Goal: Task Accomplishment & Management: Complete application form

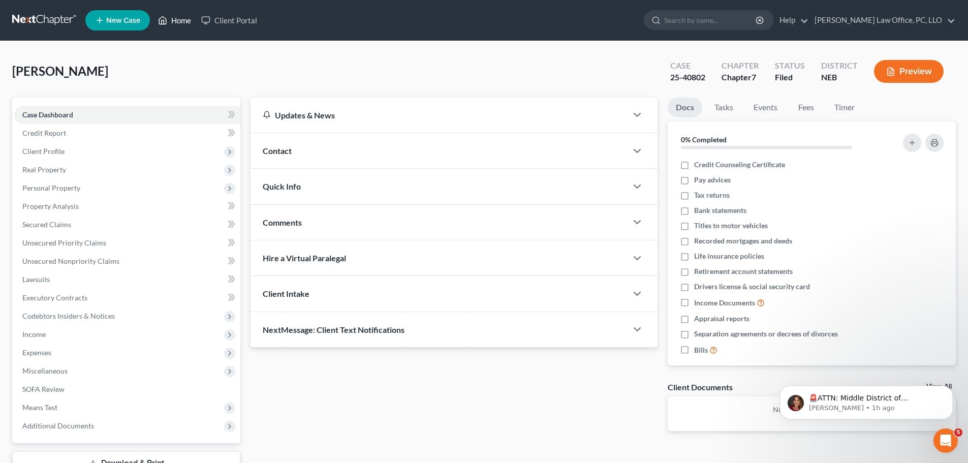
click at [177, 20] on link "Home" at bounding box center [174, 20] width 43 height 18
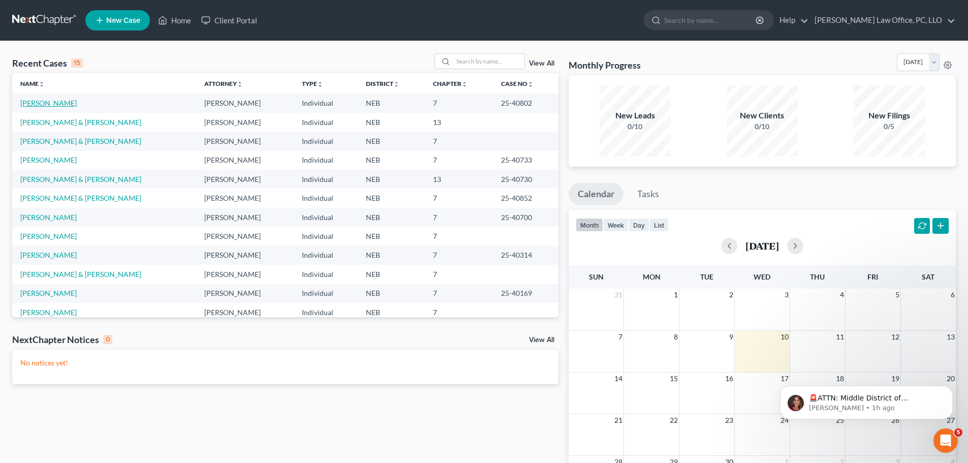
click at [48, 103] on link "[PERSON_NAME]" at bounding box center [48, 103] width 56 height 9
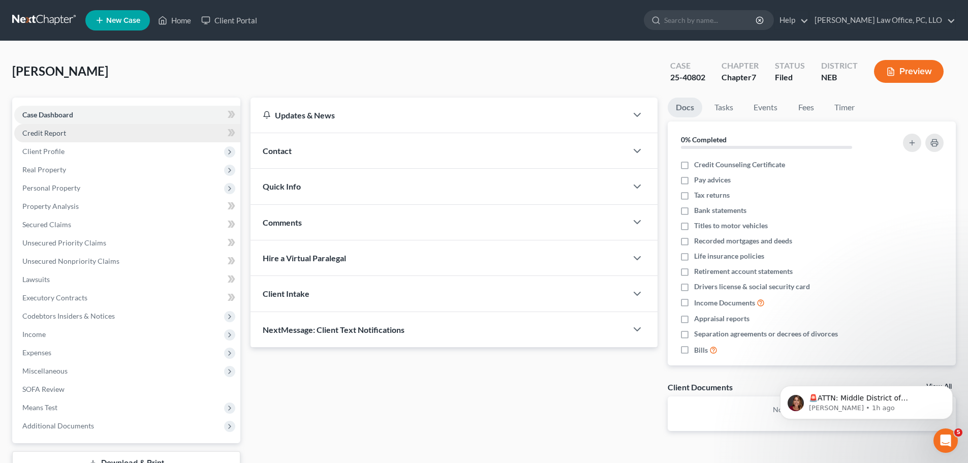
click at [63, 136] on span "Credit Report" at bounding box center [44, 133] width 44 height 9
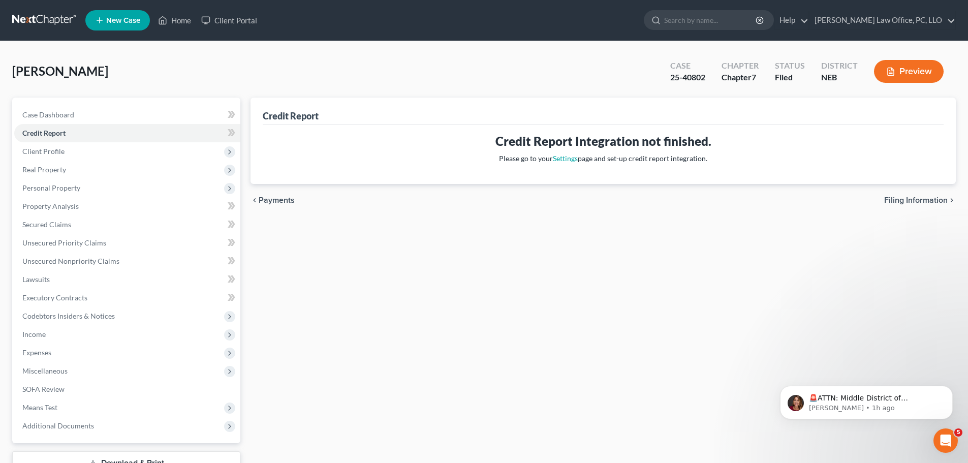
click at [910, 201] on span "Filing Information" at bounding box center [916, 200] width 64 height 8
select select "0"
select select "3"
select select "0"
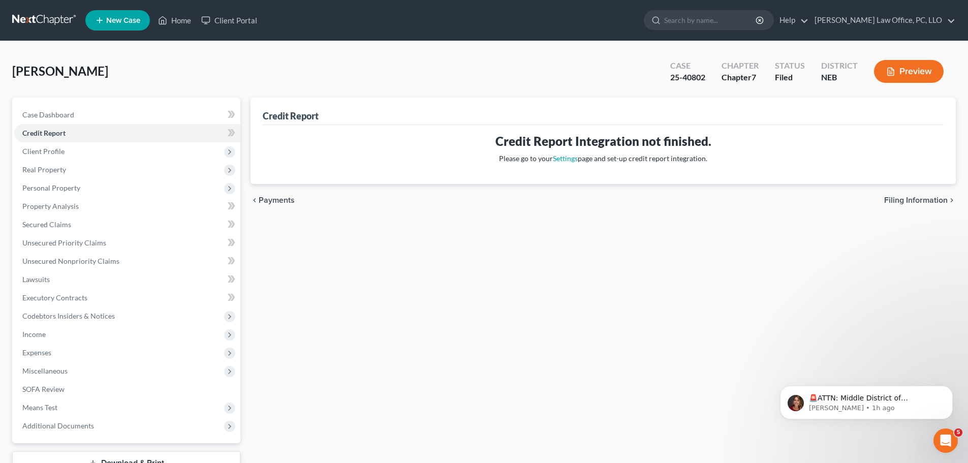
select select "48"
select select "0"
select select "30"
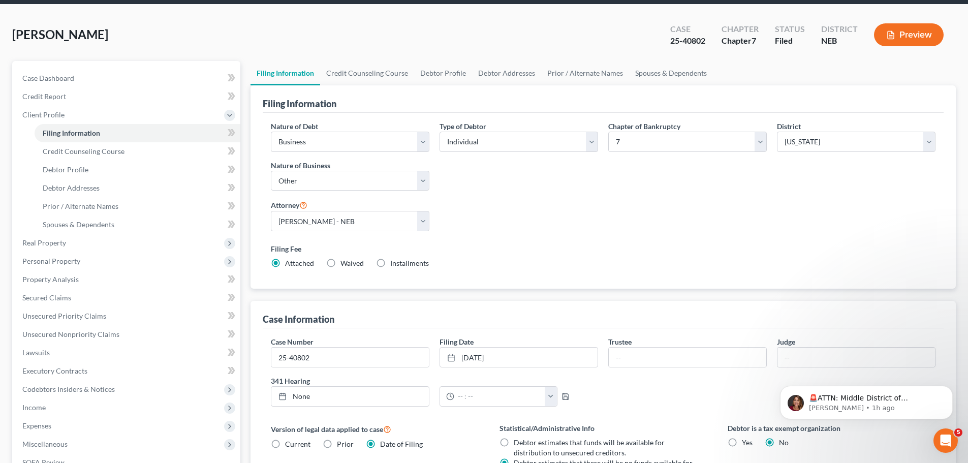
scroll to position [47, 0]
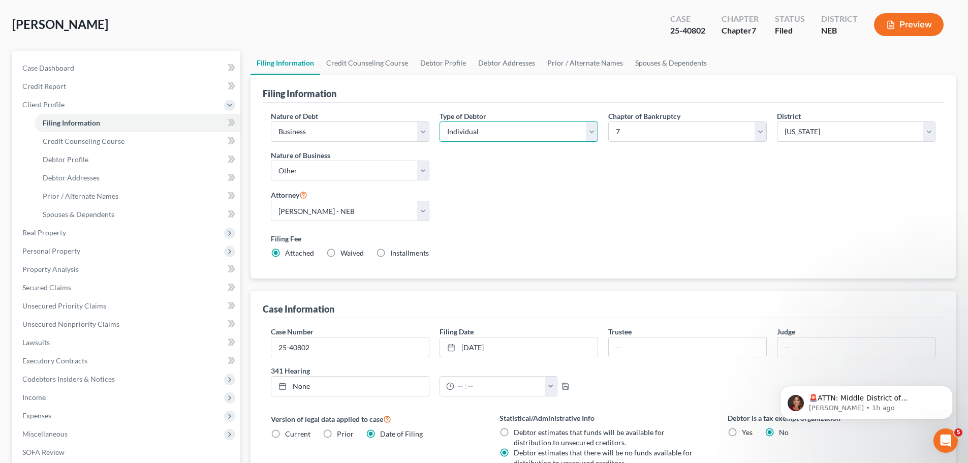
click at [595, 131] on select "Select Individual Joint" at bounding box center [519, 131] width 159 height 20
click at [440, 121] on select "Select Individual Joint" at bounding box center [519, 131] width 159 height 20
click at [422, 133] on select "Select Business Consumer Other" at bounding box center [350, 131] width 159 height 20
click at [271, 121] on select "Select Business Consumer Other" at bounding box center [350, 131] width 159 height 20
click at [596, 129] on select "Select Individual Joint" at bounding box center [519, 131] width 159 height 20
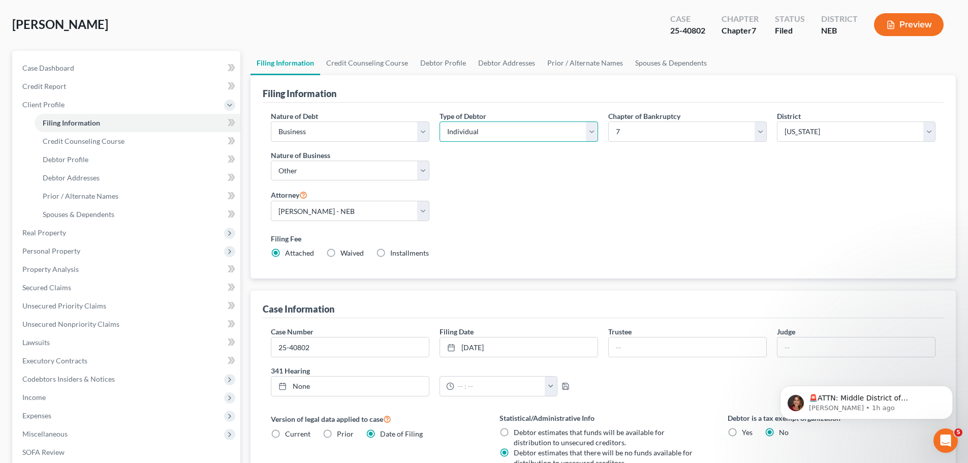
click at [440, 121] on select "Select Individual Joint" at bounding box center [519, 131] width 159 height 20
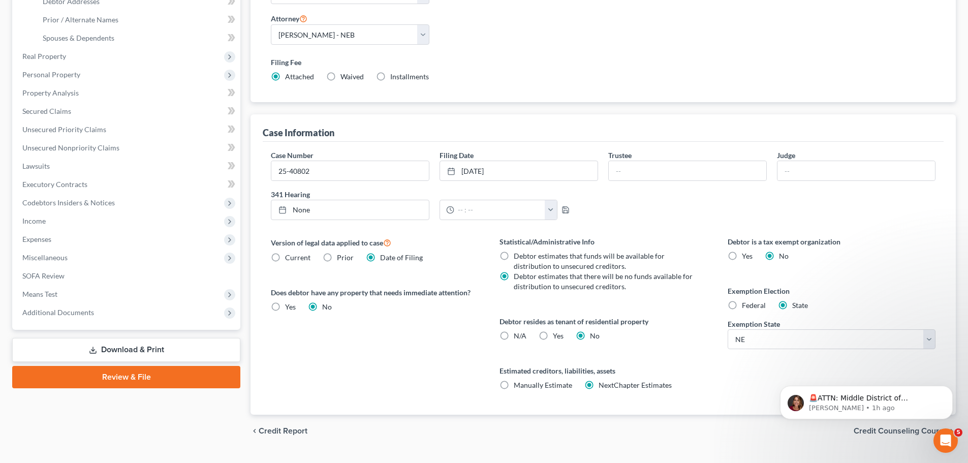
scroll to position [224, 0]
click at [875, 425] on body "🚨ATTN: Middle District of [US_STATE] The court has added a new Credit Counselin…" at bounding box center [866, 399] width 195 height 63
click at [875, 426] on body "🚨ATTN: Middle District of [US_STATE] The court has added a new Credit Counselin…" at bounding box center [866, 399] width 195 height 63
click at [880, 428] on body "🚨ATTN: Middle District of [US_STATE] The court has added a new Credit Counselin…" at bounding box center [866, 399] width 195 height 63
click at [551, 452] on div "Petition Navigation Case Dashboard Payments Invoices Payments Payments Credit R…" at bounding box center [484, 163] width 944 height 581
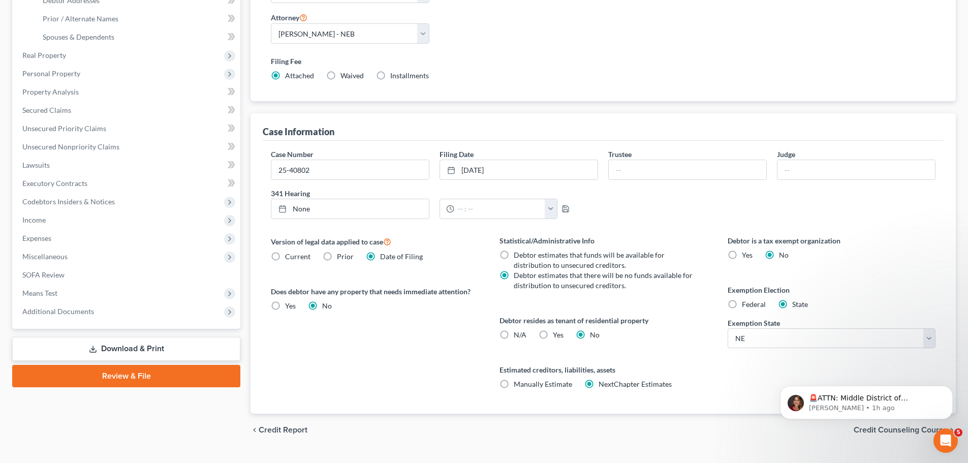
click at [457, 414] on div "chevron_left Credit Report Credit Counseling Course chevron_right" at bounding box center [603, 430] width 705 height 33
click at [323, 167] on input "25-40802" at bounding box center [350, 169] width 158 height 19
click at [891, 430] on body "🚨ATTN: Middle District of [US_STATE] The court has added a new Credit Counselin…" at bounding box center [866, 399] width 195 height 63
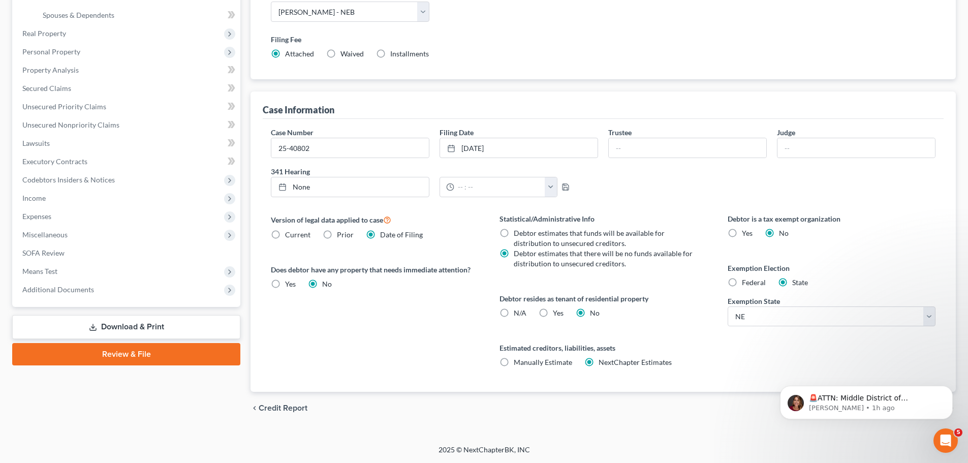
scroll to position [213, 0]
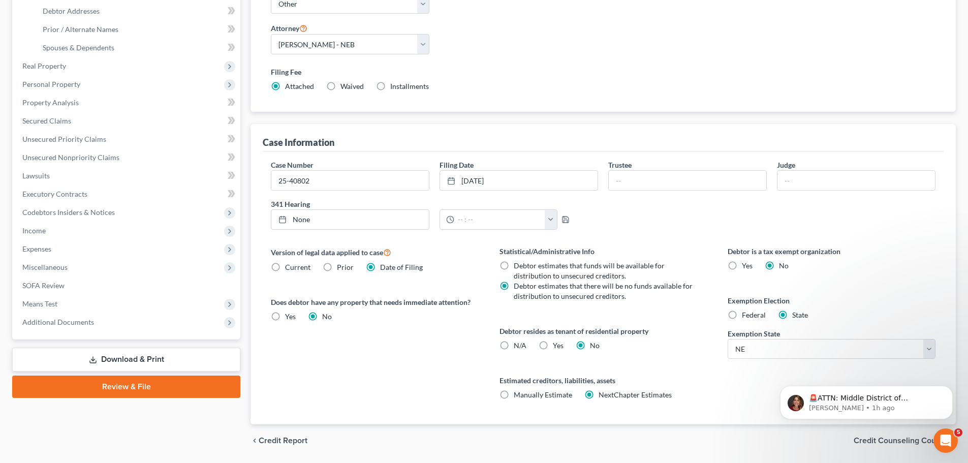
click at [882, 437] on span "Credit Counseling Course" at bounding box center [901, 441] width 94 height 8
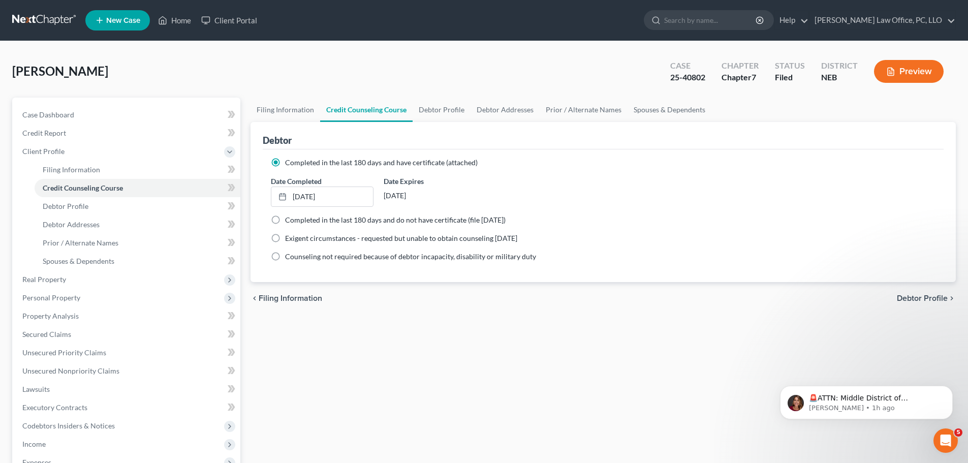
click at [928, 295] on span "Debtor Profile" at bounding box center [922, 298] width 51 height 8
select select "1"
select select "7"
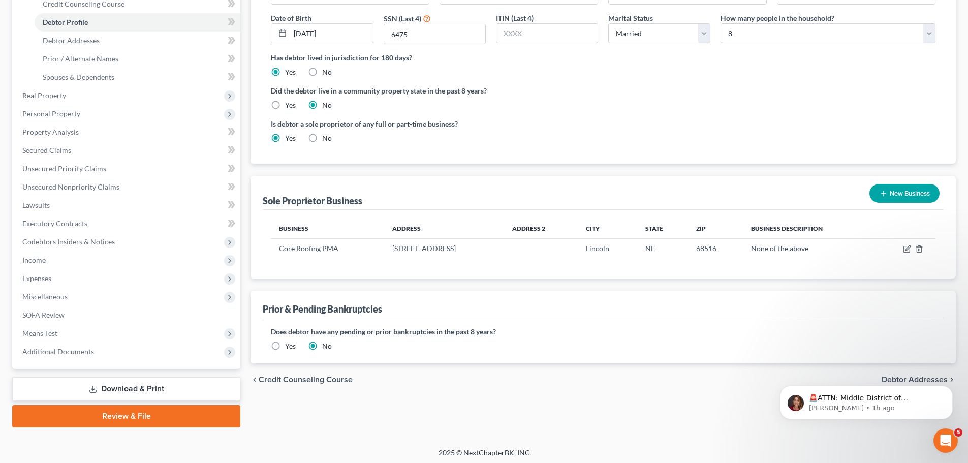
scroll to position [187, 0]
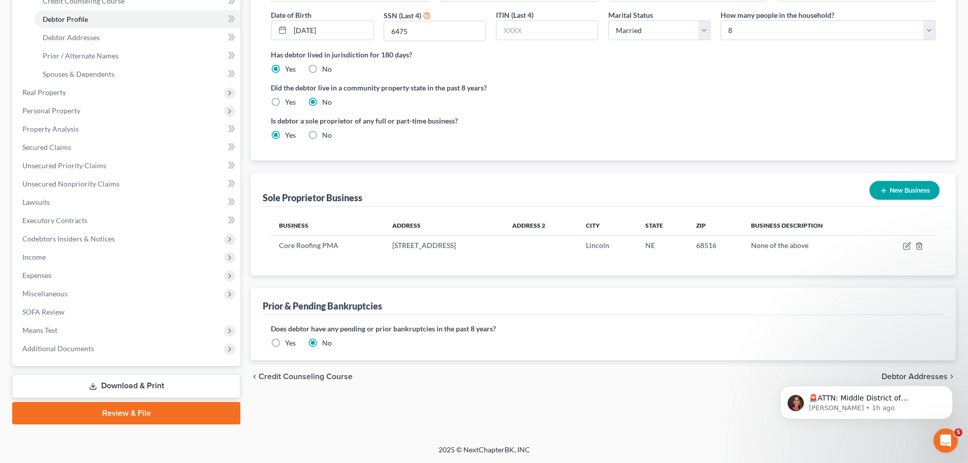
click at [900, 188] on button "New Business" at bounding box center [905, 190] width 70 height 19
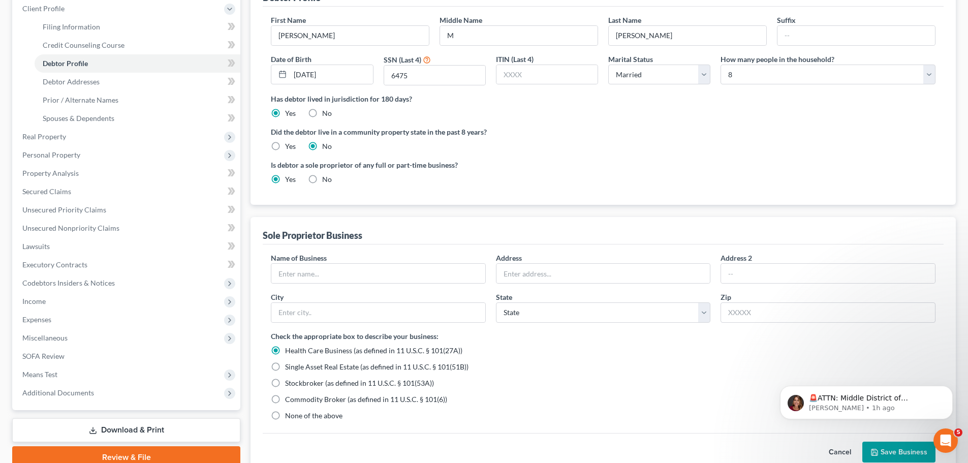
scroll to position [148, 0]
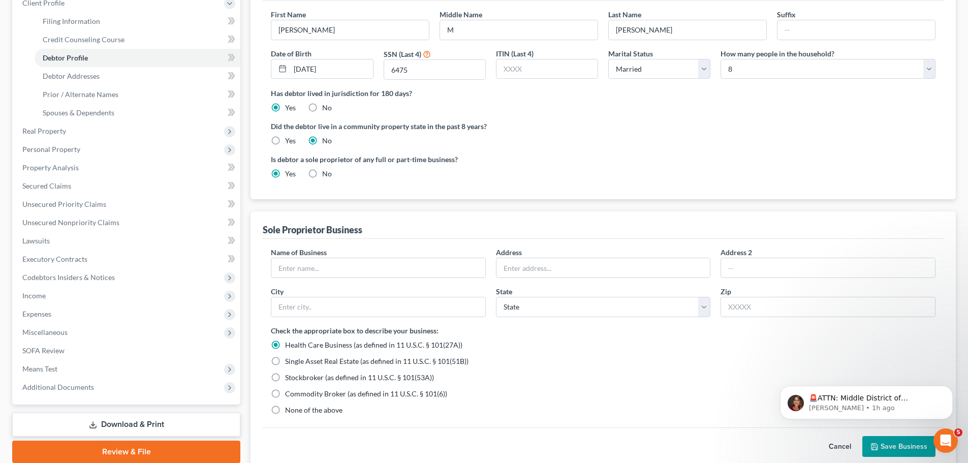
click at [845, 447] on button "Cancel" at bounding box center [840, 447] width 45 height 20
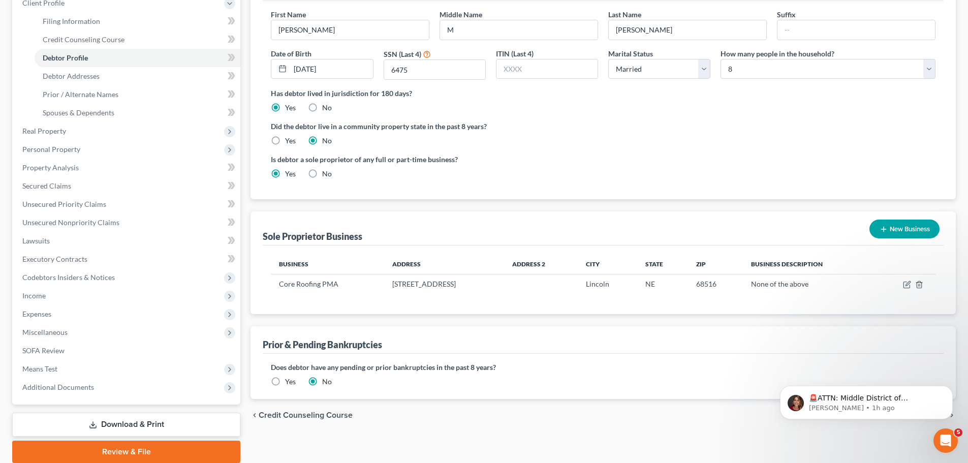
scroll to position [182, 0]
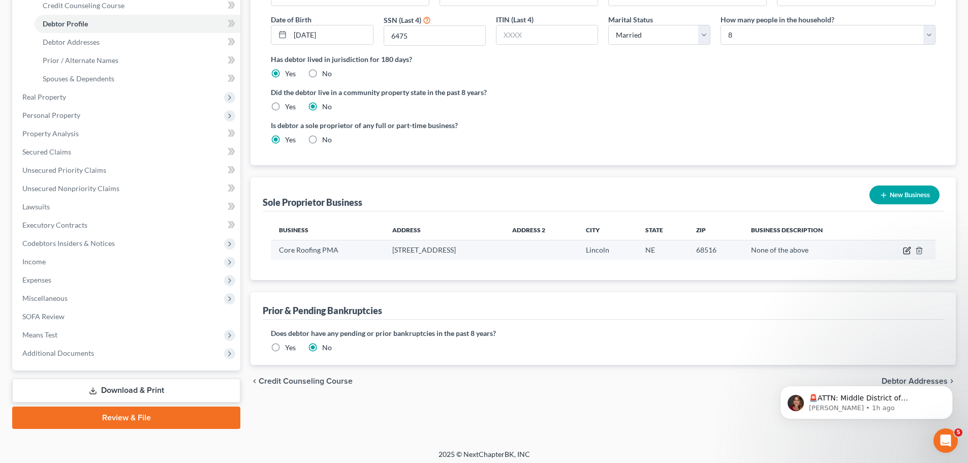
click at [907, 251] on icon "button" at bounding box center [907, 250] width 8 height 8
select select "30"
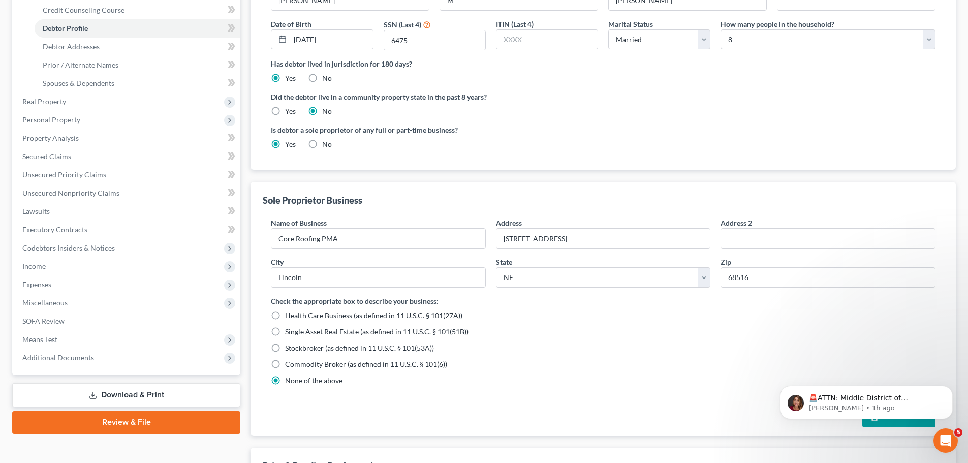
scroll to position [165, 0]
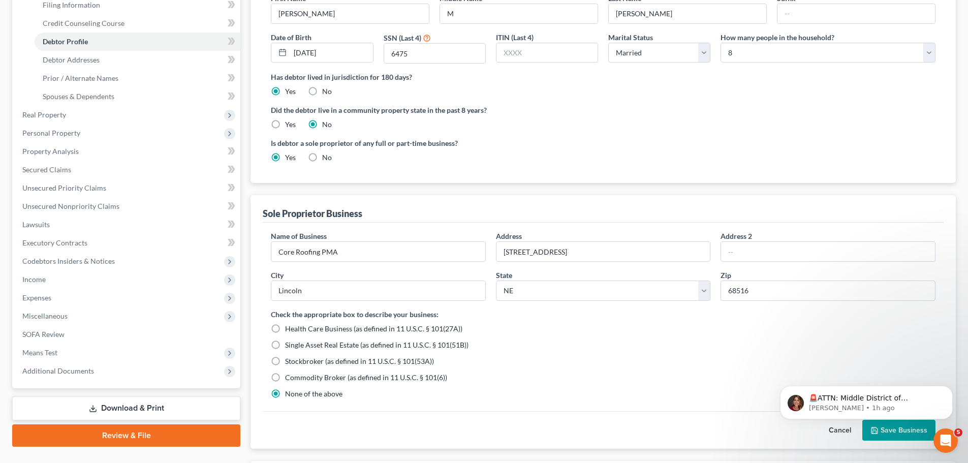
click at [872, 430] on body "🚨ATTN: Middle District of [US_STATE] The court has added a new Credit Counselin…" at bounding box center [866, 399] width 195 height 63
click at [893, 431] on html "🚨ATTN: Middle District of [US_STATE] The court has added a new Credit Counselin…" at bounding box center [866, 399] width 203 height 71
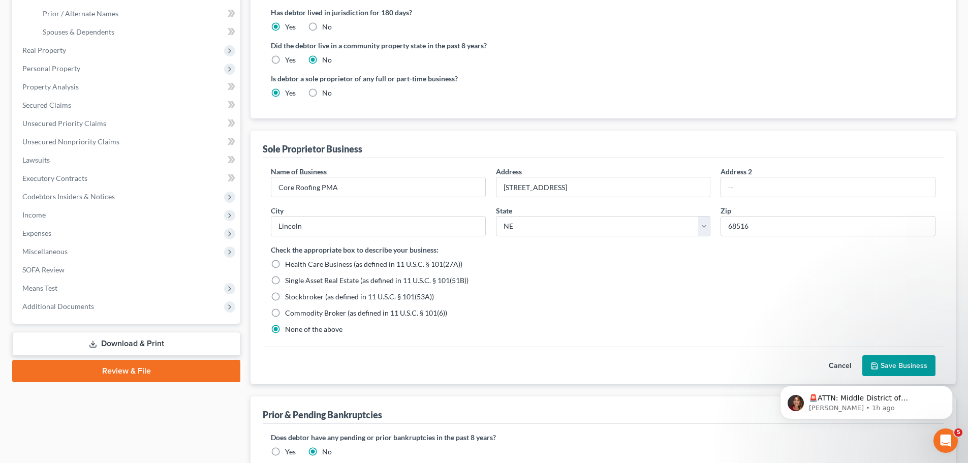
scroll to position [276, 0]
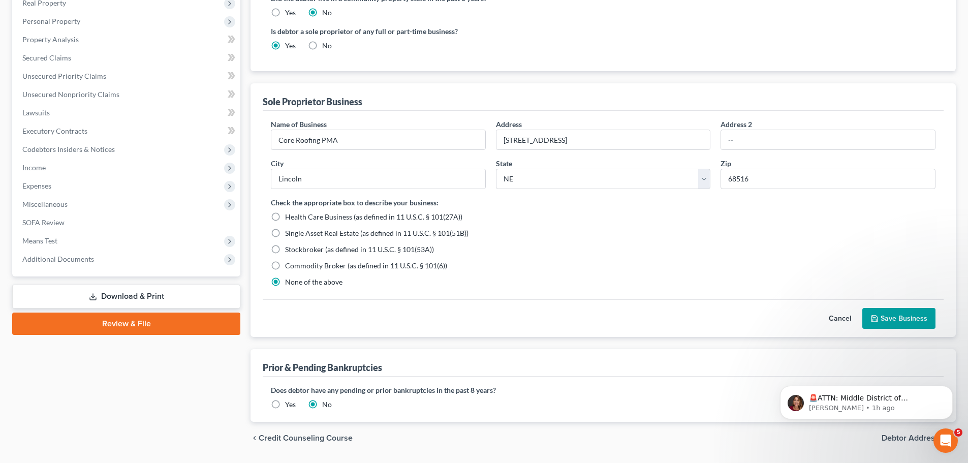
click at [896, 316] on button "Save Business" at bounding box center [898, 318] width 73 height 21
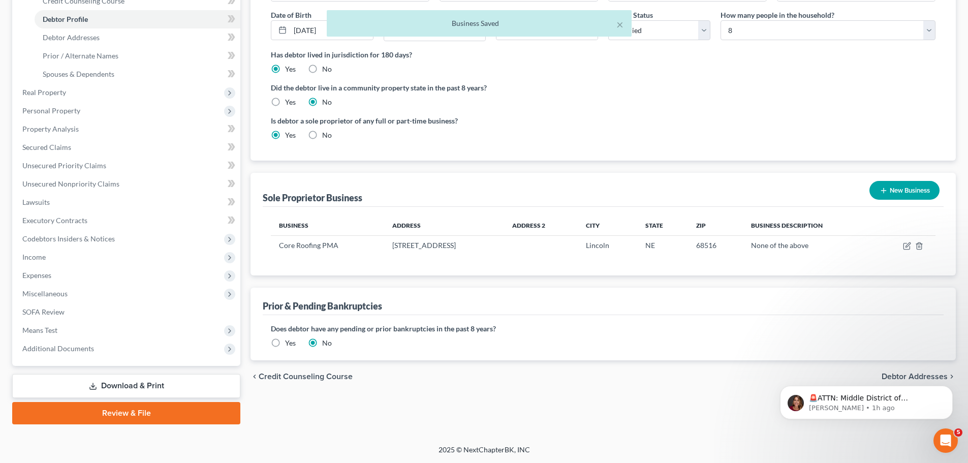
scroll to position [187, 0]
click at [915, 374] on body "🚨ATTN: Middle District of [US_STATE] The court has added a new Credit Counselin…" at bounding box center [866, 399] width 195 height 63
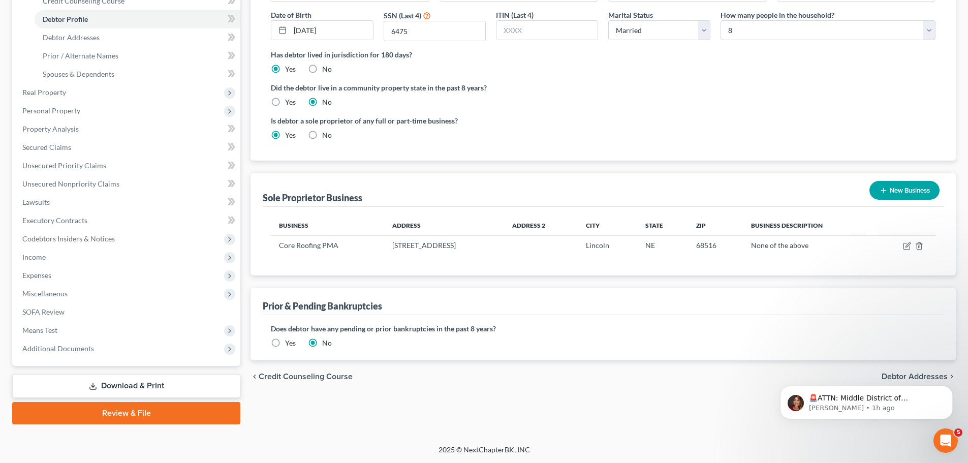
click at [648, 419] on div "Filing Information Credit Counseling Course Debtor Profile Debtor Addresses Pri…" at bounding box center [603, 168] width 716 height 514
drag, startPoint x: 769, startPoint y: 373, endPoint x: 0, endPoint y: 51, distance: 834.0
click at [769, 373] on div "chevron_left Credit Counseling Course Debtor Addresses chevron_right" at bounding box center [603, 376] width 705 height 33
click at [425, 28] on input "6475" at bounding box center [434, 30] width 101 height 19
click at [907, 379] on div "🚨ATTN: Middle District of [US_STATE] The court has added a new Credit Counselin…" at bounding box center [866, 355] width 187 height 127
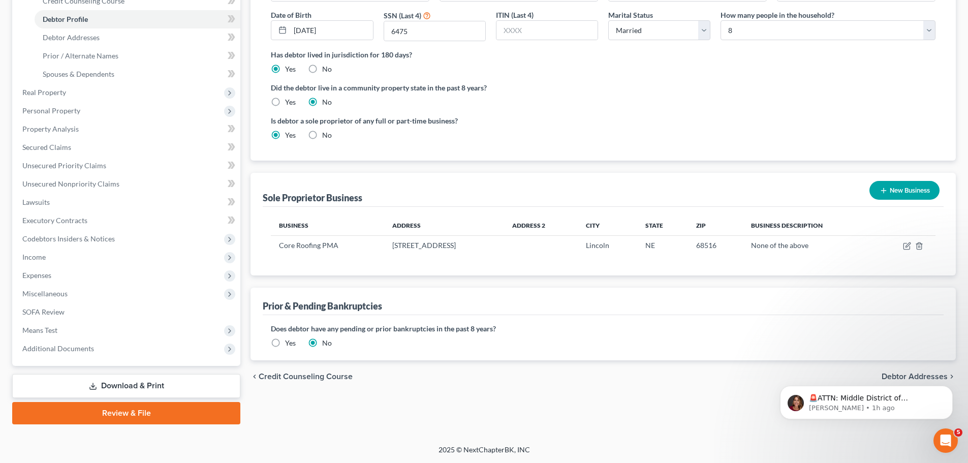
click at [904, 375] on div "🚨ATTN: Middle District of [US_STATE] The court has added a new Credit Counselin…" at bounding box center [866, 355] width 187 height 127
click at [900, 377] on body "🚨ATTN: Middle District of [US_STATE] The court has added a new Credit Counselin…" at bounding box center [866, 399] width 195 height 63
click at [895, 375] on body "🚨ATTN: Middle District of [US_STATE] The court has added a new Credit Counselin…" at bounding box center [866, 399] width 195 height 63
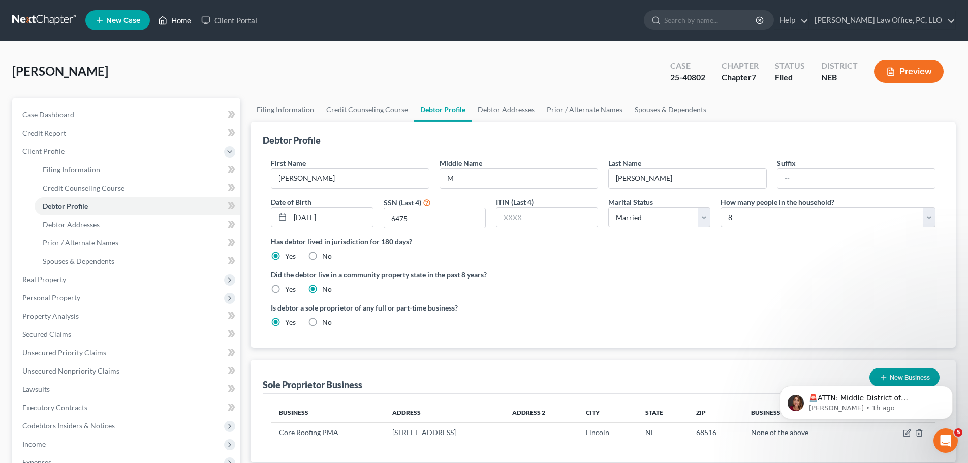
click at [180, 20] on link "Home" at bounding box center [174, 20] width 43 height 18
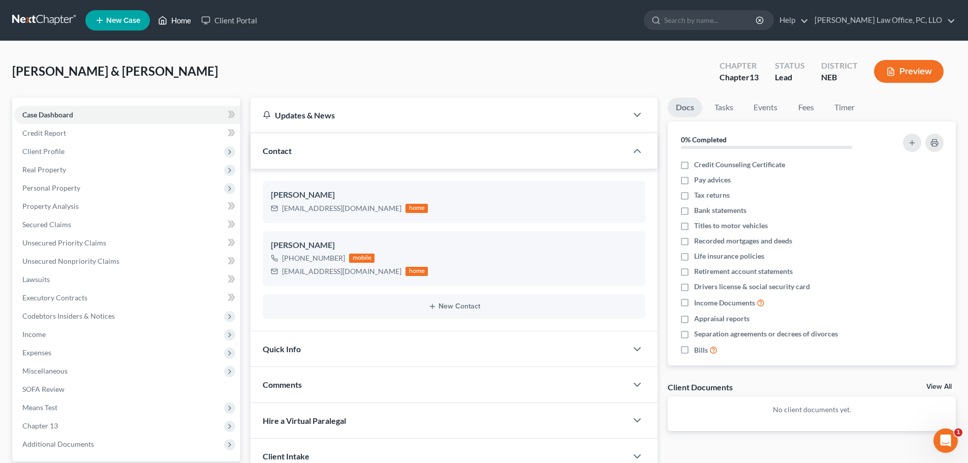
click at [175, 16] on link "Home" at bounding box center [174, 20] width 43 height 18
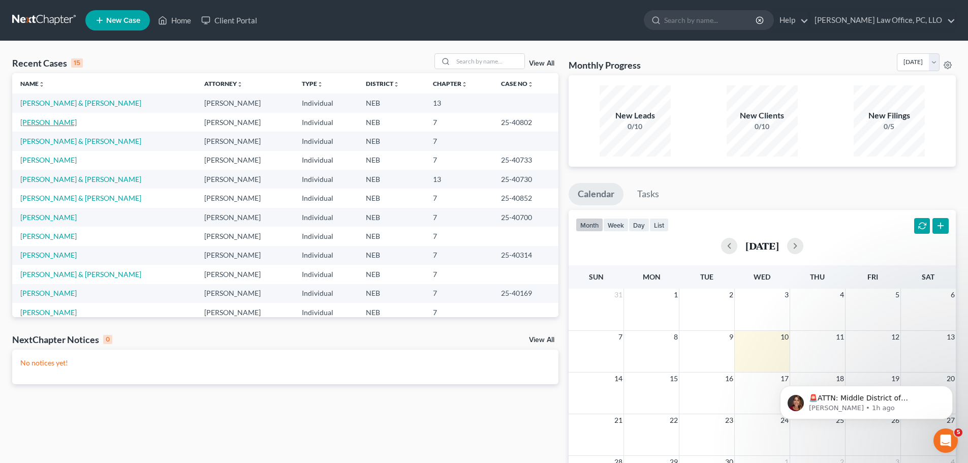
click at [41, 122] on link "[PERSON_NAME]" at bounding box center [48, 122] width 56 height 9
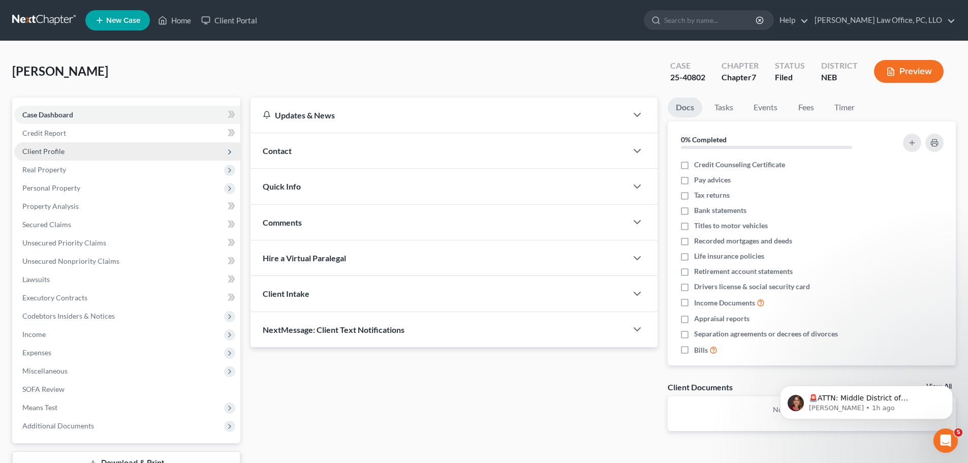
click at [60, 152] on span "Client Profile" at bounding box center [43, 151] width 42 height 9
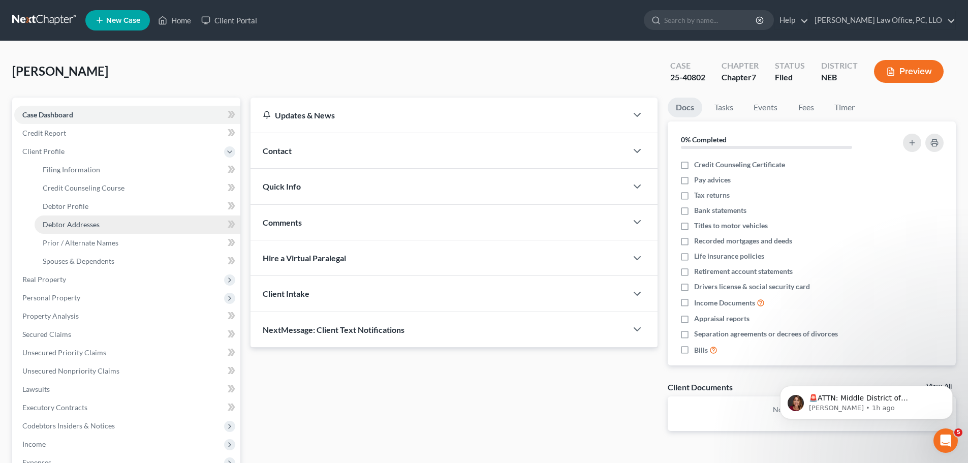
click at [70, 225] on span "Debtor Addresses" at bounding box center [71, 224] width 57 height 9
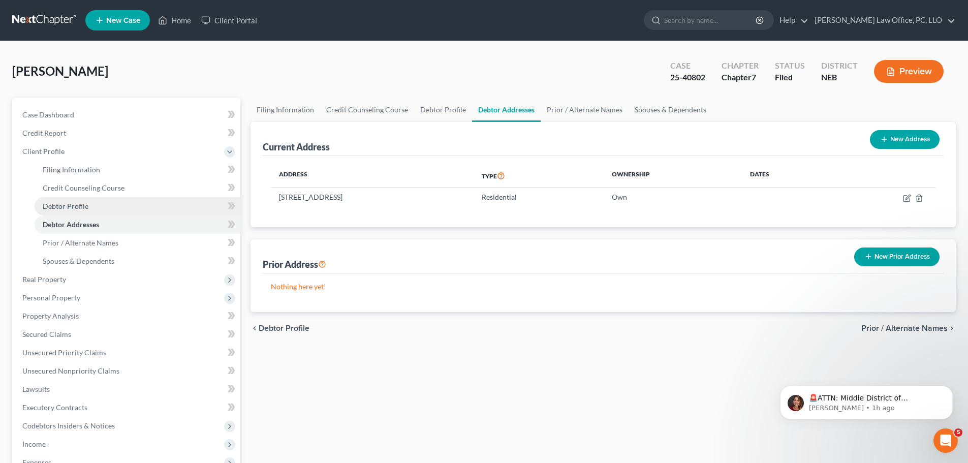
click at [68, 207] on span "Debtor Profile" at bounding box center [66, 206] width 46 height 9
select select "1"
select select "7"
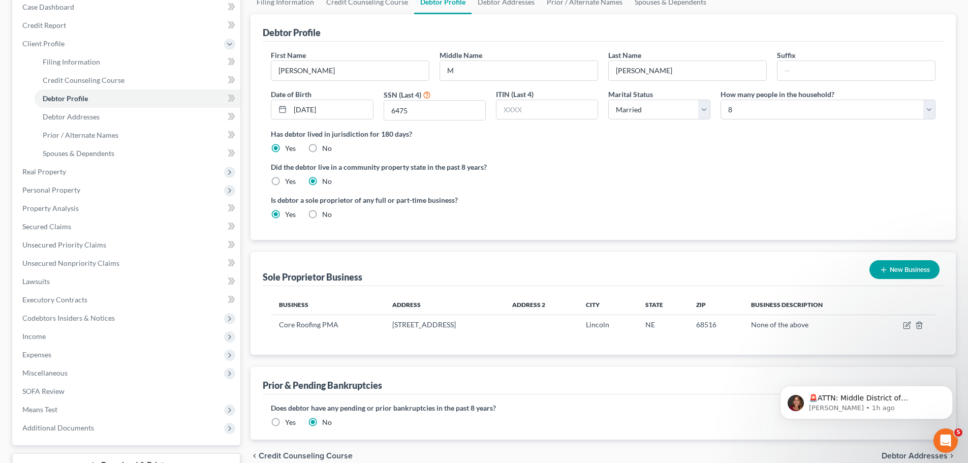
scroll to position [187, 0]
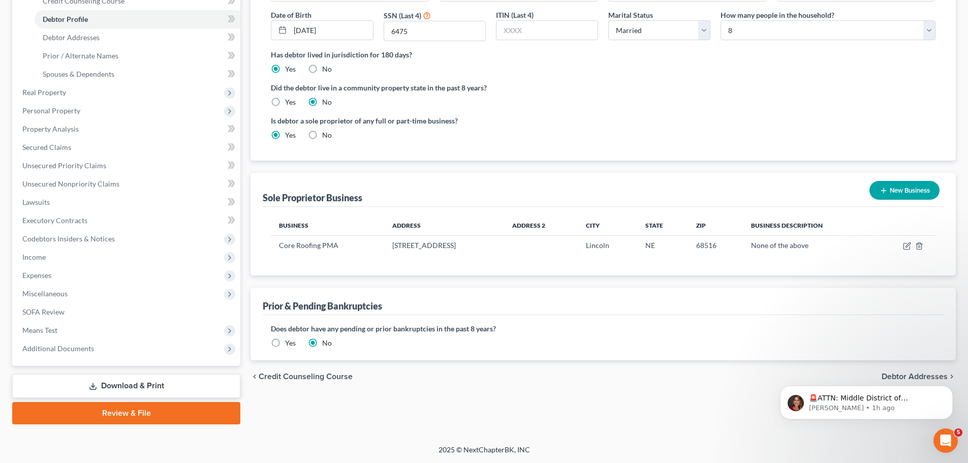
click at [922, 376] on div "🚨ATTN: Middle District of [US_STATE] The court has added a new Credit Counselin…" at bounding box center [866, 355] width 187 height 127
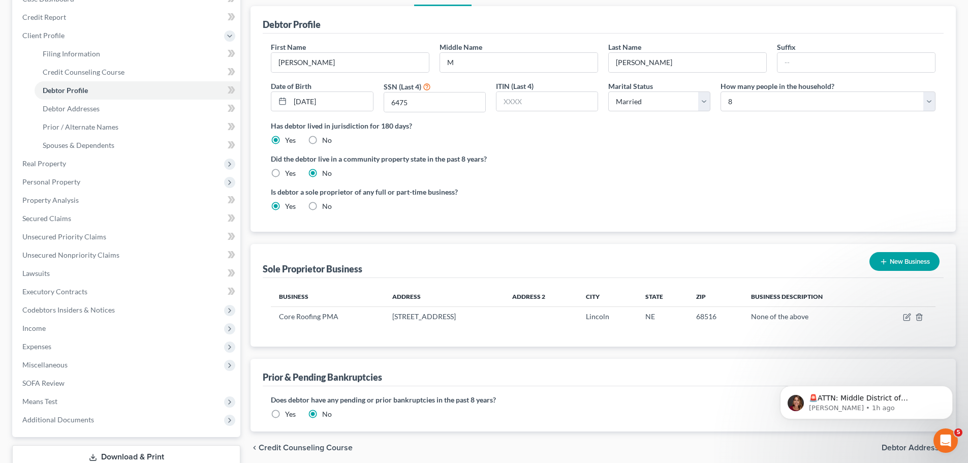
scroll to position [116, 0]
click at [900, 445] on span "Debtor Addresses" at bounding box center [915, 447] width 66 height 8
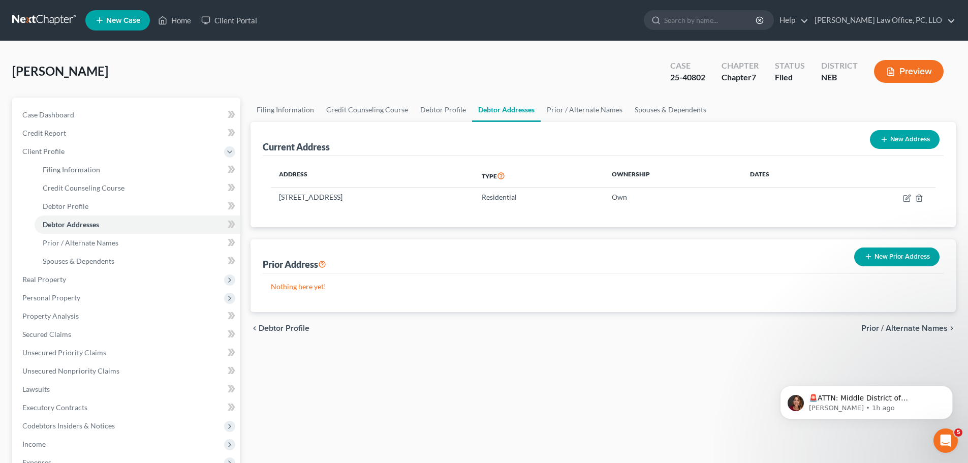
click at [892, 327] on span "Prior / Alternate Names" at bounding box center [904, 328] width 86 height 8
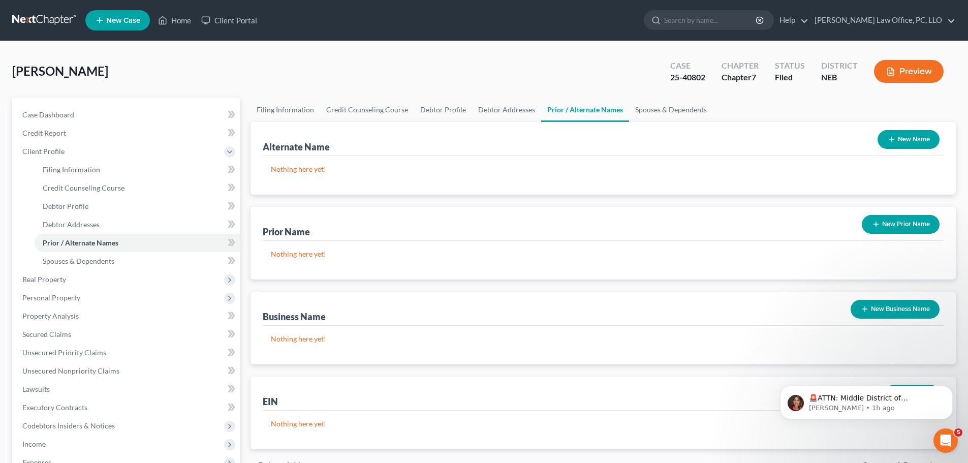
click at [900, 135] on button "New Name" at bounding box center [909, 139] width 62 height 19
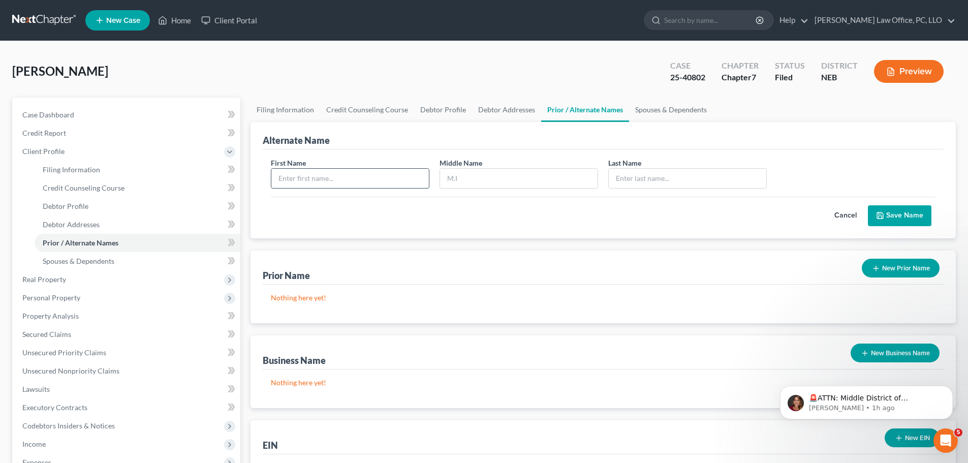
click at [379, 178] on input "text" at bounding box center [350, 178] width 158 height 19
type input "[PERSON_NAME]"
type input "Mark"
type input "[PERSON_NAME]"
click at [905, 212] on button "Save Name" at bounding box center [900, 215] width 64 height 21
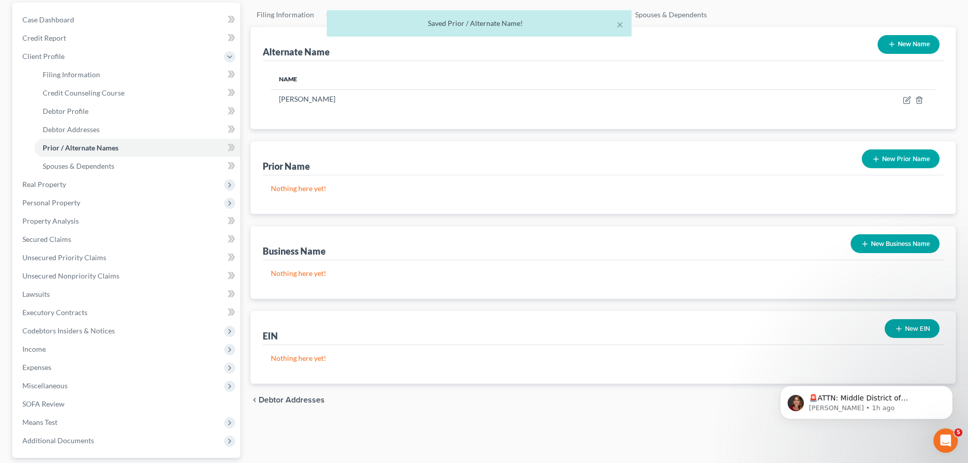
scroll to position [78, 0]
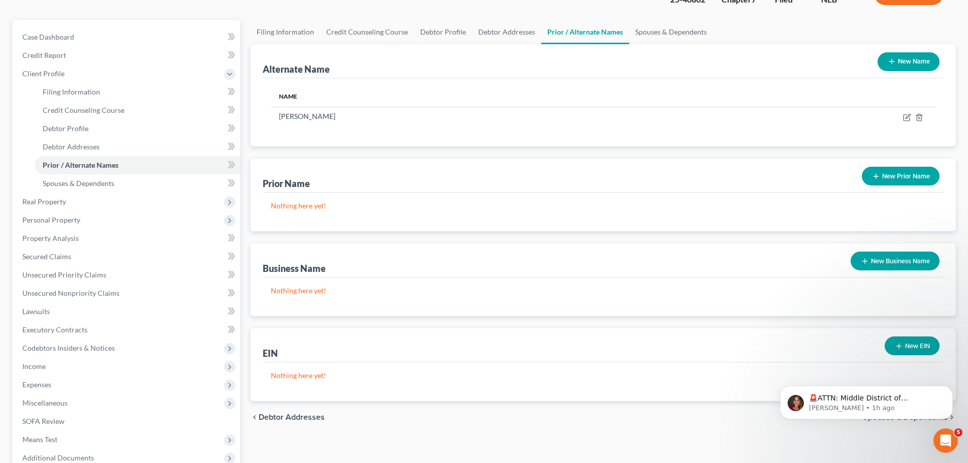
click at [884, 259] on button "New Business Name" at bounding box center [895, 261] width 89 height 19
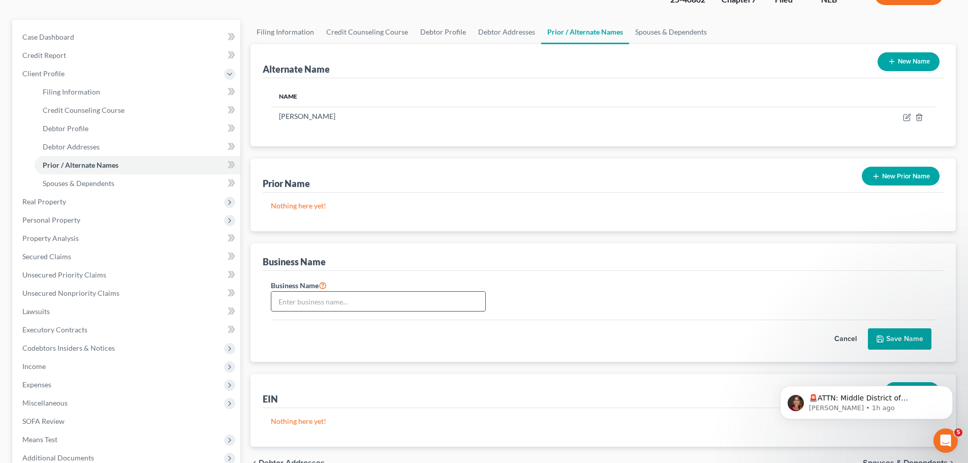
click at [401, 303] on input "text" at bounding box center [378, 301] width 214 height 19
click at [436, 29] on link "Debtor Profile" at bounding box center [443, 32] width 58 height 24
select select "1"
select select "7"
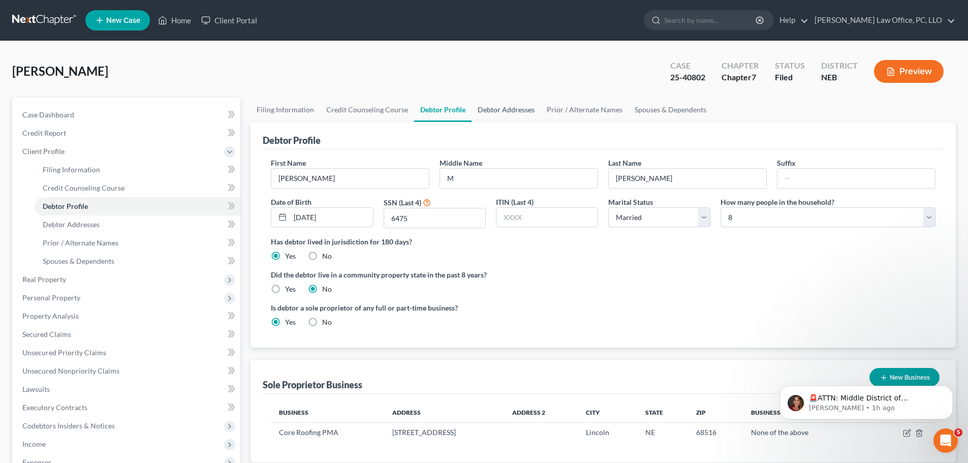
click at [520, 110] on link "Debtor Addresses" at bounding box center [506, 110] width 69 height 24
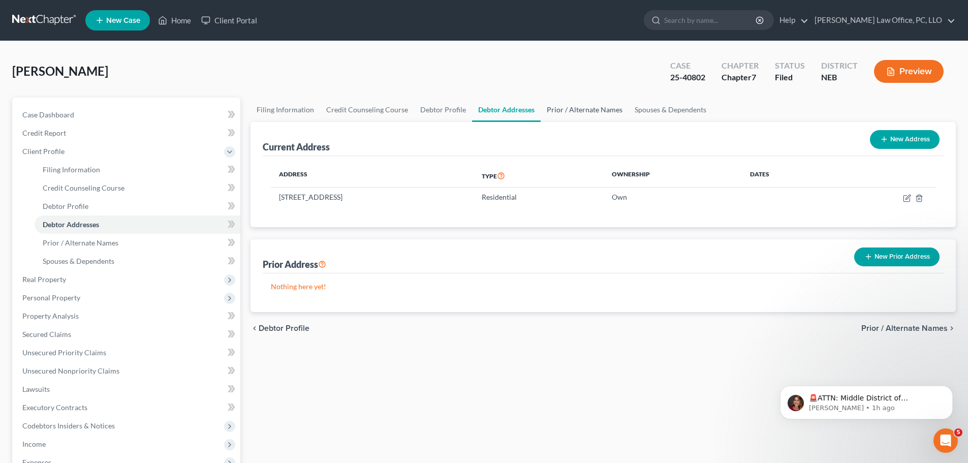
click at [561, 106] on link "Prior / Alternate Names" at bounding box center [585, 110] width 88 height 24
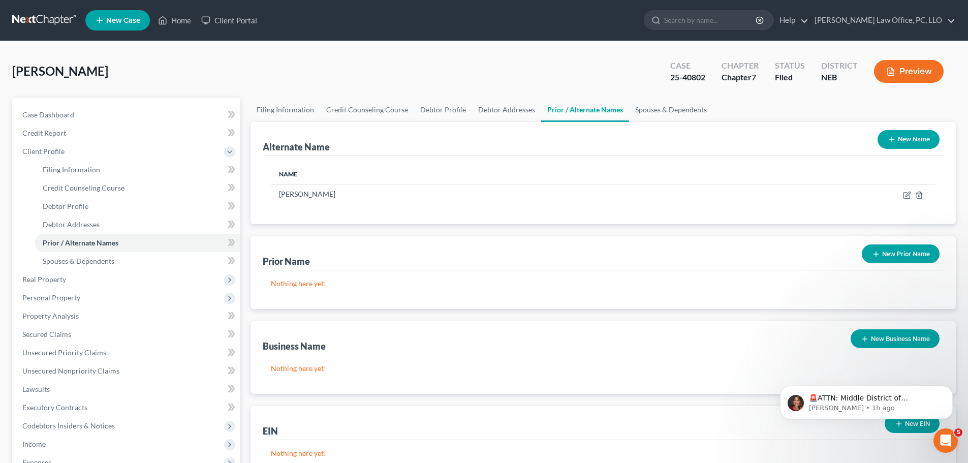
click at [899, 334] on button "New Business Name" at bounding box center [895, 338] width 89 height 19
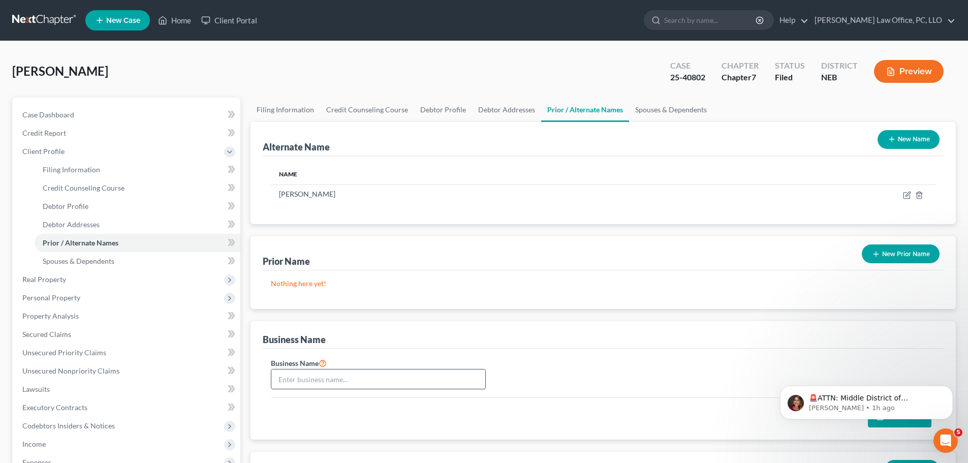
click at [352, 383] on input "text" at bounding box center [378, 378] width 214 height 19
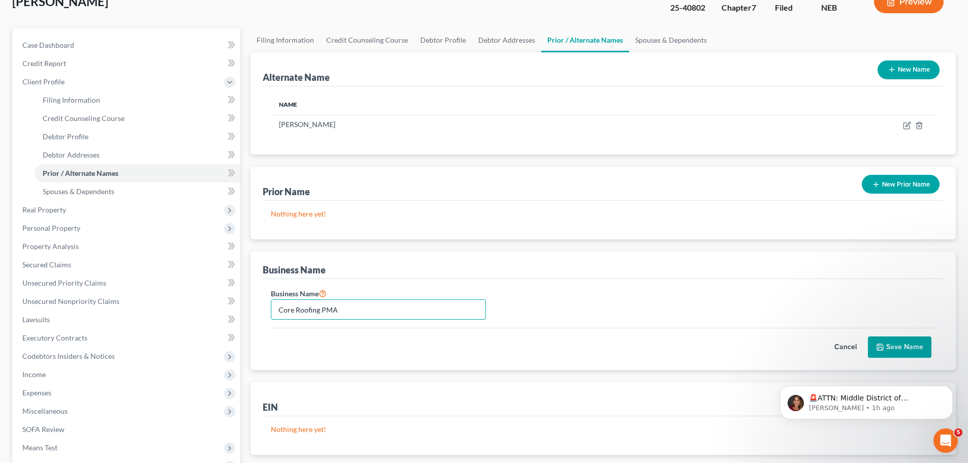
scroll to position [65, 0]
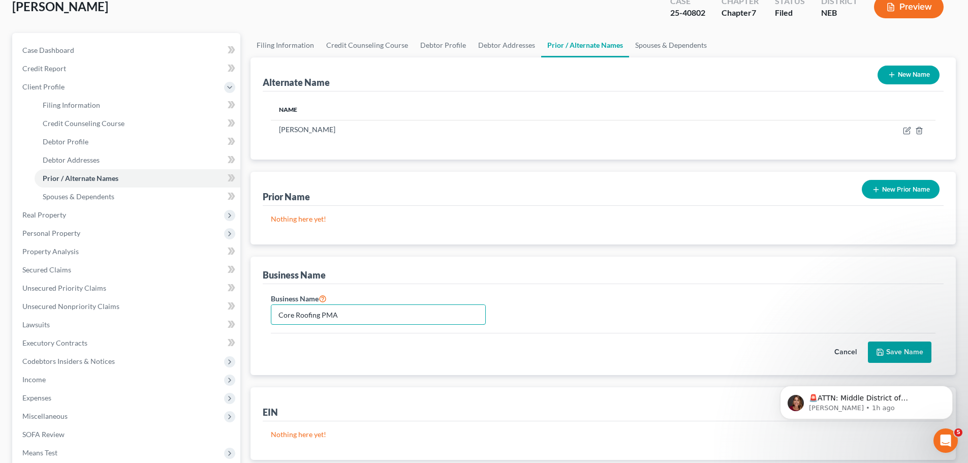
type input "Core Roofing PMA"
click at [891, 348] on button "Save Name" at bounding box center [900, 352] width 64 height 21
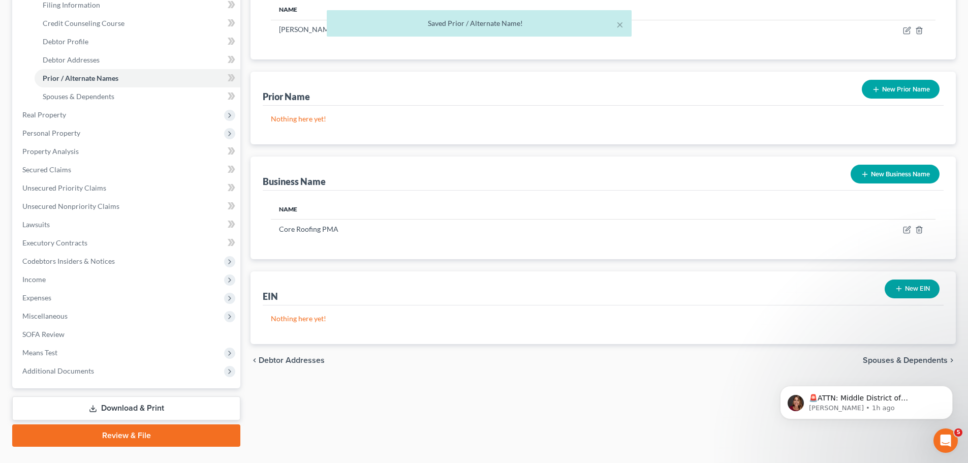
scroll to position [182, 0]
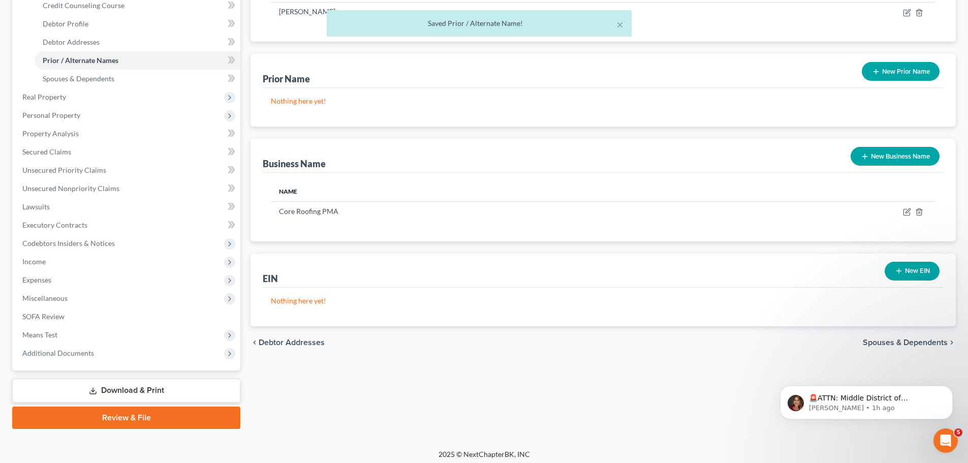
click at [915, 339] on span "Spouses & Dependents" at bounding box center [905, 342] width 85 height 8
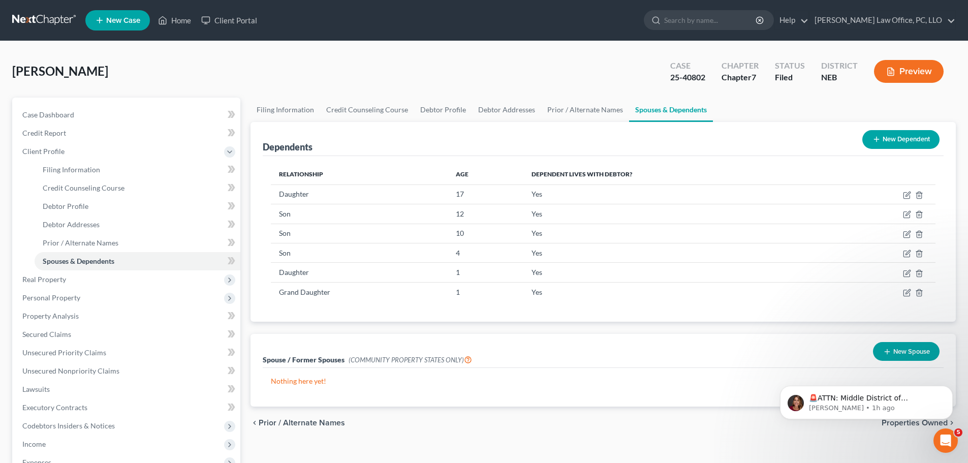
click at [892, 135] on button "New Dependent" at bounding box center [900, 139] width 77 height 19
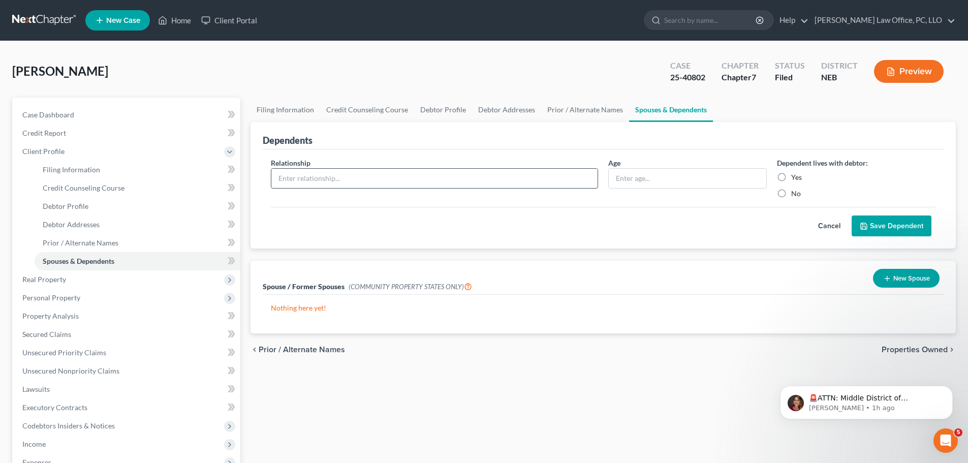
click at [365, 172] on input "text" at bounding box center [434, 178] width 326 height 19
type input "Wife"
click at [791, 178] on label "Yes" at bounding box center [796, 177] width 11 height 10
click at [795, 178] on input "Yes" at bounding box center [798, 175] width 7 height 7
radio input "true"
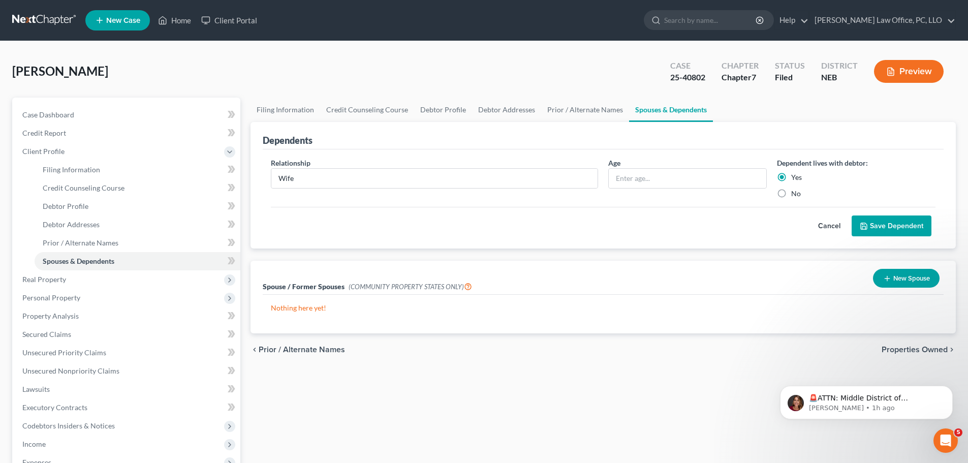
click at [881, 222] on button "Save Dependent" at bounding box center [892, 225] width 80 height 21
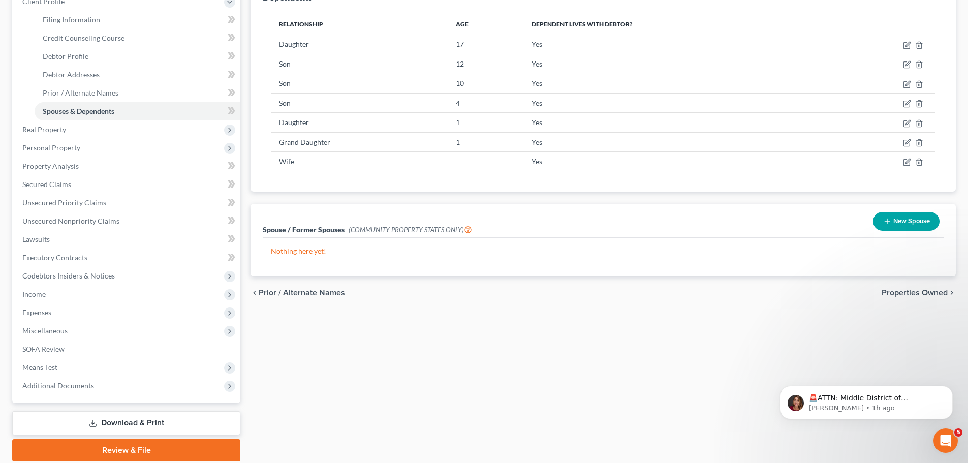
scroll to position [157, 0]
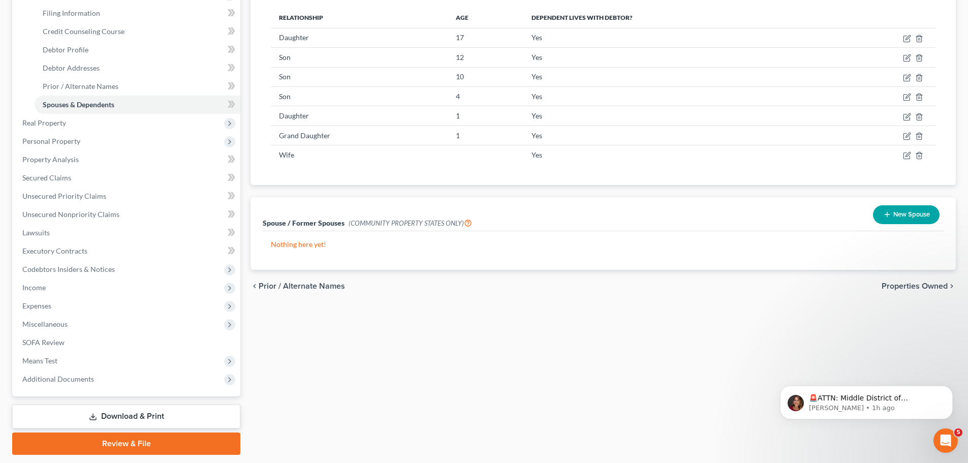
click at [900, 285] on span "Properties Owned" at bounding box center [915, 286] width 66 height 8
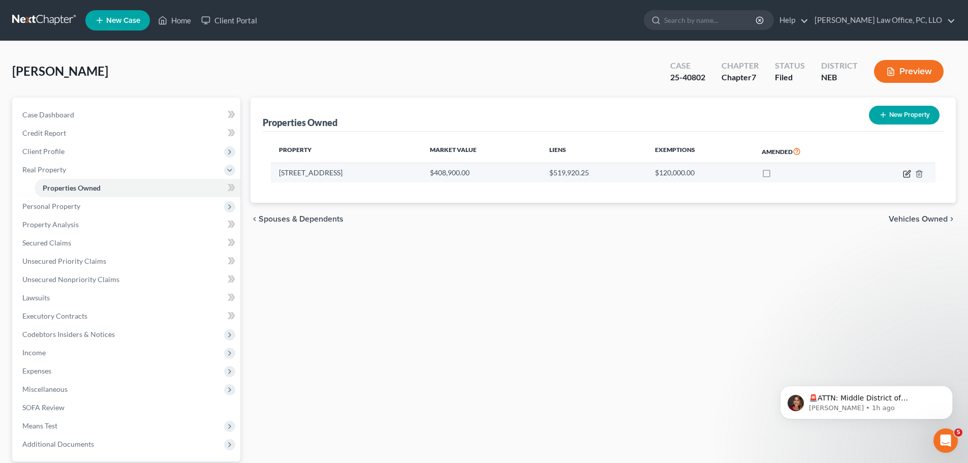
click at [906, 174] on icon "button" at bounding box center [908, 172] width 5 height 5
select select "30"
select select "3"
select select "1"
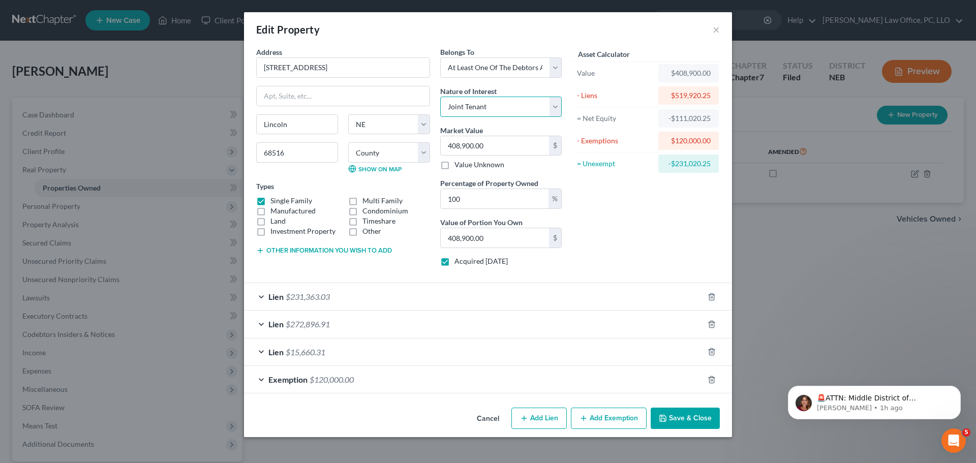
click at [559, 105] on select "Select Fee Simple Joint Tenant Life Estate Equitable Interest Future Interest T…" at bounding box center [500, 107] width 121 height 20
click at [440, 97] on select "Select Fee Simple Joint Tenant Life Estate Equitable Interest Future Interest T…" at bounding box center [500, 107] width 121 height 20
drag, startPoint x: 465, startPoint y: 199, endPoint x: 366, endPoint y: 208, distance: 98.5
click at [366, 208] on div "Address * 7608 Grand Oaks Circle Lincoln State AL AK AR AZ CA CO CT DE DC FL GA…" at bounding box center [409, 161] width 316 height 228
type input "5"
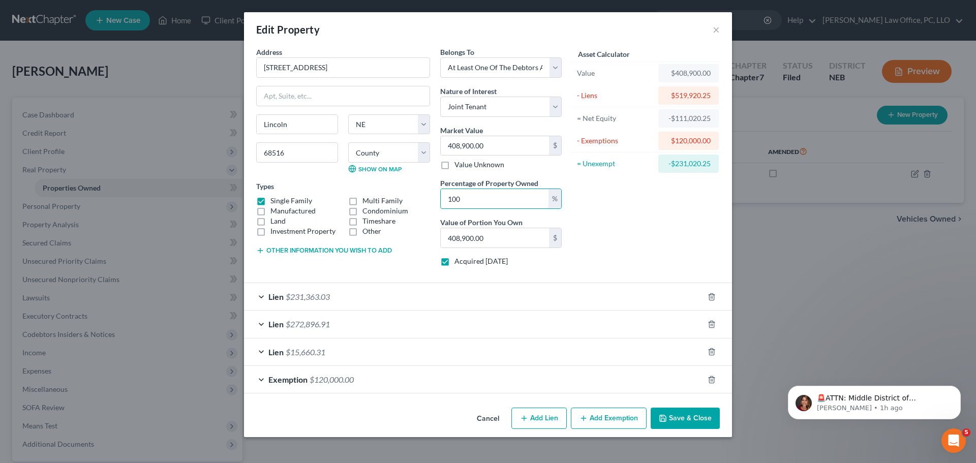
type input "20,445.00"
type input "50"
type input "204,450.00"
type input "50"
click at [655, 234] on div "Asset Calculator Value $408,900.00 - Liens $519,920.25 = Net Equity -$111,020.2…" at bounding box center [646, 161] width 158 height 228
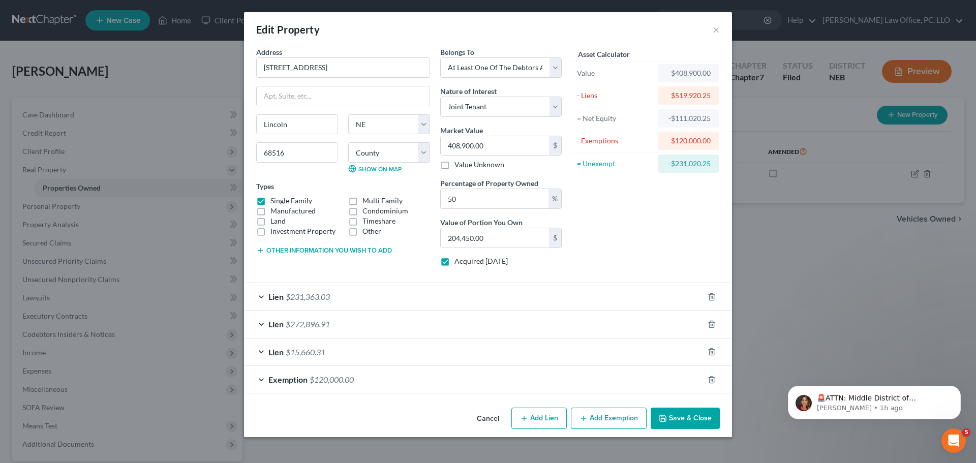
click at [261, 377] on div "Exemption $120,000.00" at bounding box center [473, 379] width 459 height 27
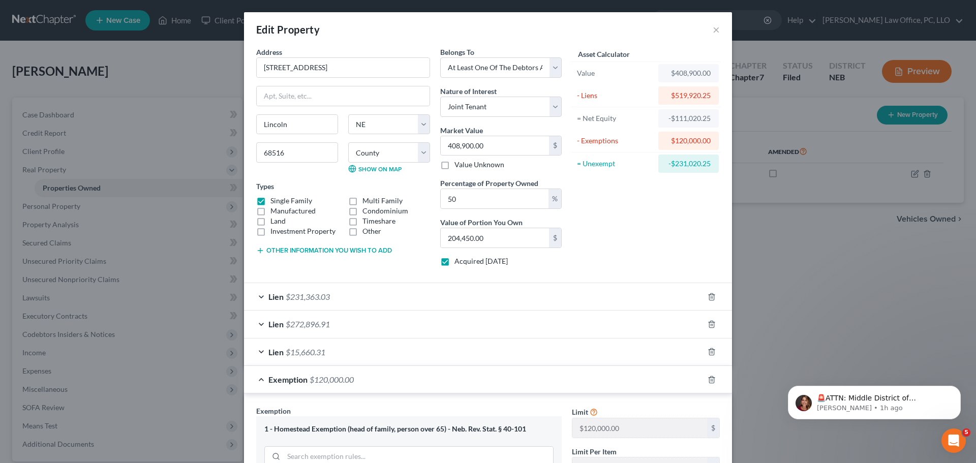
click at [258, 379] on div "Exemption $120,000.00" at bounding box center [473, 379] width 459 height 27
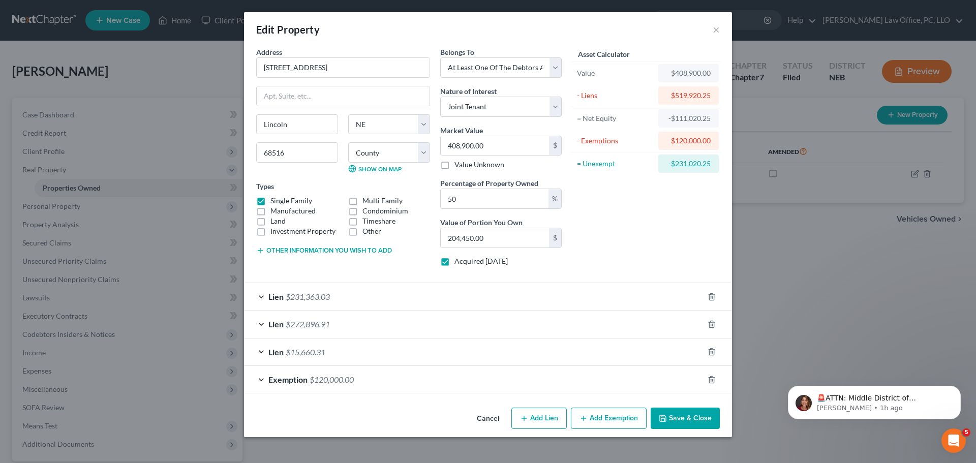
click at [260, 296] on div "Lien $231,363.03" at bounding box center [473, 296] width 459 height 27
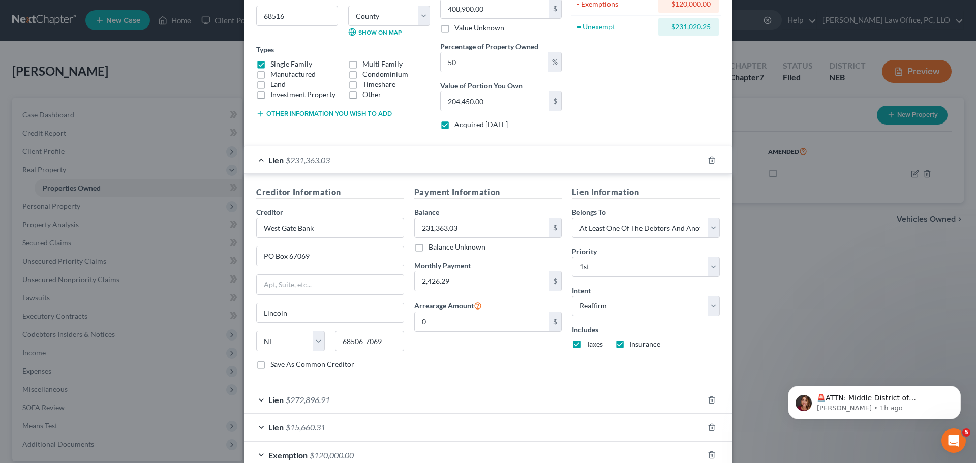
scroll to position [193, 0]
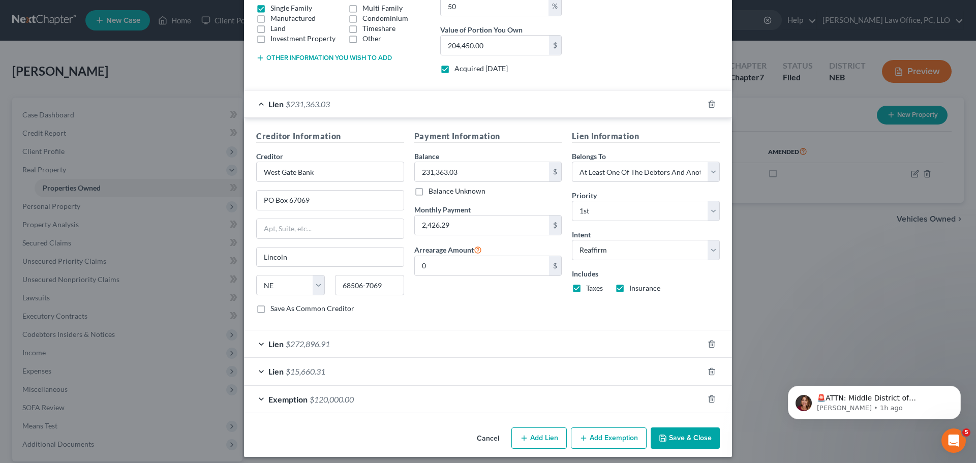
click at [686, 436] on button "Save & Close" at bounding box center [685, 437] width 69 height 21
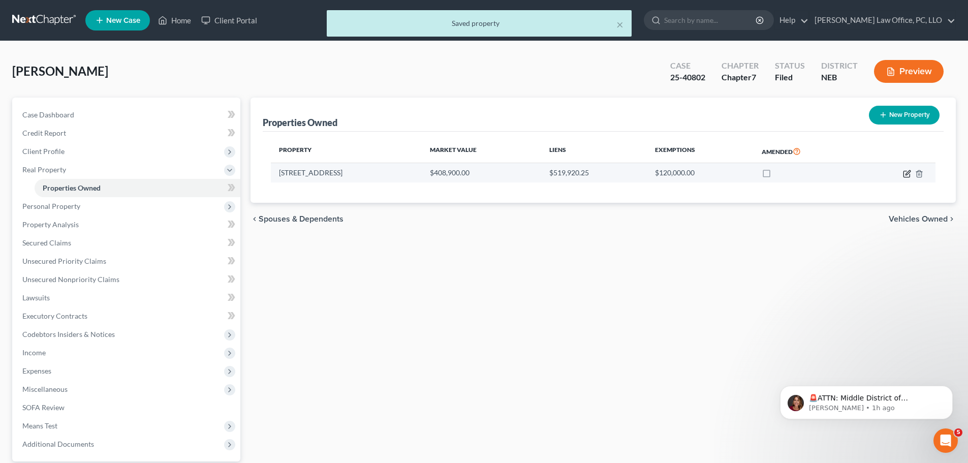
click at [906, 175] on icon "button" at bounding box center [908, 172] width 5 height 5
select select "30"
select select "54"
select select "3"
select select "1"
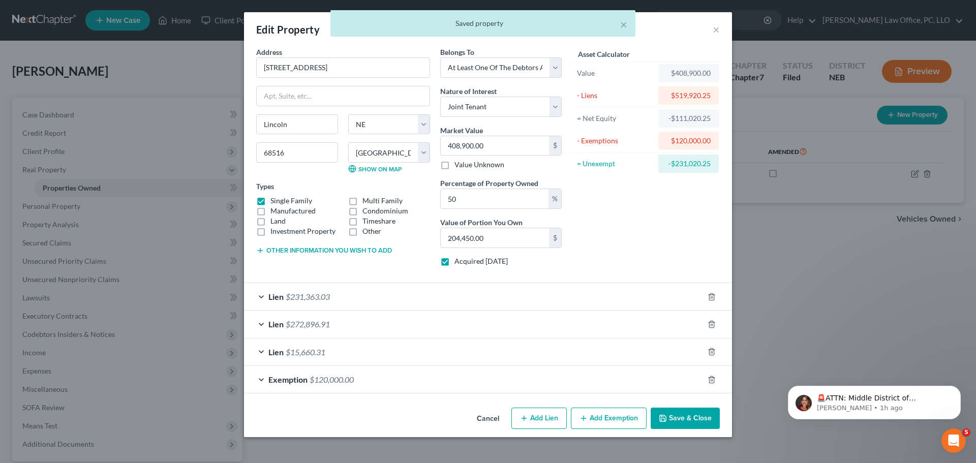
click at [260, 322] on div "Lien $272,896.91" at bounding box center [473, 324] width 459 height 27
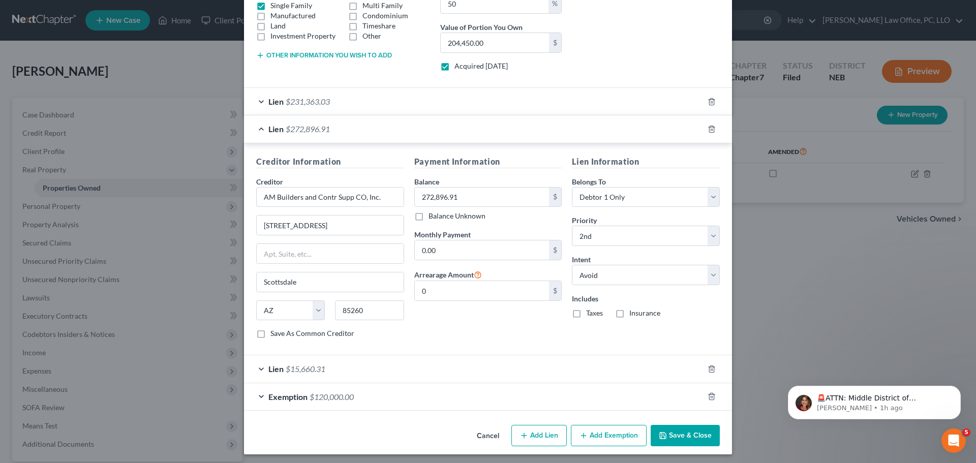
scroll to position [199, 0]
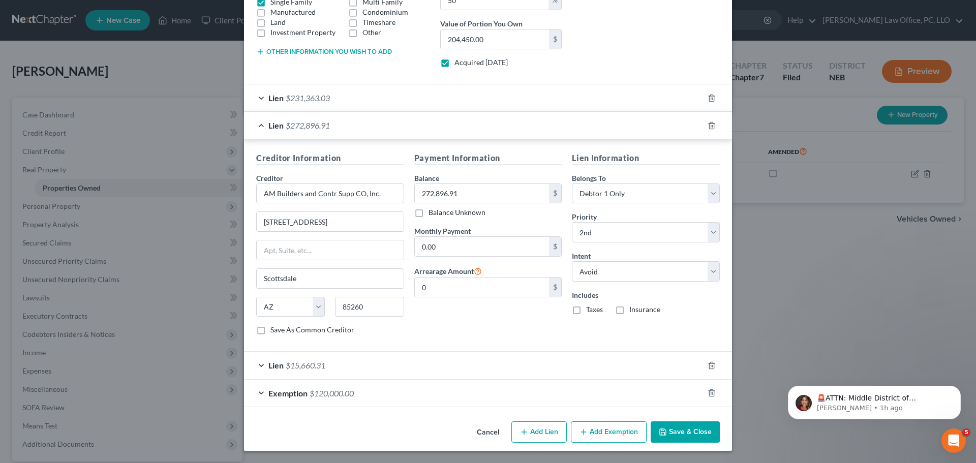
click at [258, 125] on div "Lien $272,896.91" at bounding box center [473, 125] width 459 height 27
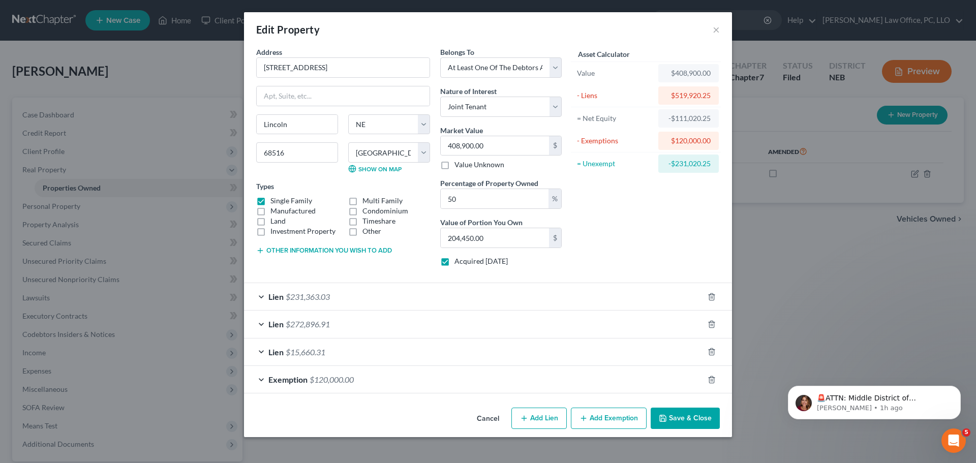
scroll to position [0, 0]
click at [261, 352] on div "Lien $15,660.31" at bounding box center [473, 351] width 459 height 27
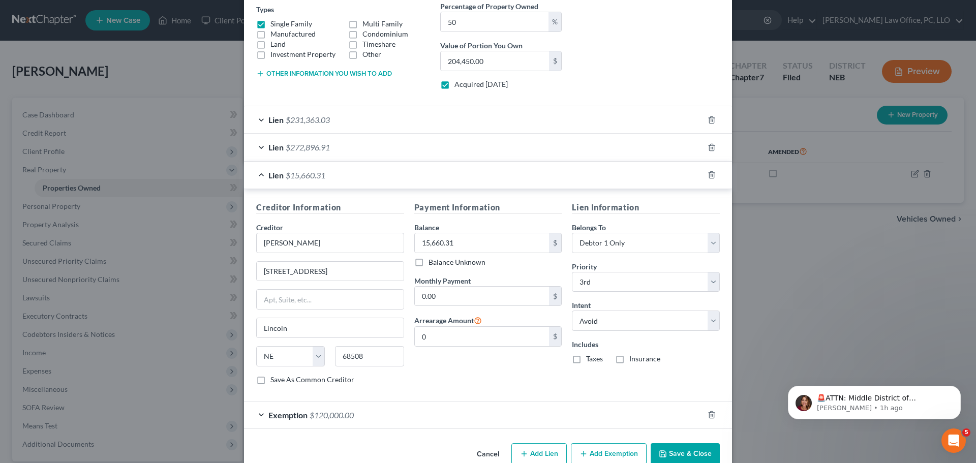
scroll to position [199, 0]
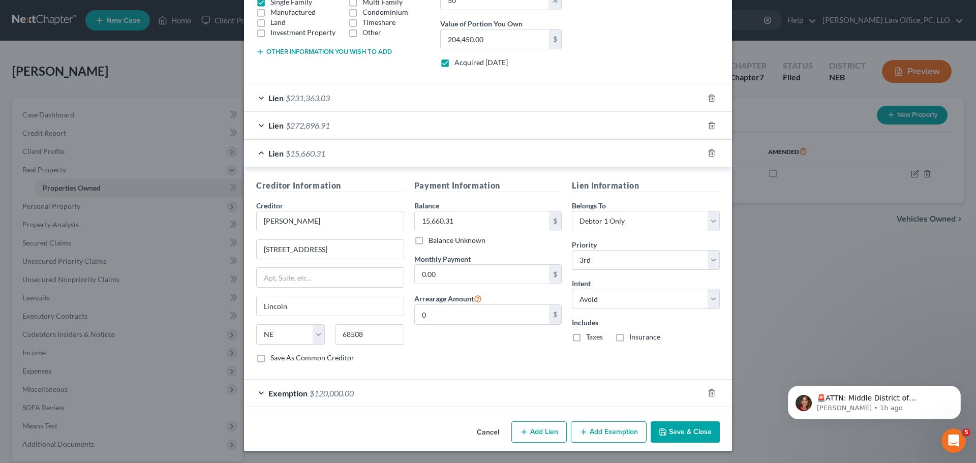
click at [258, 150] on div "Lien $15,660.31" at bounding box center [473, 153] width 459 height 27
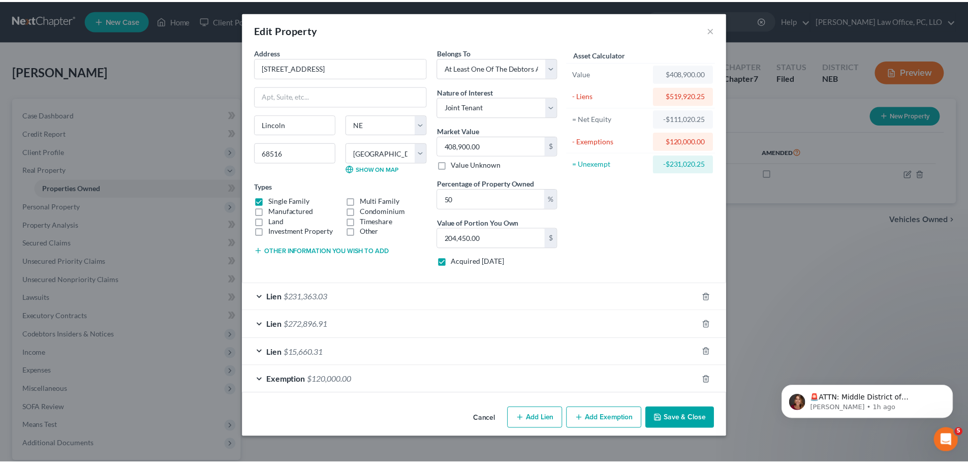
scroll to position [0, 0]
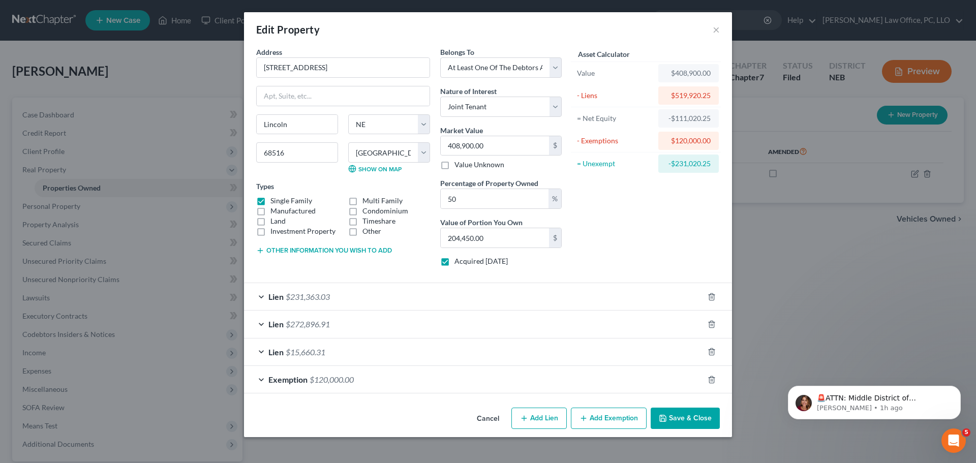
click at [679, 418] on button "Save & Close" at bounding box center [685, 418] width 69 height 21
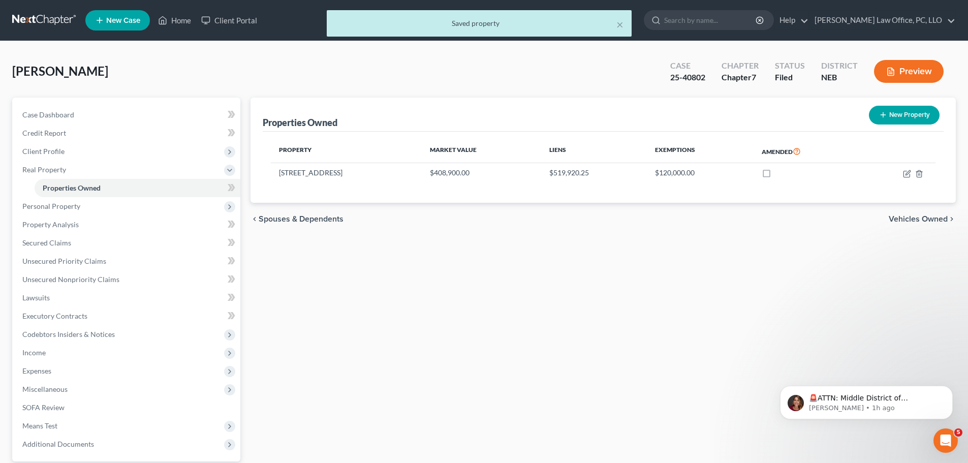
click at [916, 219] on span "Vehicles Owned" at bounding box center [918, 219] width 59 height 8
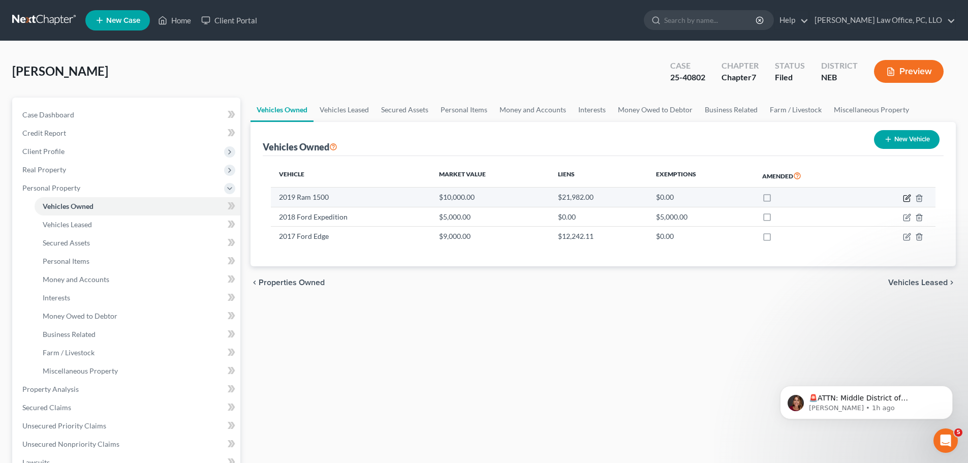
click at [907, 197] on icon "button" at bounding box center [908, 197] width 5 height 5
select select "1"
select select "7"
select select "0"
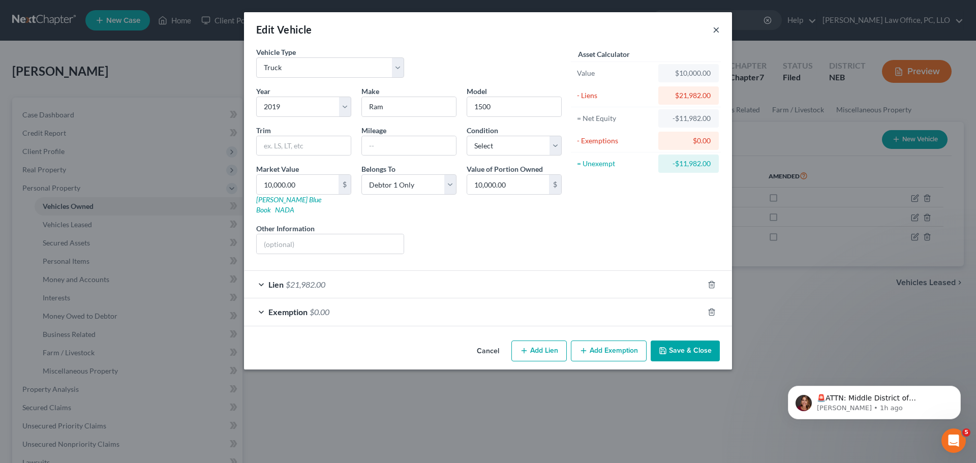
click at [715, 27] on button "×" at bounding box center [716, 29] width 7 height 12
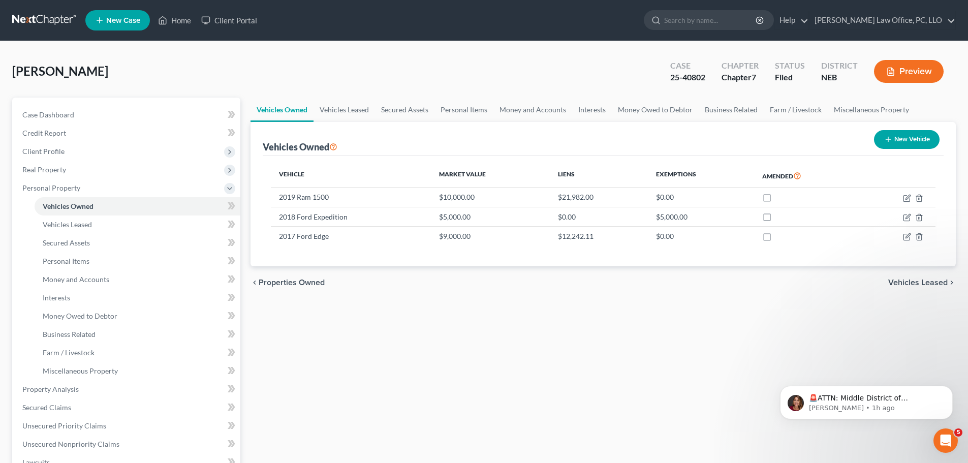
click at [914, 282] on span "Vehicles Leased" at bounding box center [917, 283] width 59 height 8
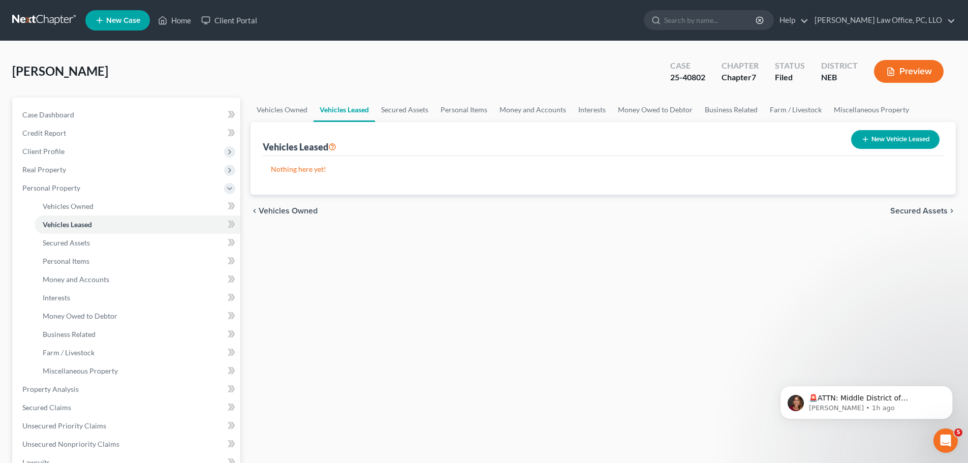
click at [274, 210] on span "Vehicles Owned" at bounding box center [288, 211] width 59 height 8
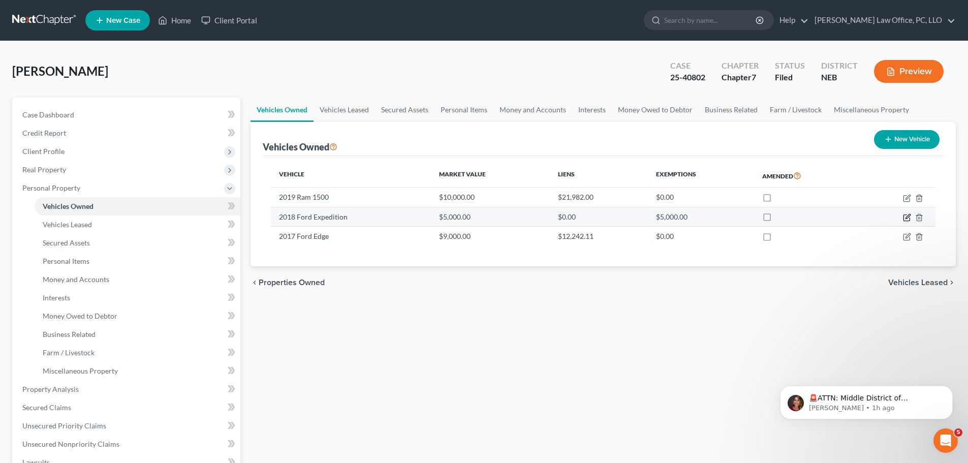
click at [905, 217] on icon "button" at bounding box center [907, 217] width 8 height 8
select select "0"
select select "8"
select select "4"
select select "3"
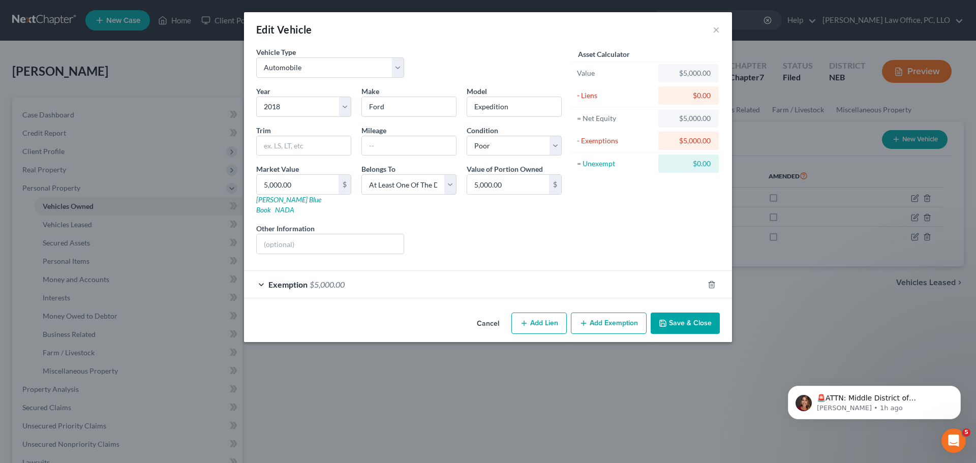
click at [696, 314] on button "Save & Close" at bounding box center [685, 323] width 69 height 21
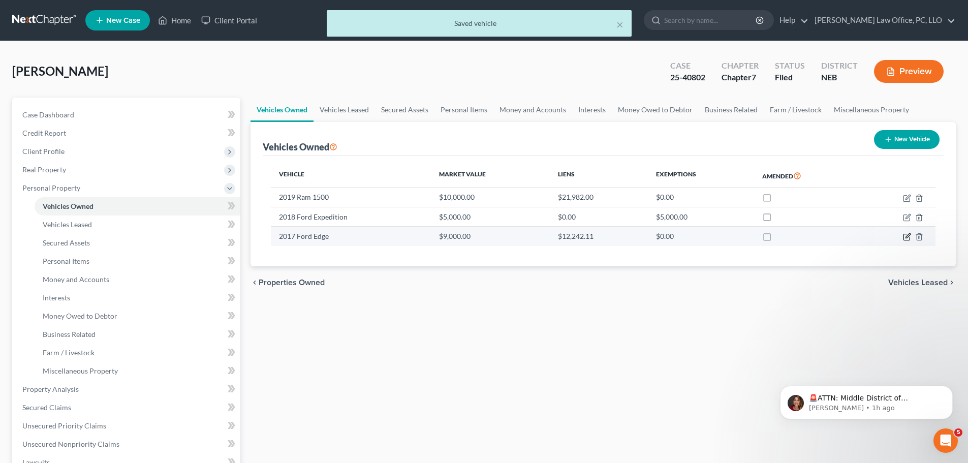
click at [907, 237] on icon "button" at bounding box center [907, 237] width 8 height 8
select select "0"
select select "9"
select select "0"
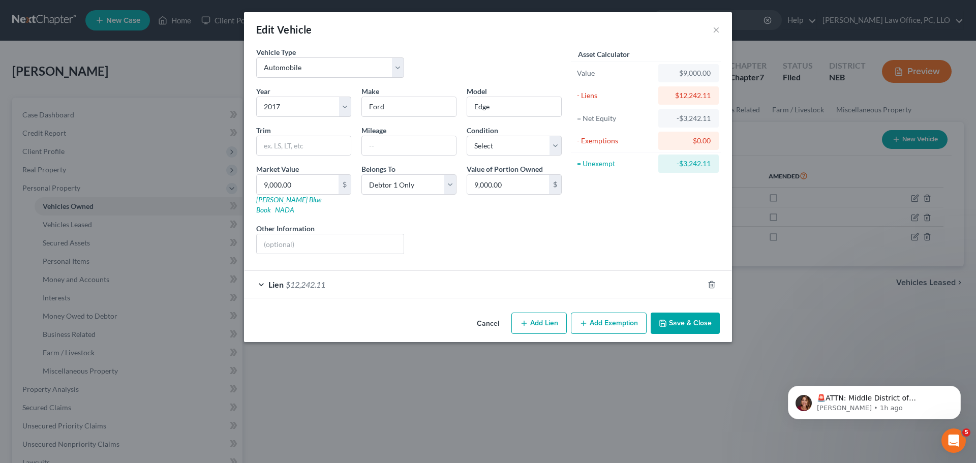
click at [671, 314] on button "Save & Close" at bounding box center [685, 323] width 69 height 21
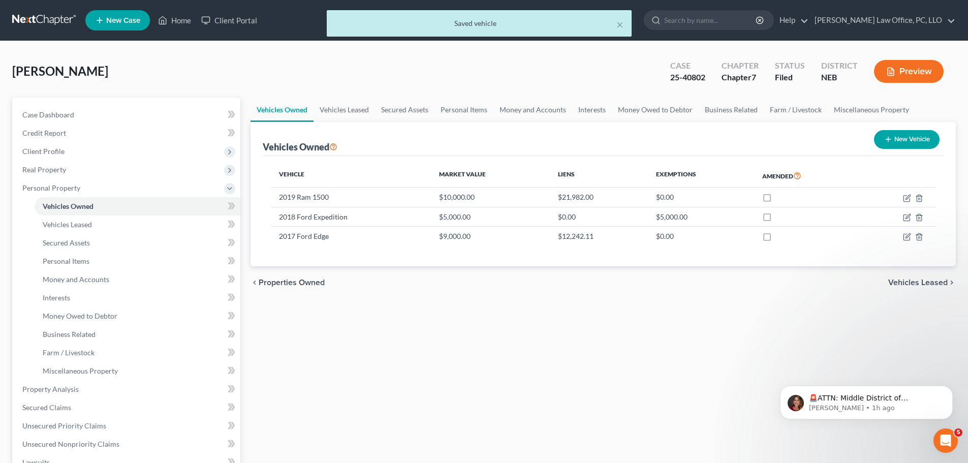
click at [921, 280] on span "Vehicles Leased" at bounding box center [917, 283] width 59 height 8
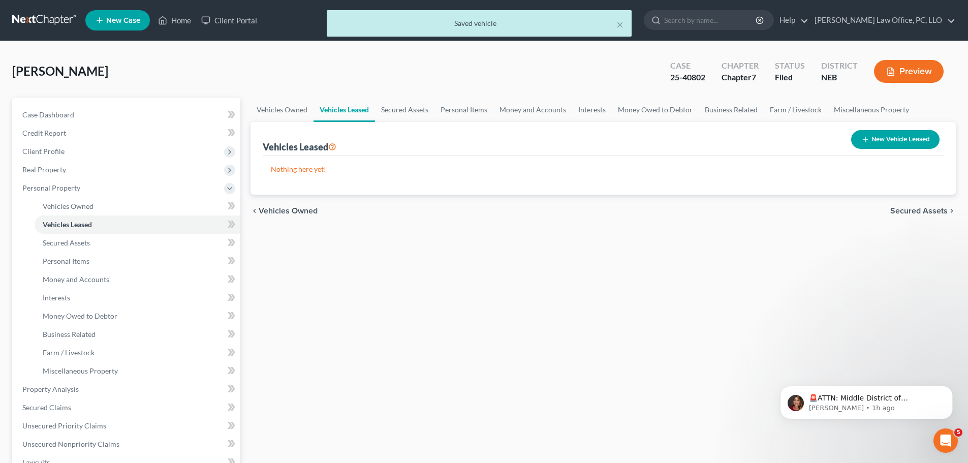
click at [925, 209] on span "Secured Assets" at bounding box center [918, 211] width 57 height 8
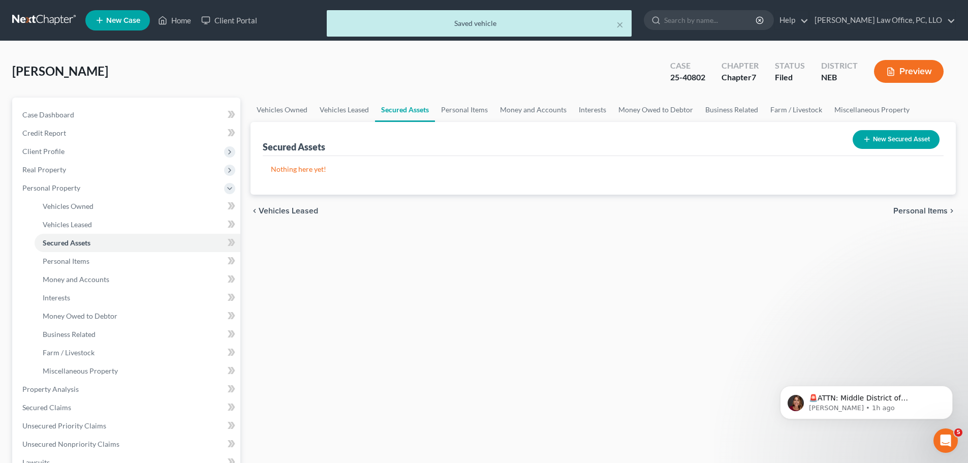
click at [910, 207] on span "Personal Items" at bounding box center [920, 211] width 54 height 8
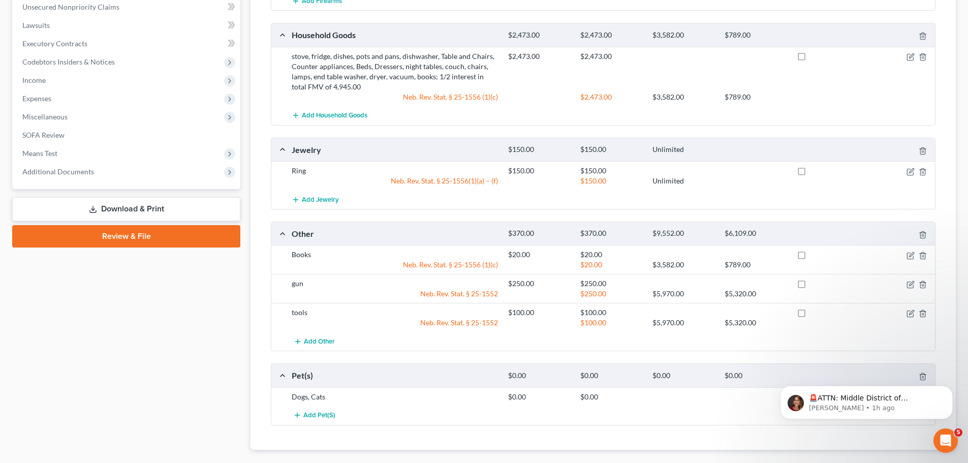
scroll to position [474, 0]
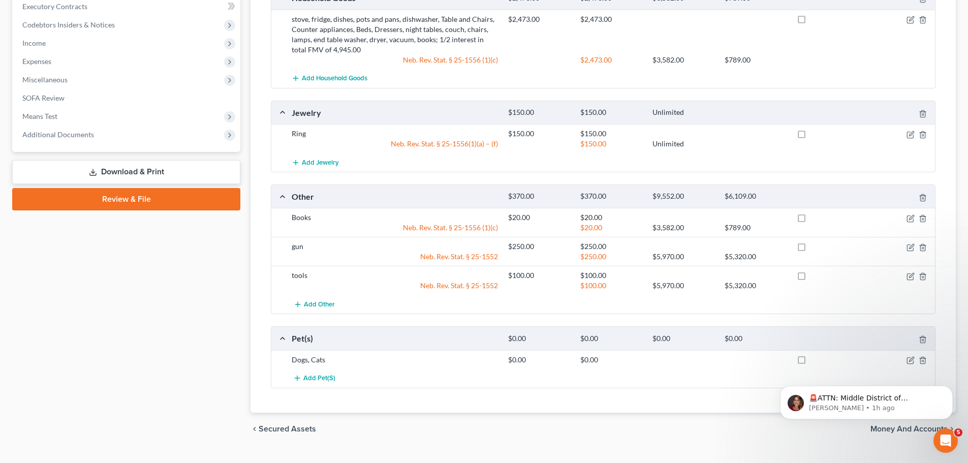
click at [877, 428] on body "🚨ATTN: Middle District of [US_STATE] The court has added a new Credit Counselin…" at bounding box center [866, 399] width 195 height 63
click at [731, 432] on div "chevron_left Secured Assets Money and Accounts chevron_right" at bounding box center [603, 429] width 705 height 33
click at [897, 428] on body "🚨ATTN: Middle District of [US_STATE] The court has added a new Credit Counselin…" at bounding box center [866, 399] width 195 height 63
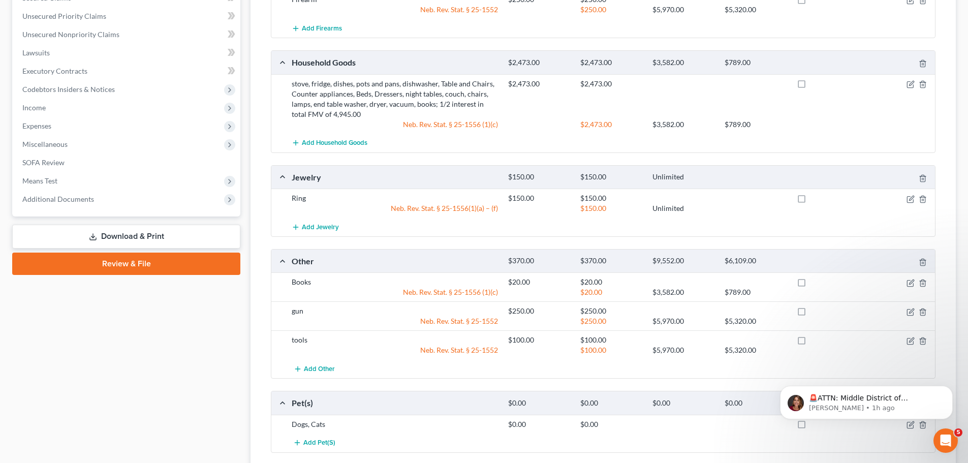
scroll to position [495, 0]
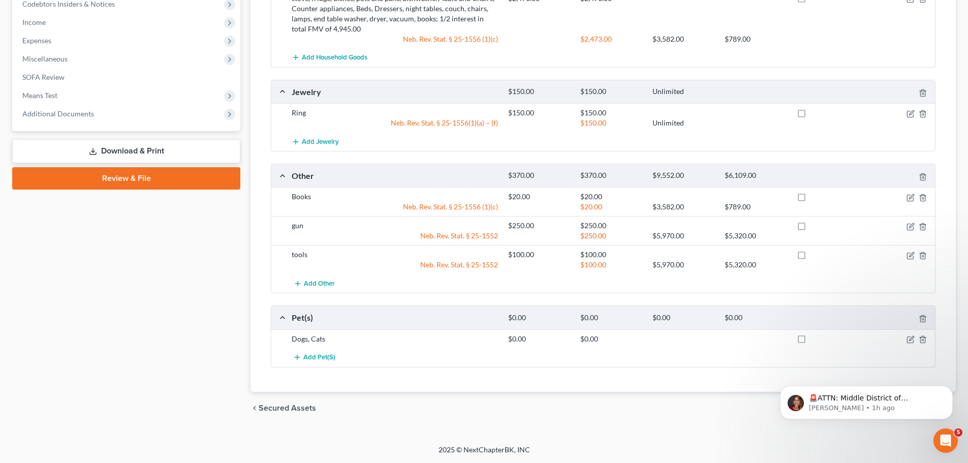
click at [207, 310] on div "Case Dashboard Payments Invoices Payments Payments Credit Report Client Profile" at bounding box center [126, 14] width 238 height 822
click at [253, 69] on div "Personal Items Select Item Type Clothing Collectibles Of Value Electronics Fire…" at bounding box center [603, 9] width 705 height 765
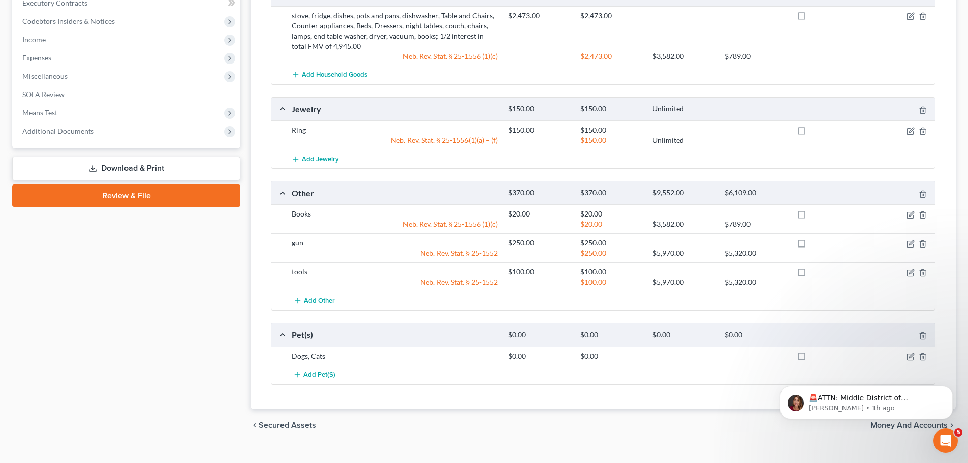
scroll to position [471, 0]
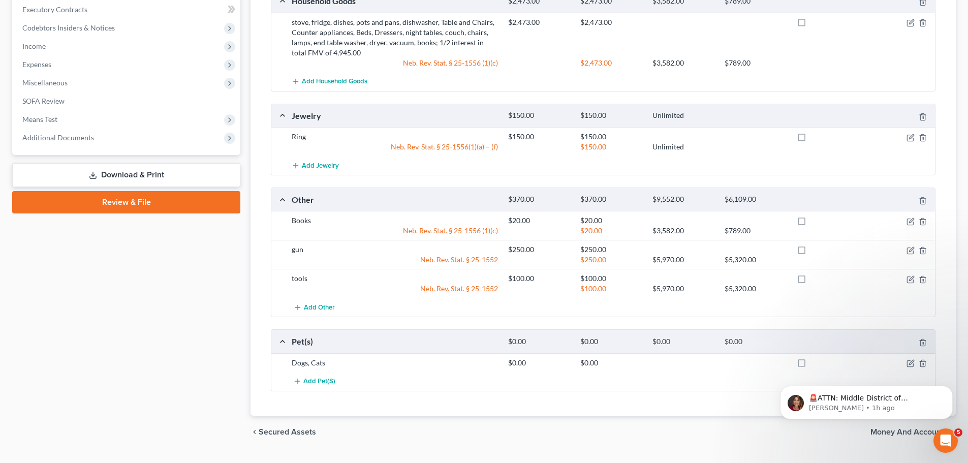
click at [881, 431] on body "🚨ATTN: Middle District of [US_STATE] The court has added a new Credit Counselin…" at bounding box center [866, 399] width 195 height 63
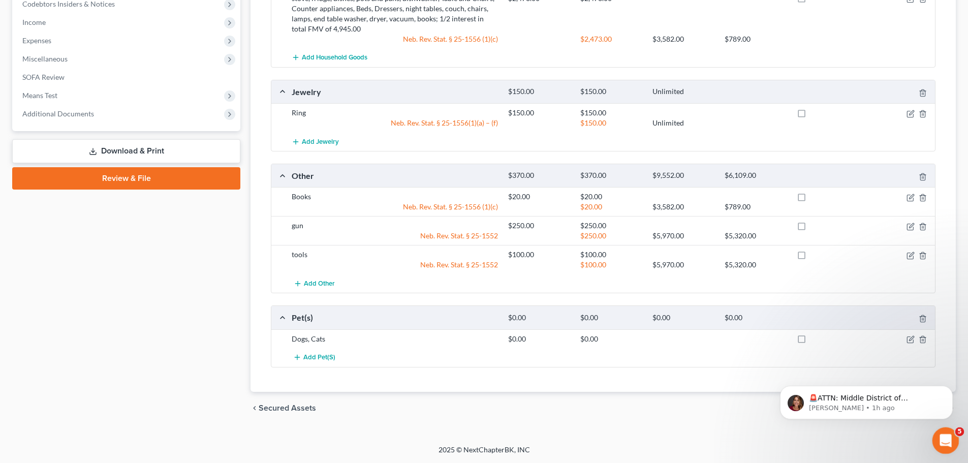
click at [949, 434] on div "Open Intercom Messenger" at bounding box center [945, 439] width 34 height 34
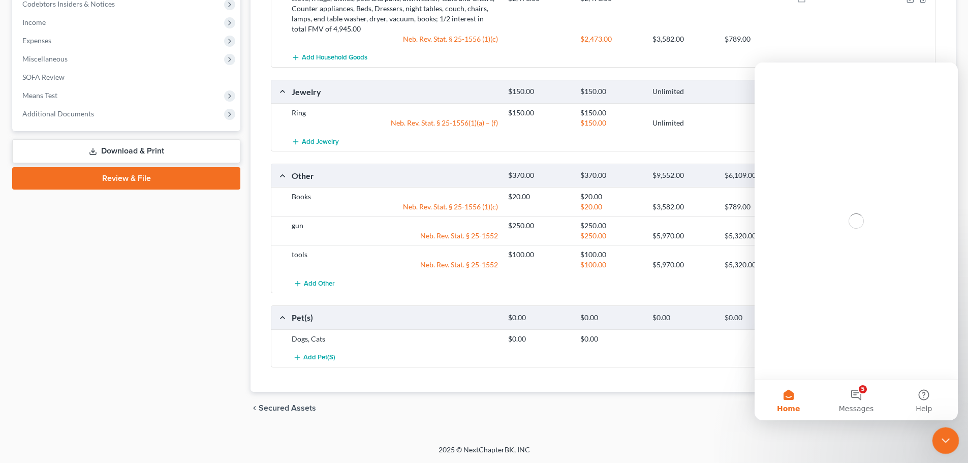
scroll to position [0, 0]
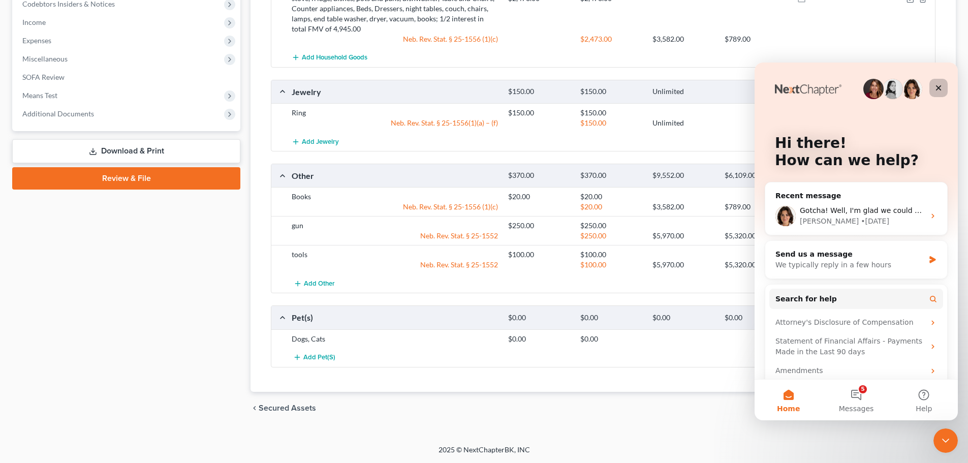
click at [940, 86] on icon "Close" at bounding box center [939, 88] width 6 height 6
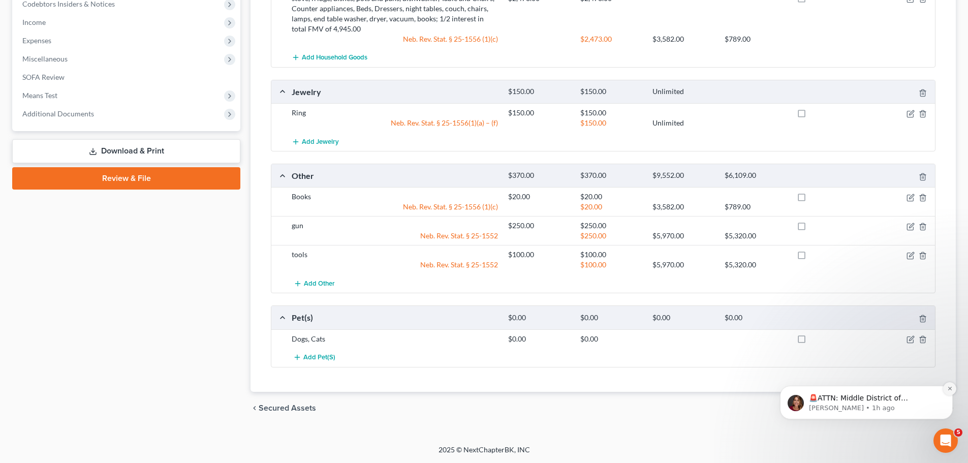
click at [947, 390] on icon "Dismiss notification" at bounding box center [950, 389] width 6 height 6
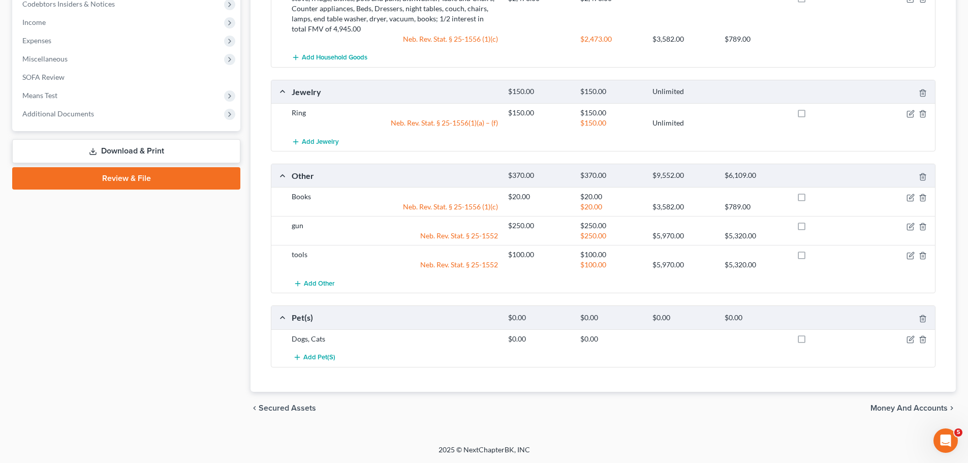
click at [905, 409] on span "Money and Accounts" at bounding box center [909, 408] width 77 height 8
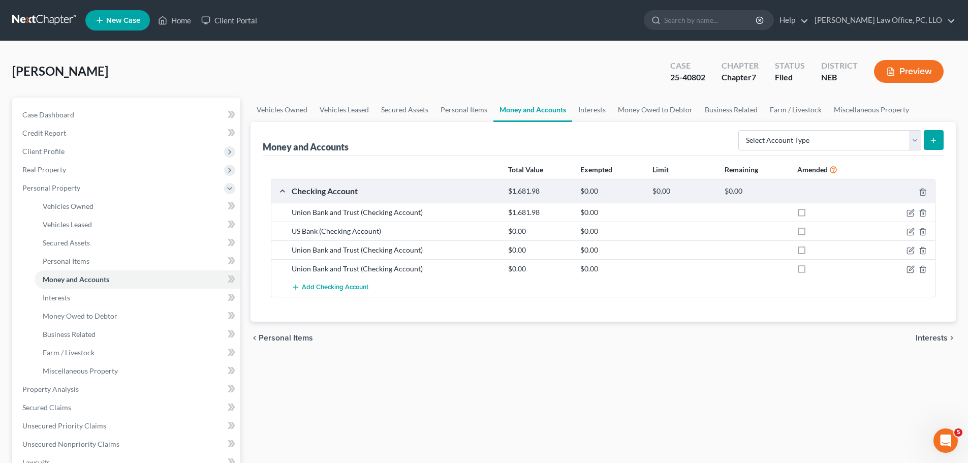
click at [929, 335] on span "Interests" at bounding box center [932, 338] width 32 height 8
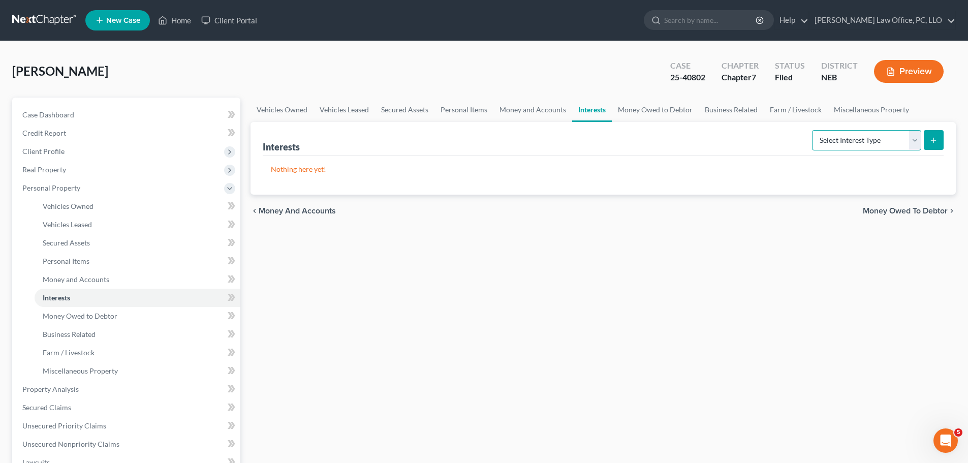
click at [914, 140] on select "Select Interest Type 401K Annuity Bond Education IRA Government Bond Government…" at bounding box center [866, 140] width 109 height 20
click at [459, 248] on div "Vehicles Owned Vehicles Leased Secured Assets Personal Items Money and Accounts…" at bounding box center [603, 391] width 716 height 587
click at [924, 208] on span "Money Owed to Debtor" at bounding box center [905, 211] width 85 height 8
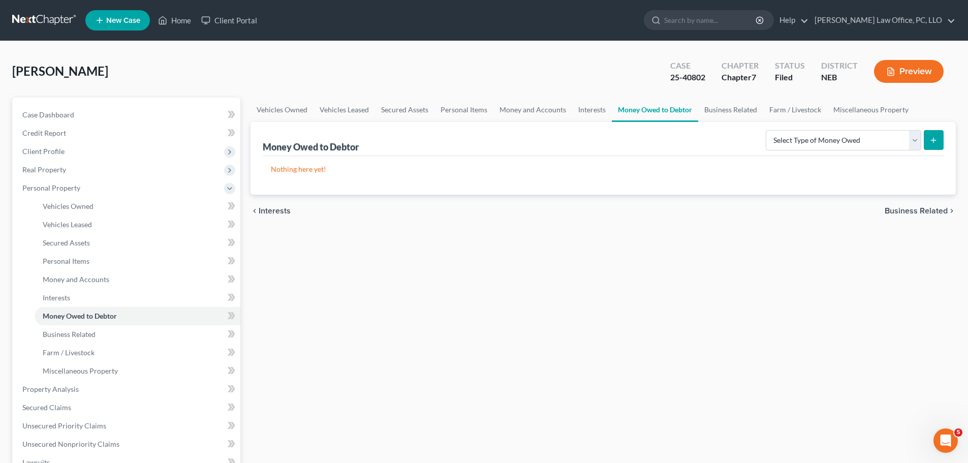
click at [924, 208] on span "Business Related" at bounding box center [916, 211] width 63 height 8
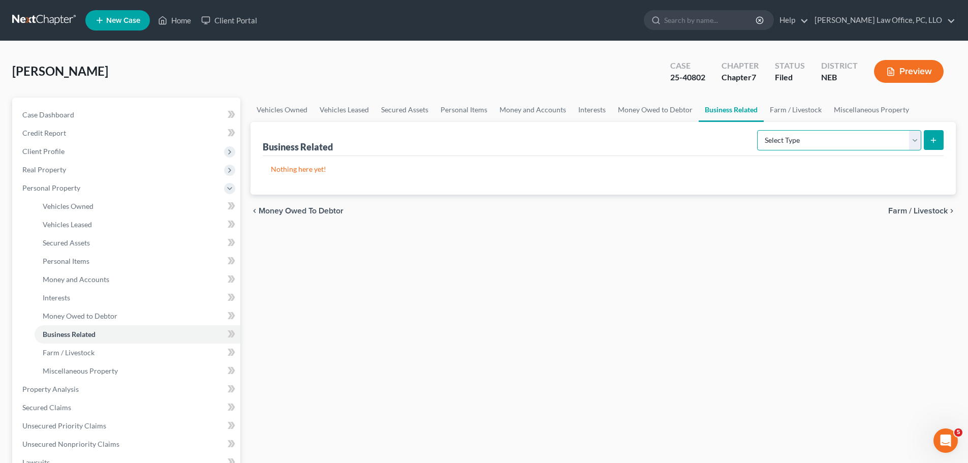
click at [918, 136] on select "Select Type Customer Lists Franchises Inventory Licenses Machinery Office Equip…" at bounding box center [839, 140] width 164 height 20
click at [581, 225] on div "chevron_left Money Owed to Debtor Farm / Livestock chevron_right" at bounding box center [603, 211] width 705 height 33
click at [935, 137] on icon "submit" at bounding box center [934, 140] width 8 height 8
click at [916, 138] on select "Select Type Customer Lists Franchises Inventory Licenses Machinery Office Equip…" at bounding box center [839, 140] width 164 height 20
select select "office_equipment"
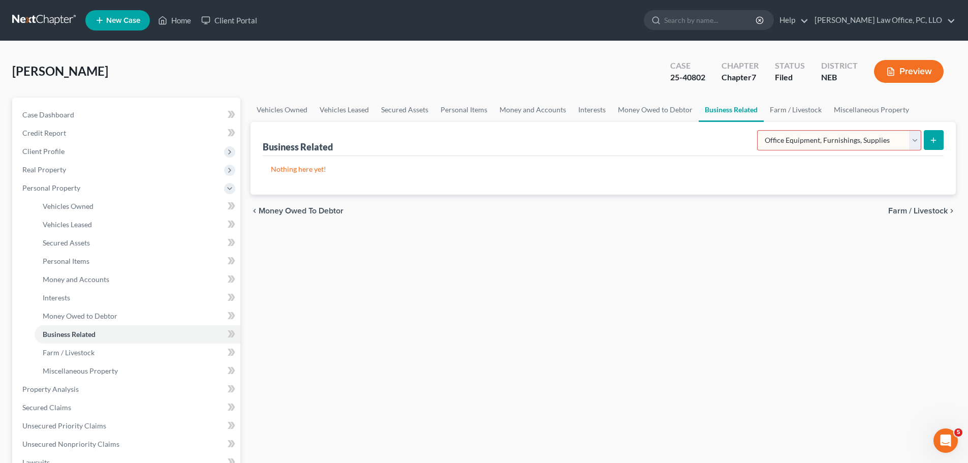
click at [758, 130] on select "Select Type Customer Lists Franchises Inventory Licenses Machinery Office Equip…" at bounding box center [839, 140] width 164 height 20
click at [936, 136] on icon "submit" at bounding box center [934, 140] width 8 height 8
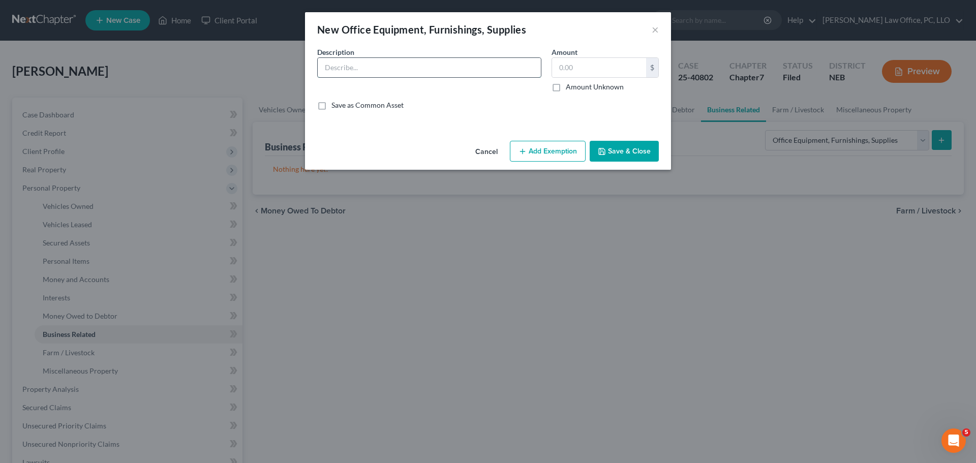
click at [375, 71] on input "text" at bounding box center [429, 67] width 223 height 19
type input "Listed with personal property"
click at [610, 151] on button "Save & Close" at bounding box center [624, 151] width 69 height 21
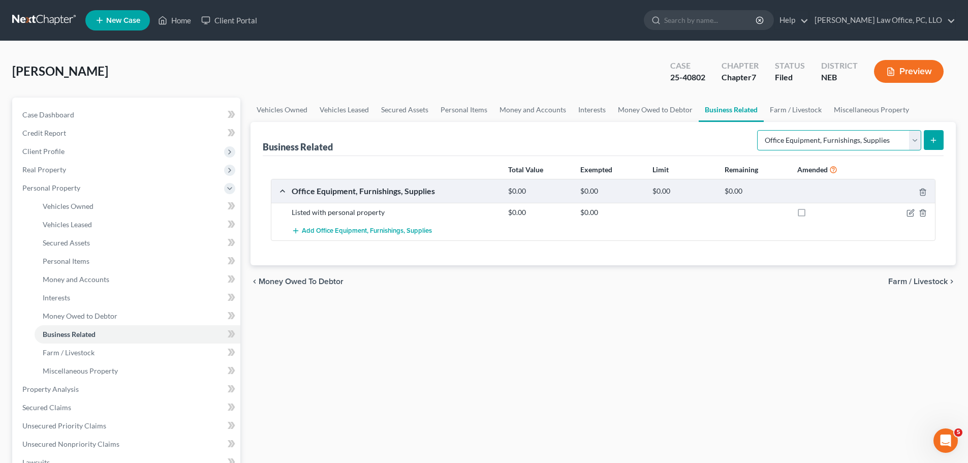
click at [916, 142] on select "Select Type Customer Lists Franchises Inventory Licenses Machinery Office Equip…" at bounding box center [839, 140] width 164 height 20
drag, startPoint x: 639, startPoint y: 337, endPoint x: 710, endPoint y: 294, distance: 83.2
click at [640, 336] on div "Vehicles Owned Vehicles Leased Secured Assets Personal Items Money and Accounts…" at bounding box center [603, 391] width 716 height 587
click at [910, 282] on span "Farm / Livestock" at bounding box center [917, 281] width 59 height 8
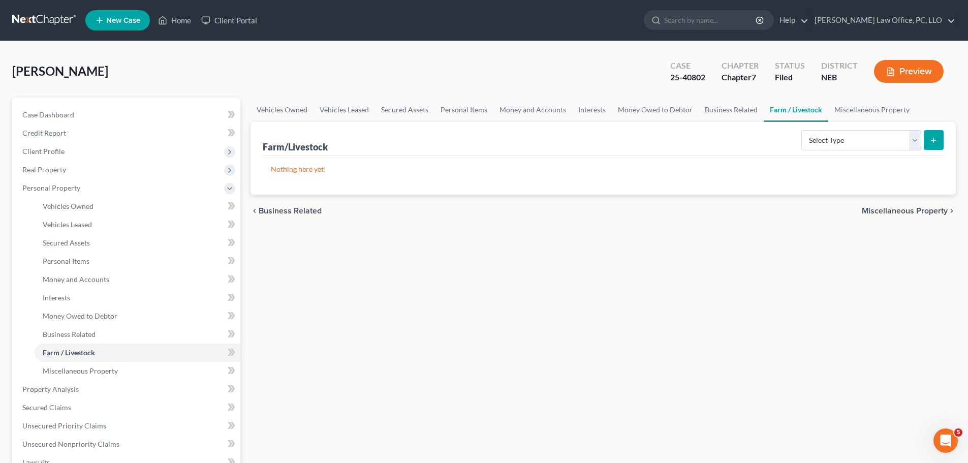
click at [907, 208] on span "Miscellaneous Property" at bounding box center [905, 211] width 86 height 8
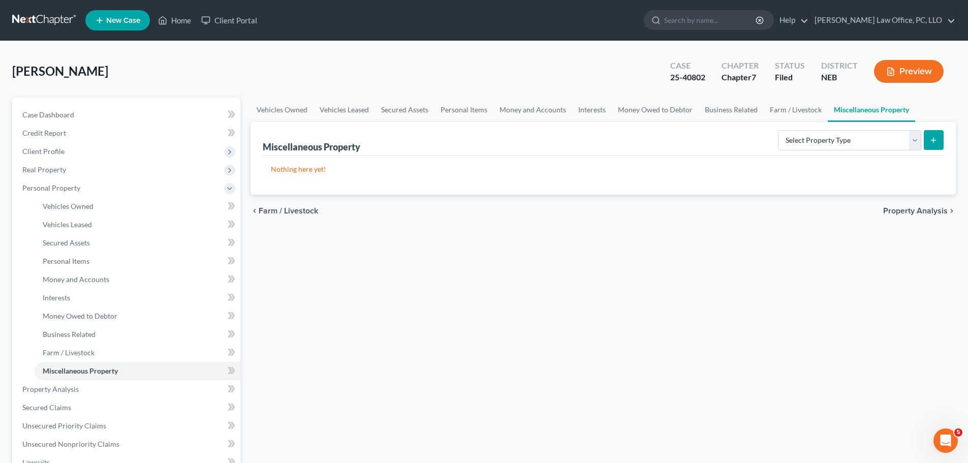
click at [915, 209] on span "Property Analysis" at bounding box center [915, 211] width 65 height 8
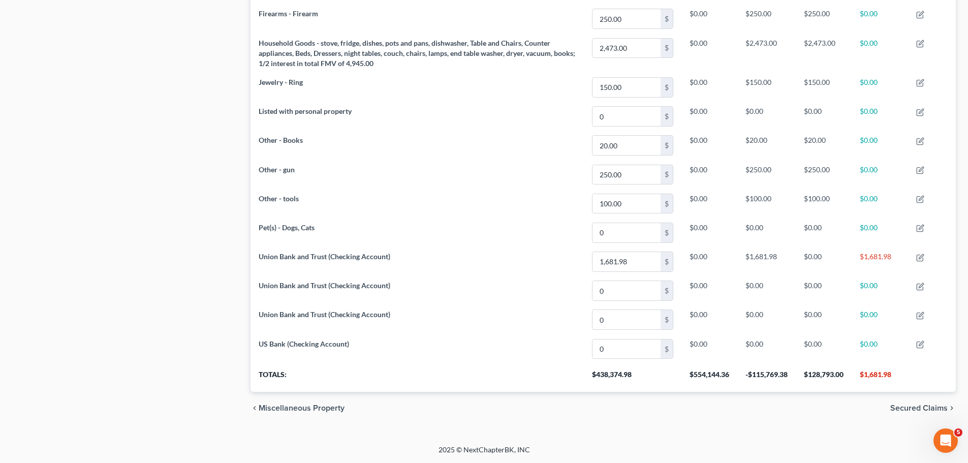
scroll to position [518, 0]
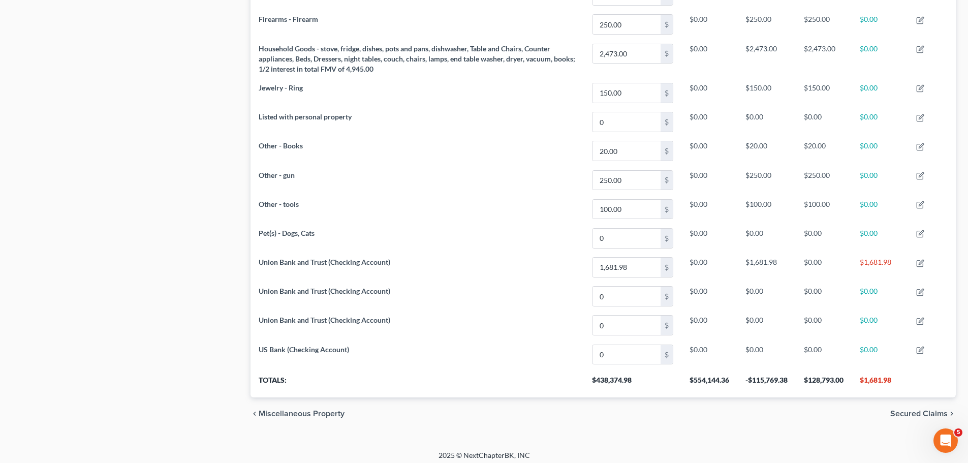
click at [913, 414] on span "Secured Claims" at bounding box center [918, 414] width 57 height 8
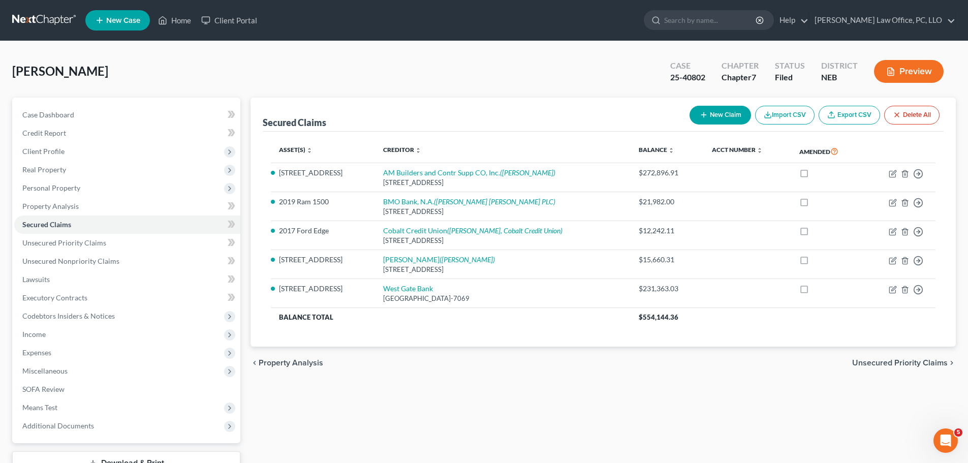
click at [889, 364] on span "Unsecured Priority Claims" at bounding box center [900, 363] width 96 height 8
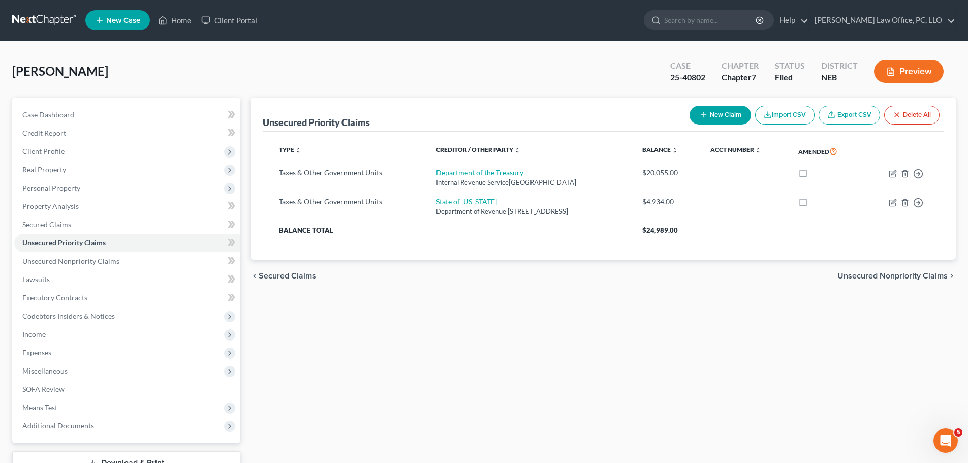
click at [896, 273] on span "Unsecured Nonpriority Claims" at bounding box center [893, 276] width 110 height 8
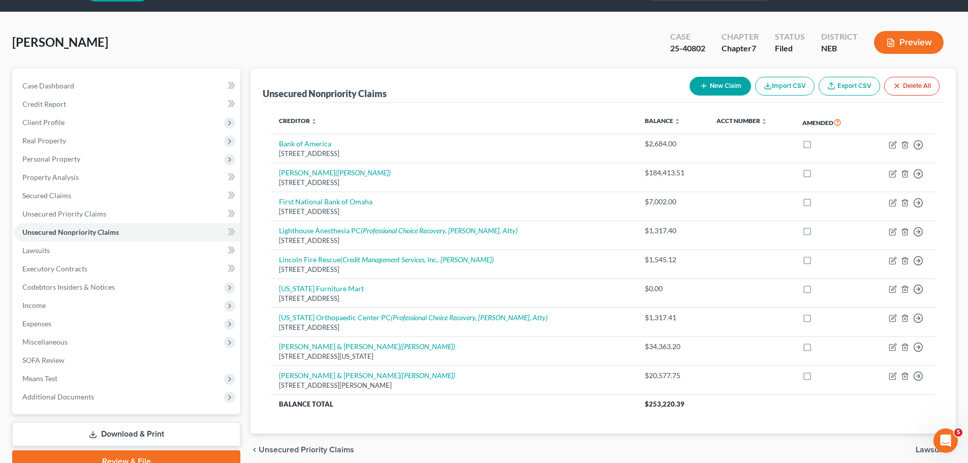
scroll to position [73, 0]
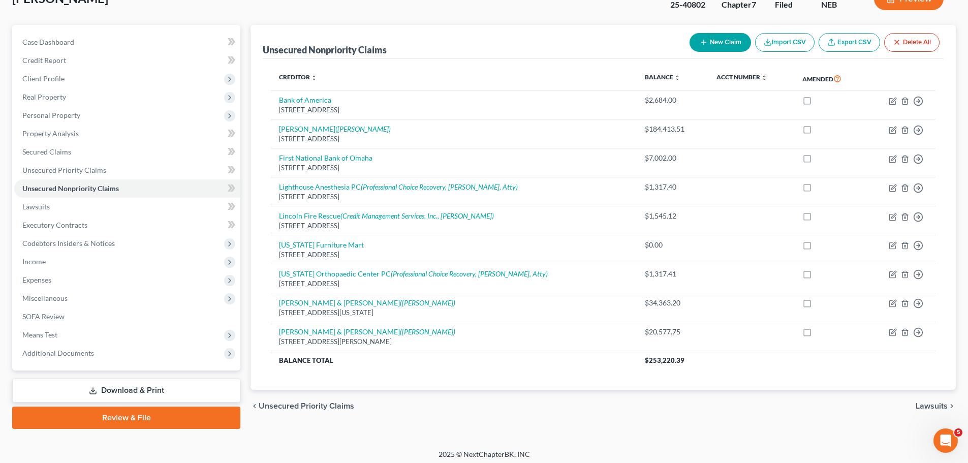
click at [928, 406] on span "Lawsuits" at bounding box center [932, 406] width 32 height 8
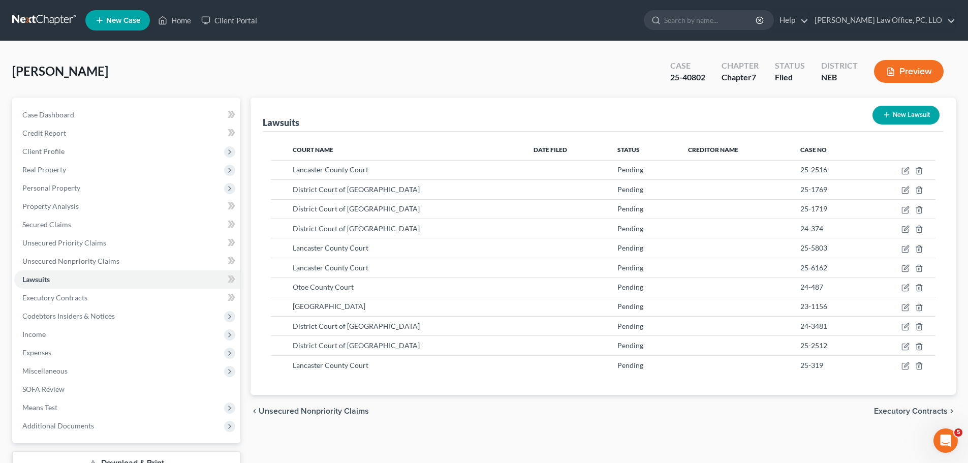
click at [905, 407] on span "Executory Contracts" at bounding box center [911, 411] width 74 height 8
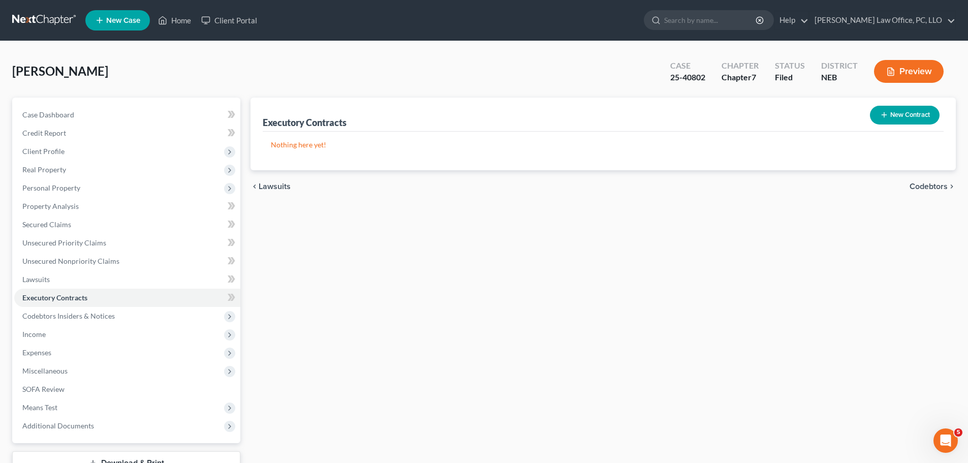
click at [264, 183] on span "Lawsuits" at bounding box center [275, 186] width 32 height 8
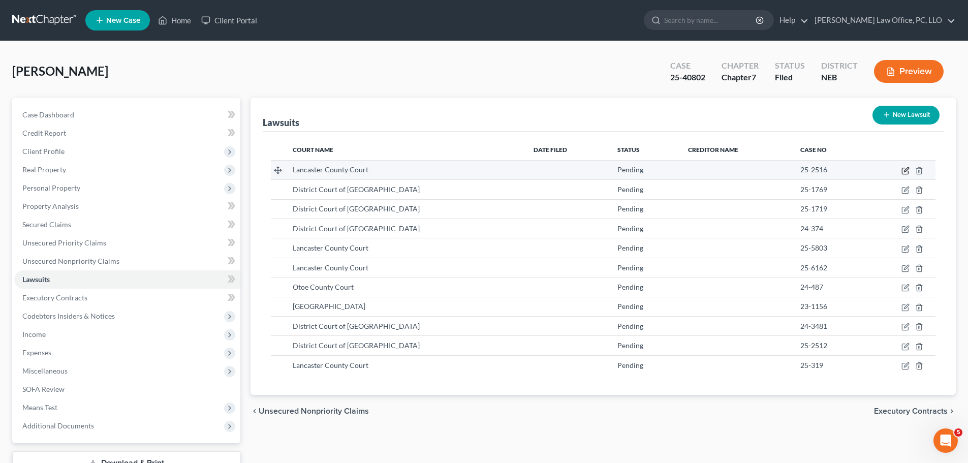
click at [905, 168] on icon "button" at bounding box center [905, 171] width 6 height 6
select select "0"
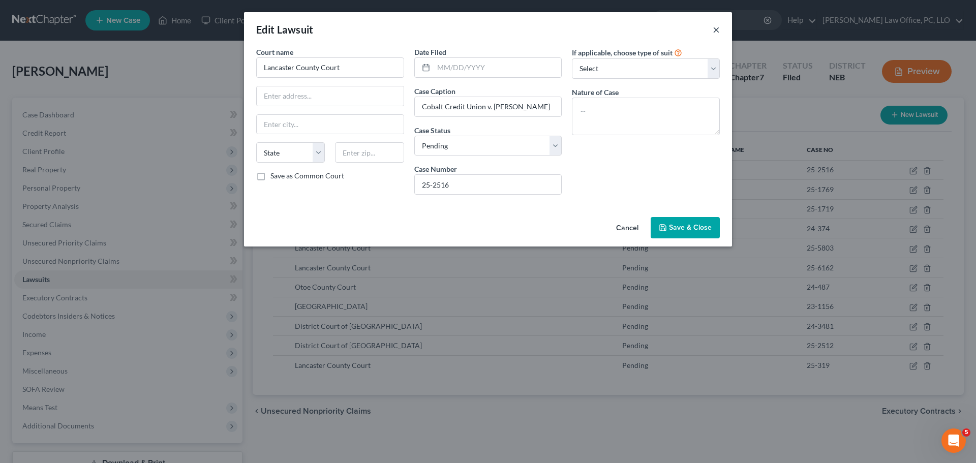
click at [717, 27] on button "×" at bounding box center [716, 29] width 7 height 12
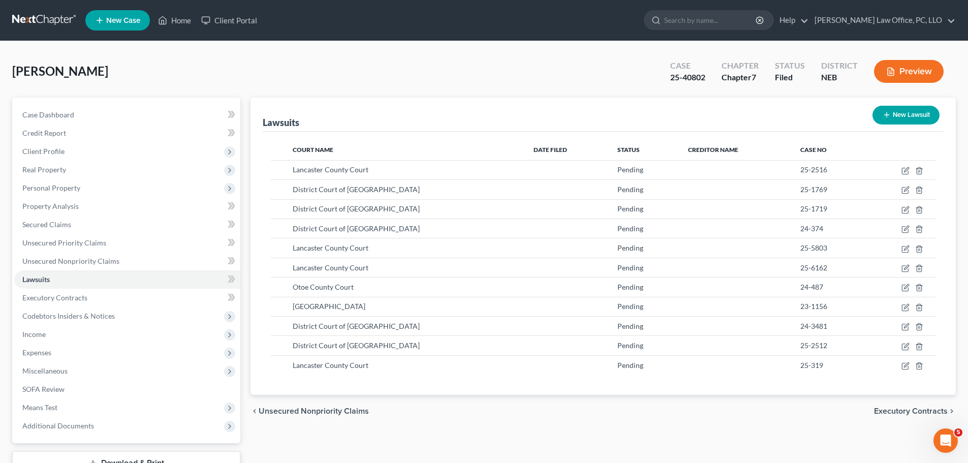
click at [897, 408] on span "Executory Contracts" at bounding box center [911, 411] width 74 height 8
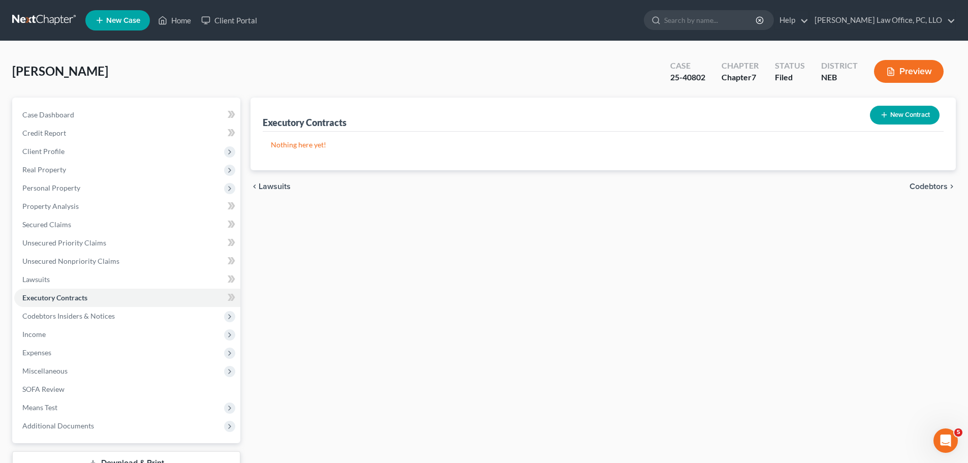
click at [929, 182] on span "Codebtors" at bounding box center [929, 186] width 38 height 8
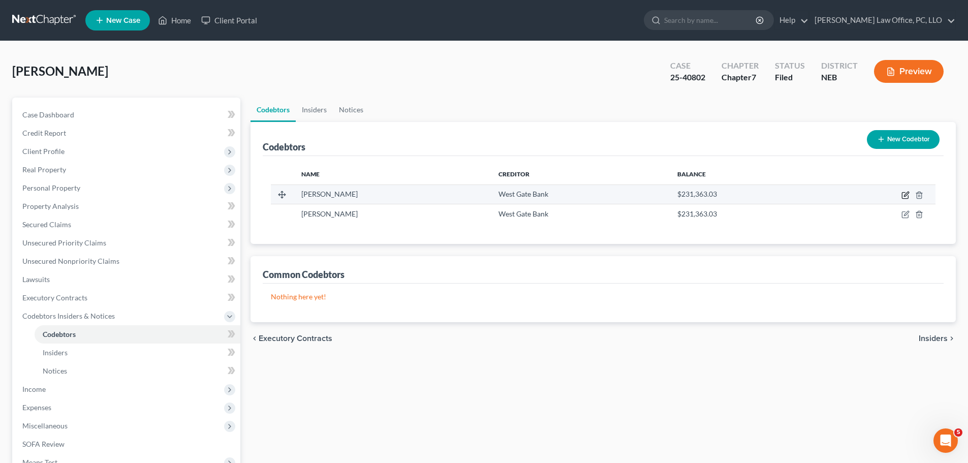
click at [906, 194] on icon "button" at bounding box center [906, 194] width 5 height 5
select select "30"
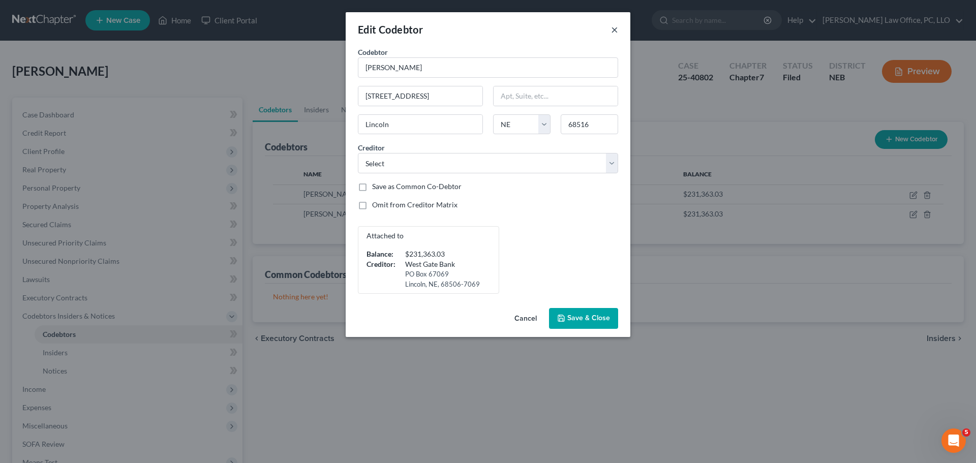
click at [616, 27] on button "×" at bounding box center [614, 29] width 7 height 12
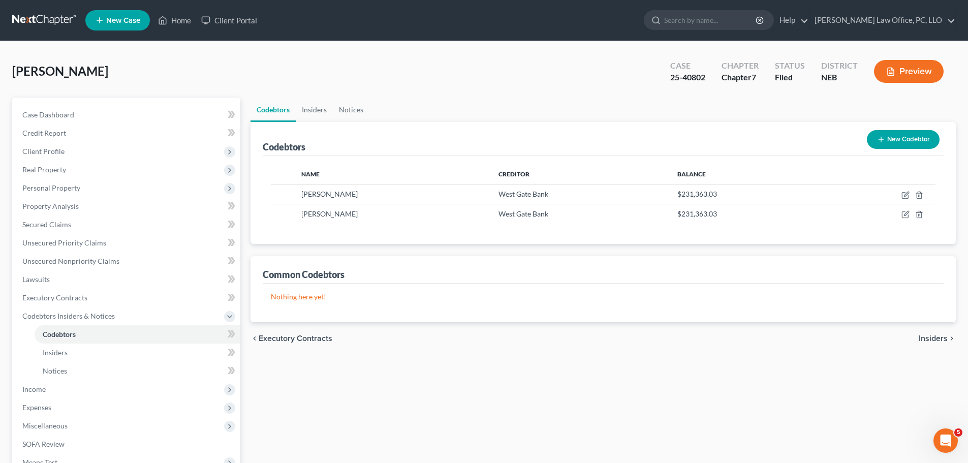
click at [930, 334] on span "Insiders" at bounding box center [933, 338] width 29 height 8
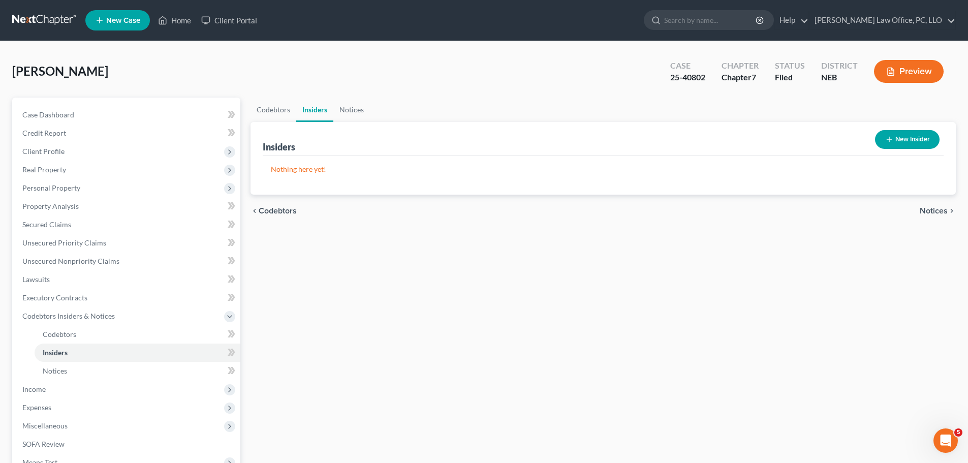
click at [932, 210] on span "Notices" at bounding box center [934, 211] width 28 height 8
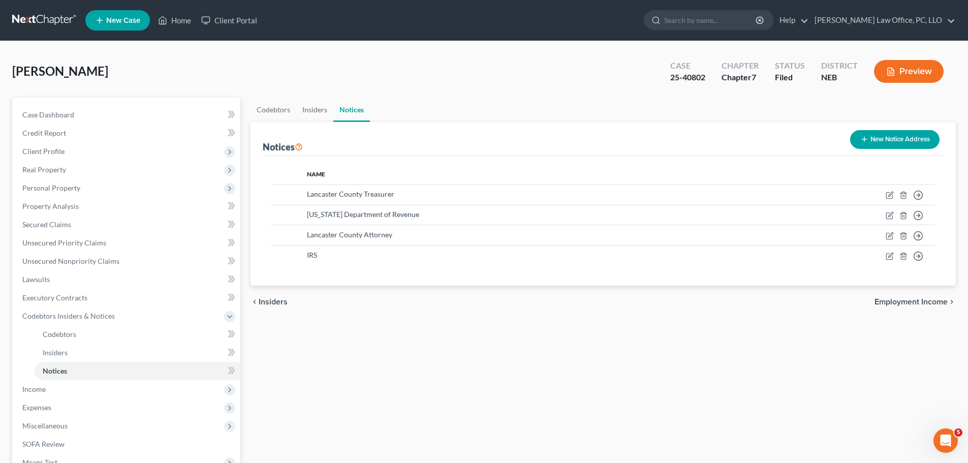
click at [906, 298] on span "Employment Income" at bounding box center [911, 302] width 73 height 8
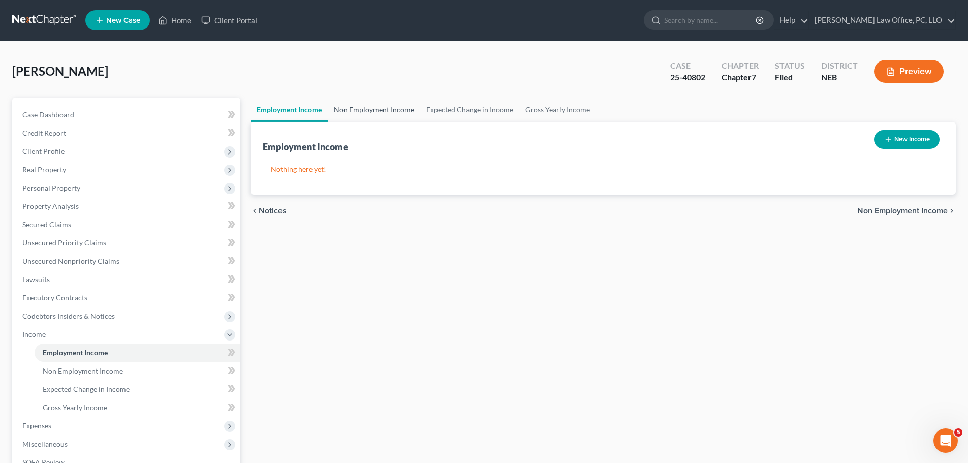
click at [397, 108] on link "Non Employment Income" at bounding box center [374, 110] width 92 height 24
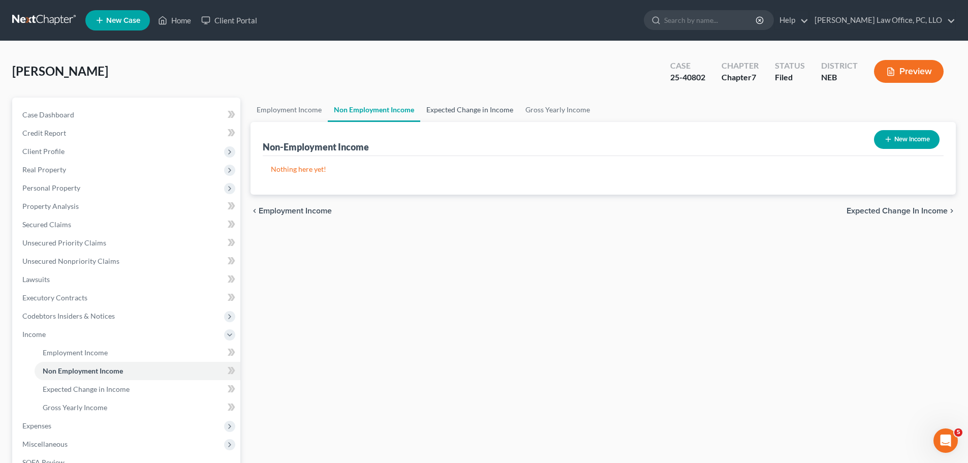
click at [472, 107] on link "Expected Change in Income" at bounding box center [469, 110] width 99 height 24
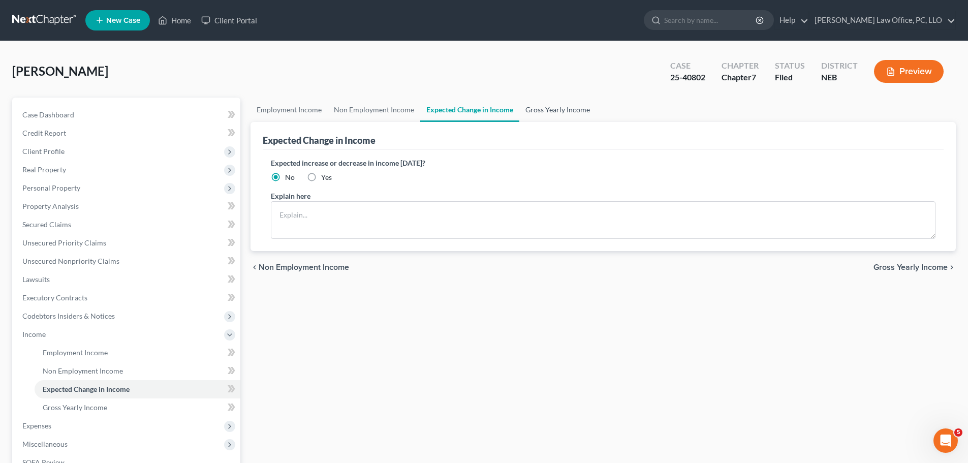
click at [557, 108] on link "Gross Yearly Income" at bounding box center [557, 110] width 77 height 24
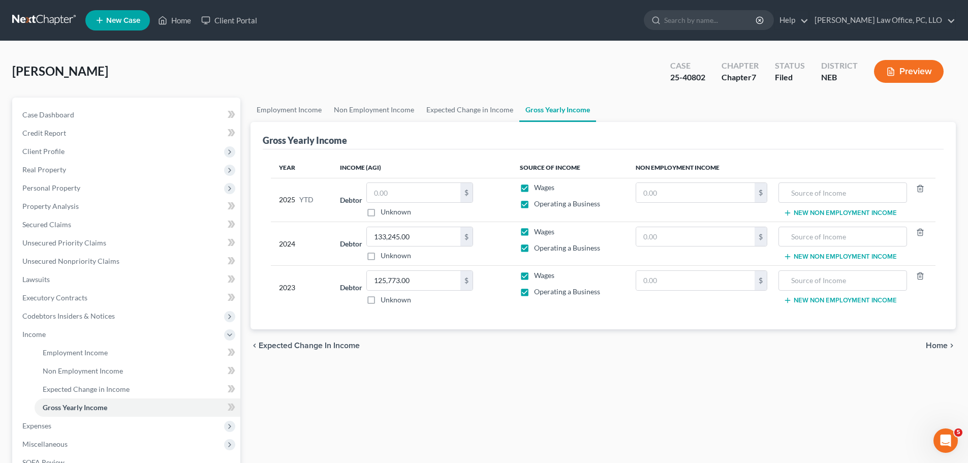
click at [936, 345] on span "Home" at bounding box center [937, 346] width 22 height 8
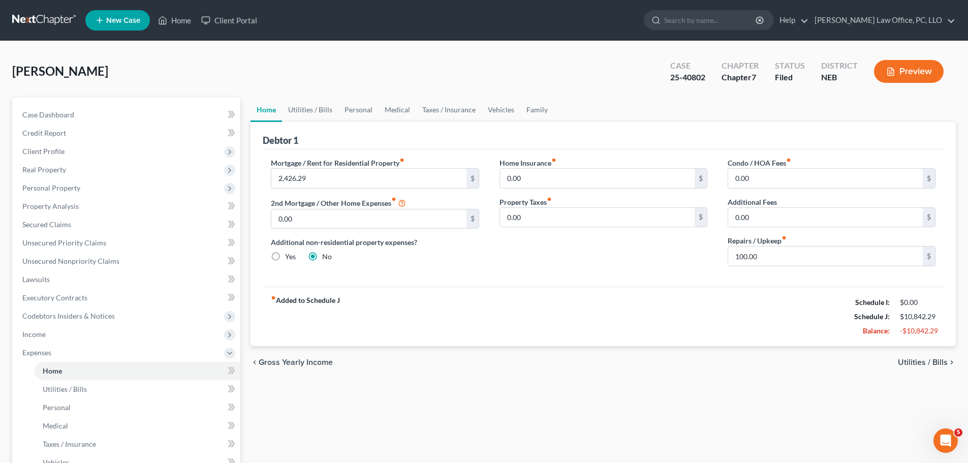
click at [934, 359] on span "Utilities / Bills" at bounding box center [923, 362] width 50 height 8
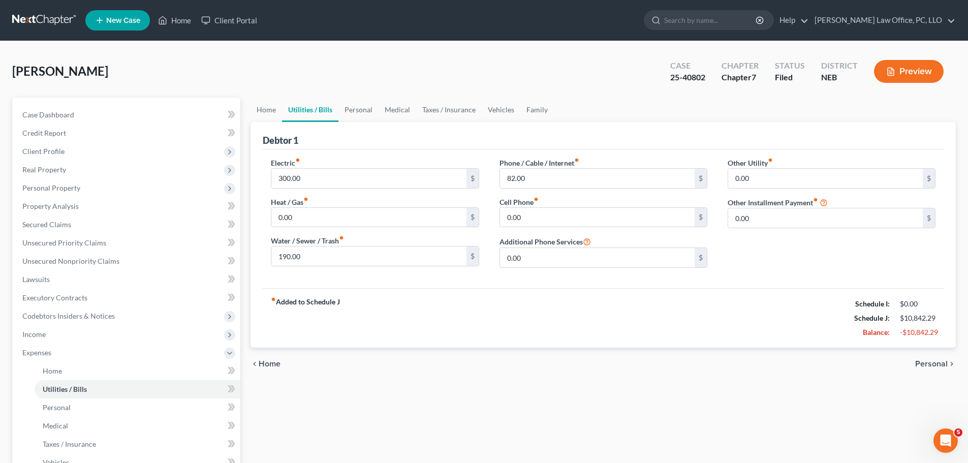
click at [933, 363] on span "Personal" at bounding box center [931, 364] width 33 height 8
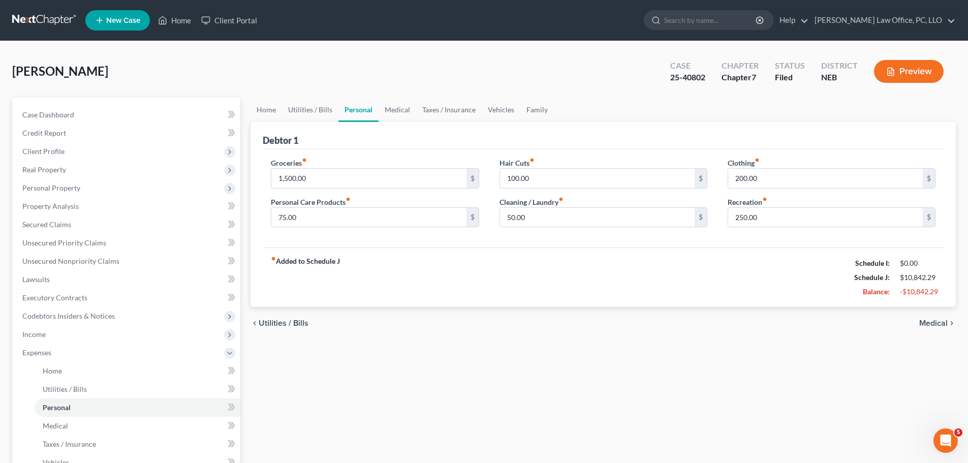
click at [931, 323] on span "Medical" at bounding box center [933, 323] width 28 height 8
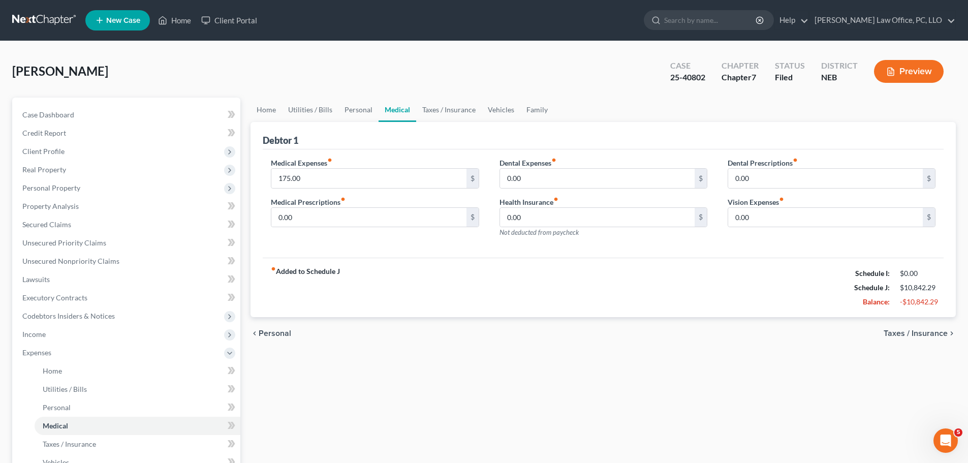
click at [926, 332] on span "Taxes / Insurance" at bounding box center [916, 333] width 64 height 8
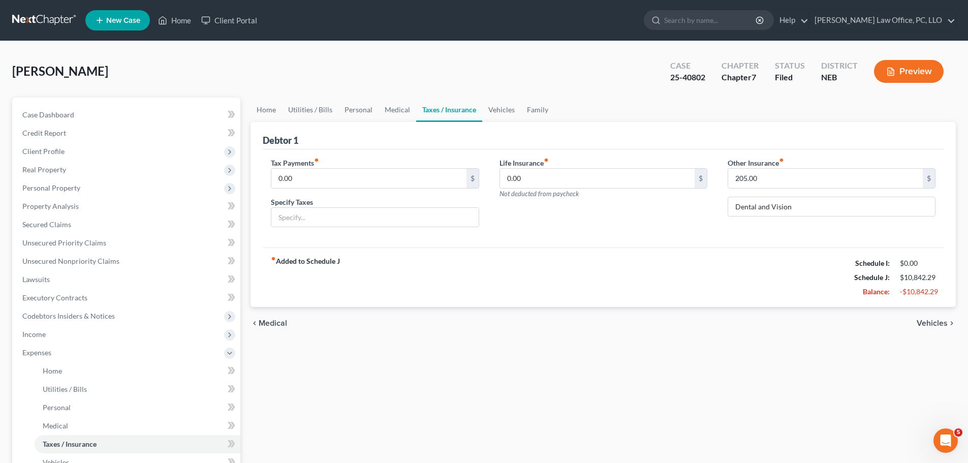
click at [932, 324] on span "Vehicles" at bounding box center [932, 323] width 31 height 8
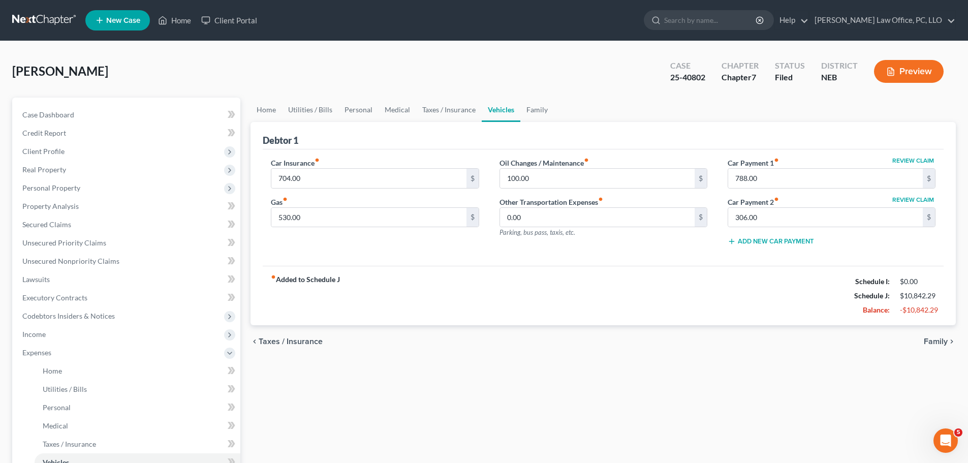
click at [938, 339] on span "Family" at bounding box center [936, 341] width 24 height 8
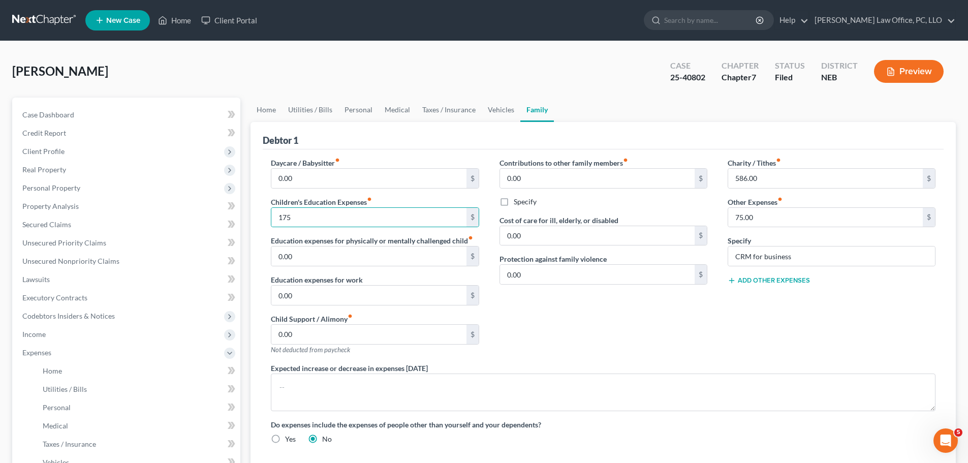
click at [539, 318] on div "Contributions to other family members fiber_manual_record 0.00 $ Specify Cost o…" at bounding box center [603, 260] width 228 height 205
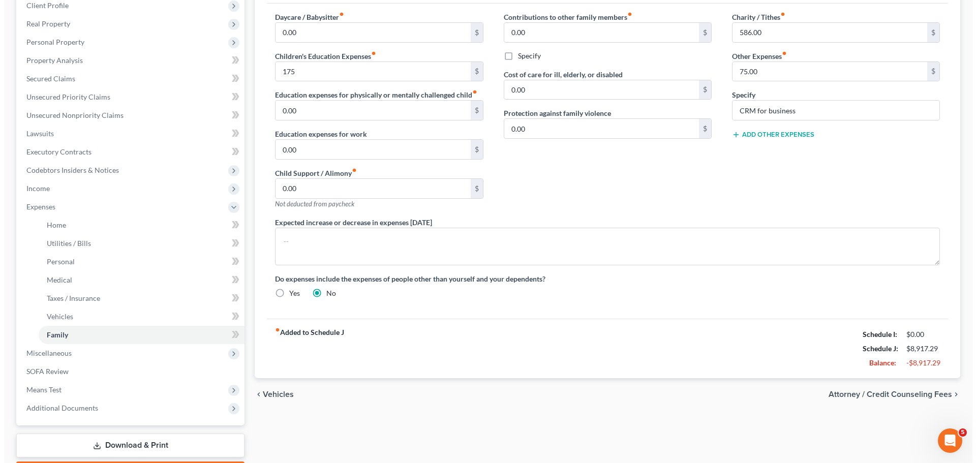
scroll to position [161, 0]
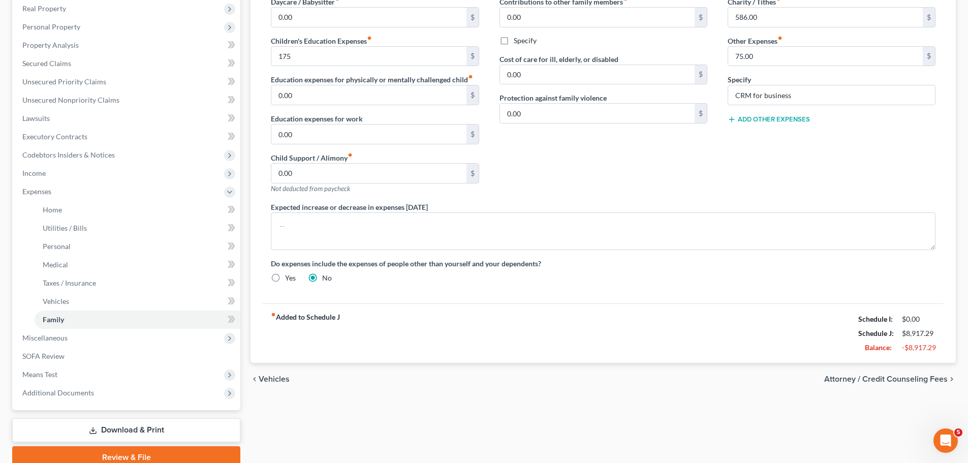
click at [895, 379] on span "Attorney / Credit Counseling Fees" at bounding box center [885, 379] width 123 height 8
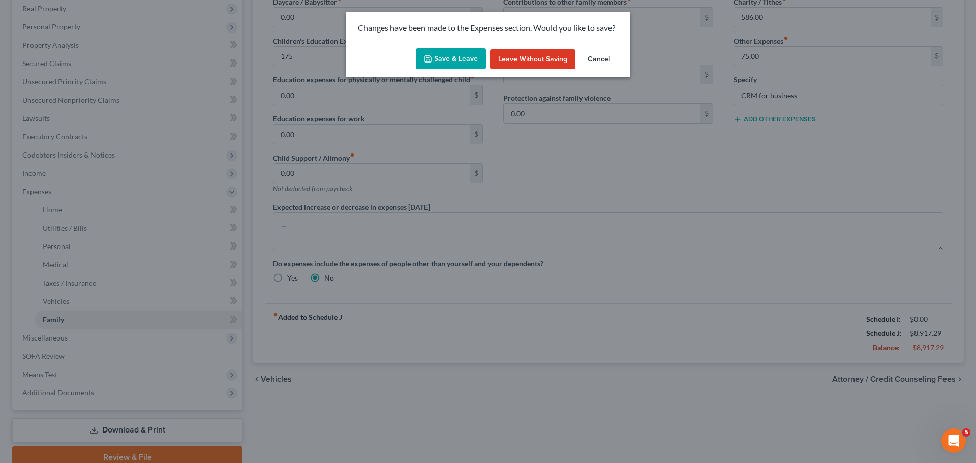
click at [452, 55] on button "Save & Leave" at bounding box center [451, 58] width 70 height 21
type input "175.00"
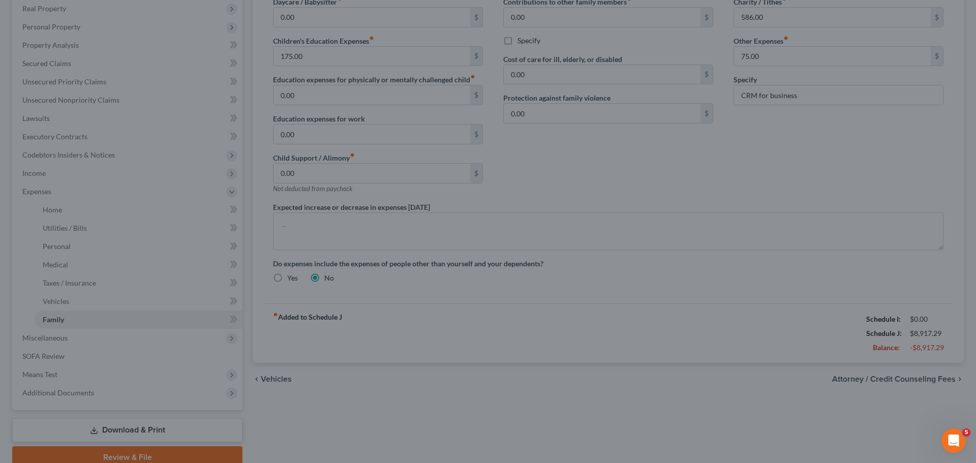
select select "0"
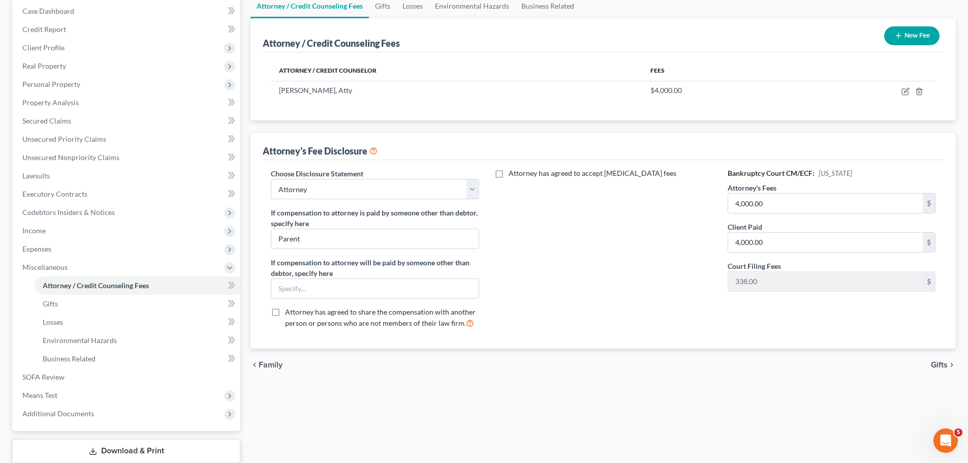
scroll to position [111, 0]
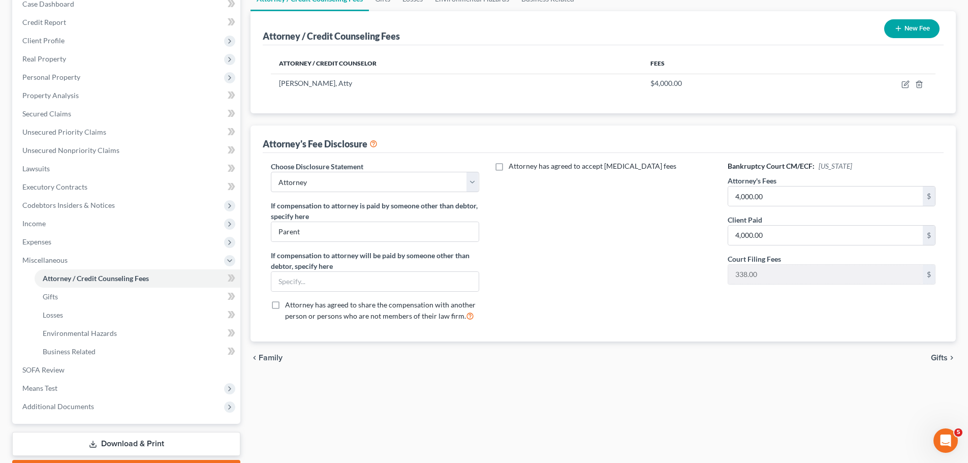
click at [941, 357] on span "Gifts" at bounding box center [939, 358] width 17 height 8
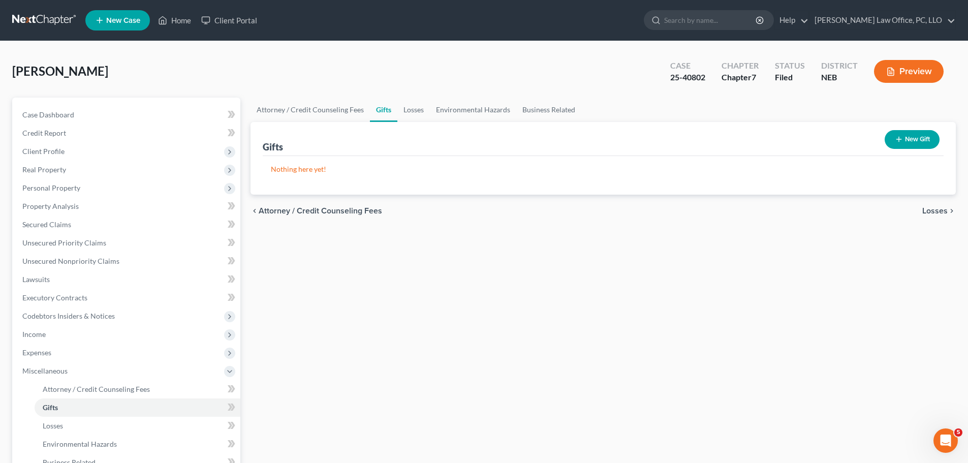
click at [934, 209] on span "Losses" at bounding box center [934, 211] width 25 height 8
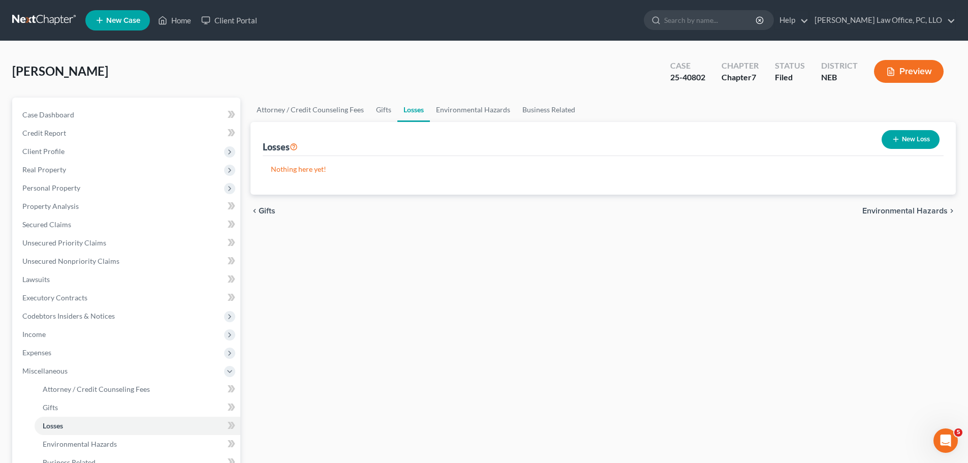
click at [918, 208] on span "Environmental Hazards" at bounding box center [904, 211] width 85 height 8
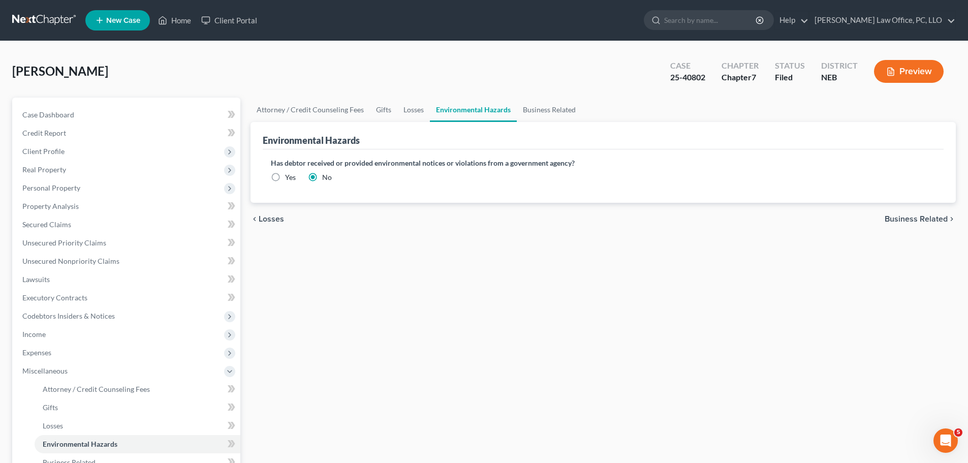
click at [921, 218] on span "Business Related" at bounding box center [916, 219] width 63 height 8
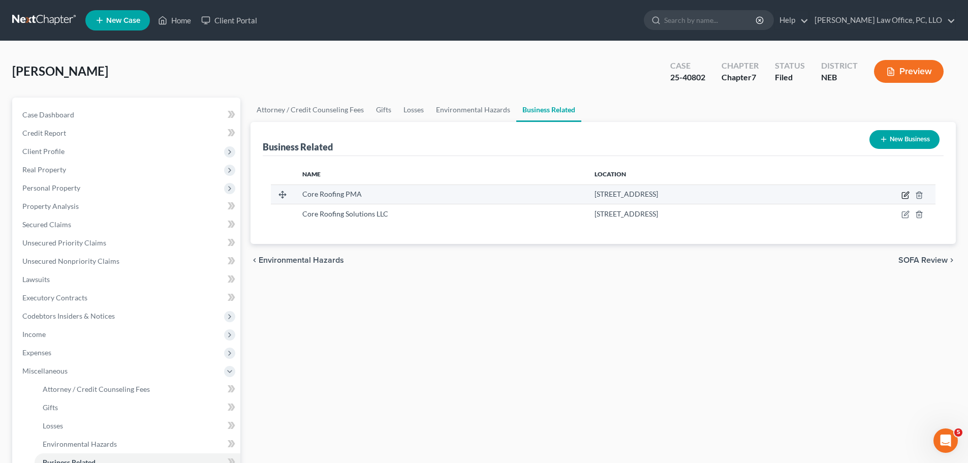
click at [906, 194] on icon "button" at bounding box center [906, 195] width 8 height 8
select select "sole_proprietor"
select select "30"
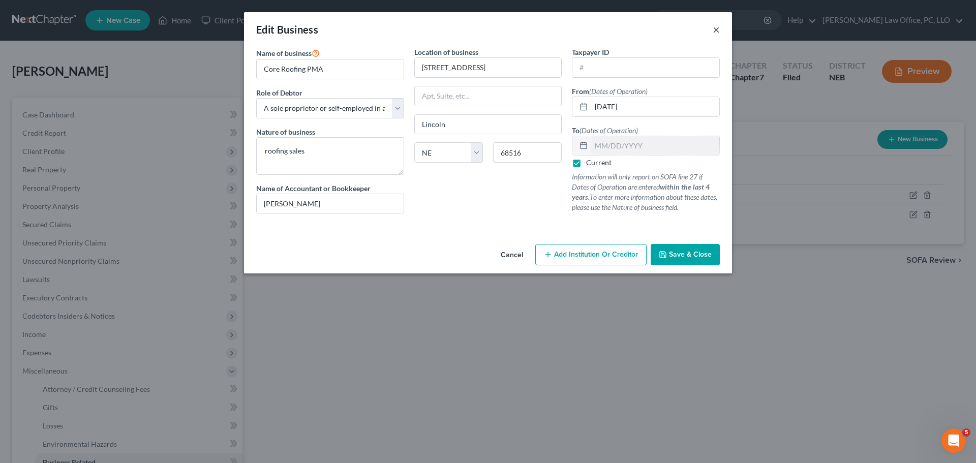
click at [715, 27] on button "×" at bounding box center [716, 29] width 7 height 12
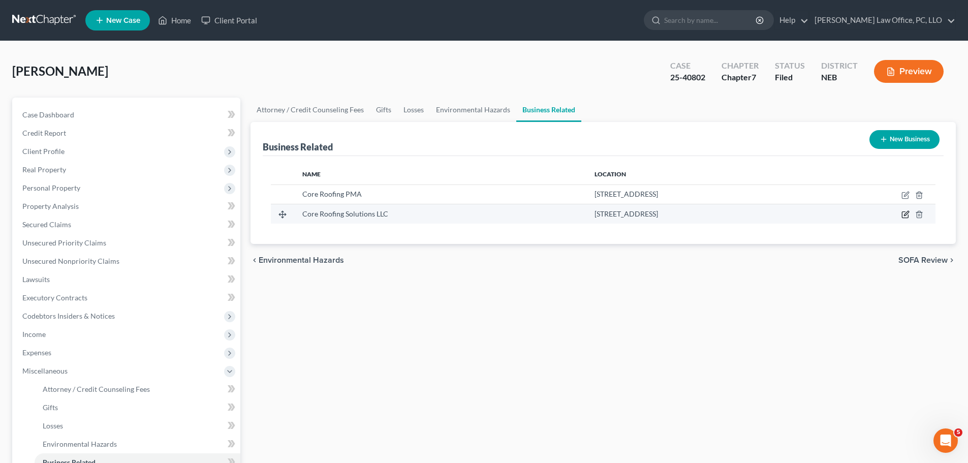
click at [905, 213] on icon "button" at bounding box center [906, 214] width 8 height 8
select select "partner"
select select "30"
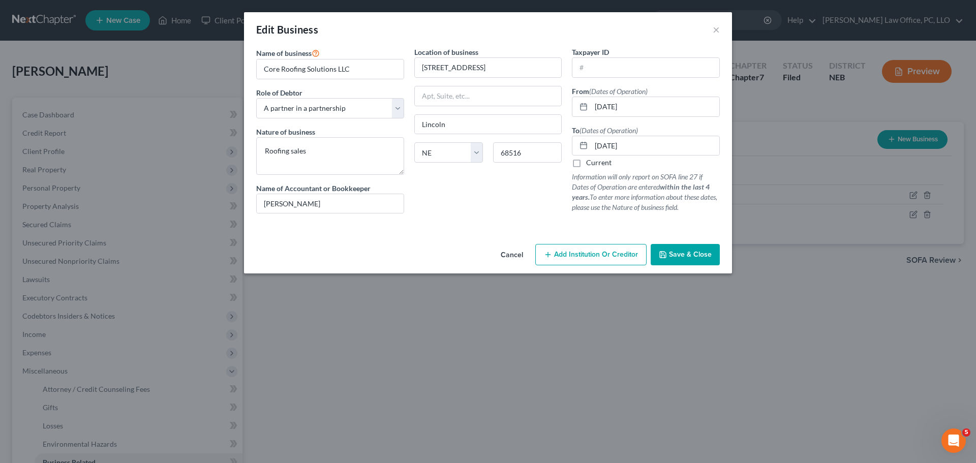
click at [684, 255] on span "Save & Close" at bounding box center [690, 254] width 43 height 9
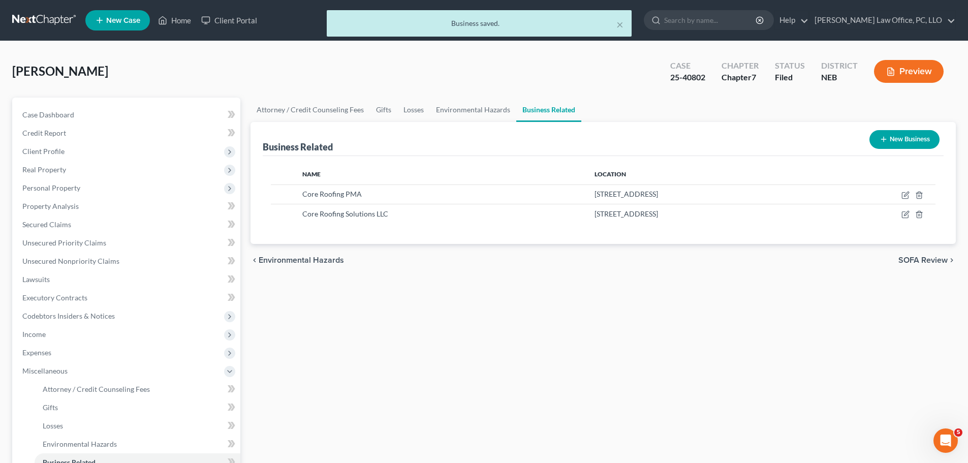
click at [912, 260] on span "SOFA Review" at bounding box center [923, 260] width 49 height 8
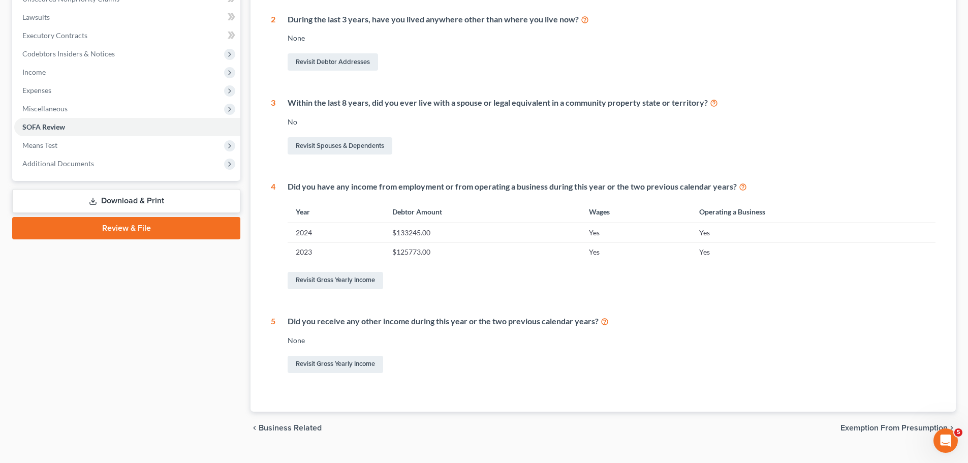
scroll to position [282, 0]
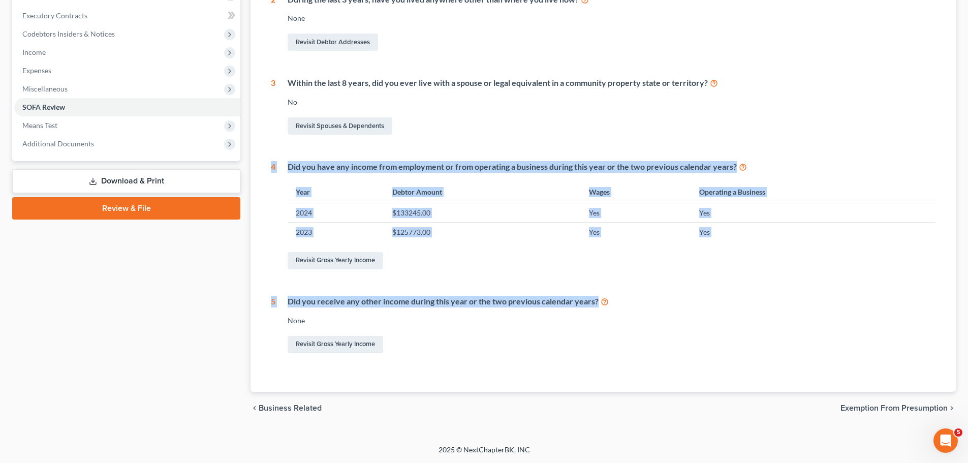
drag, startPoint x: 967, startPoint y: 285, endPoint x: 971, endPoint y: 101, distance: 184.0
click at [968, 103] on html "Home New Case Client Portal David P. Kyker Law Office, PC, LLO kykerlaw@gmail.c…" at bounding box center [484, 90] width 968 height 745
click at [713, 246] on div "Did you have any income from employment or from operating a business during thi…" at bounding box center [605, 216] width 660 height 110
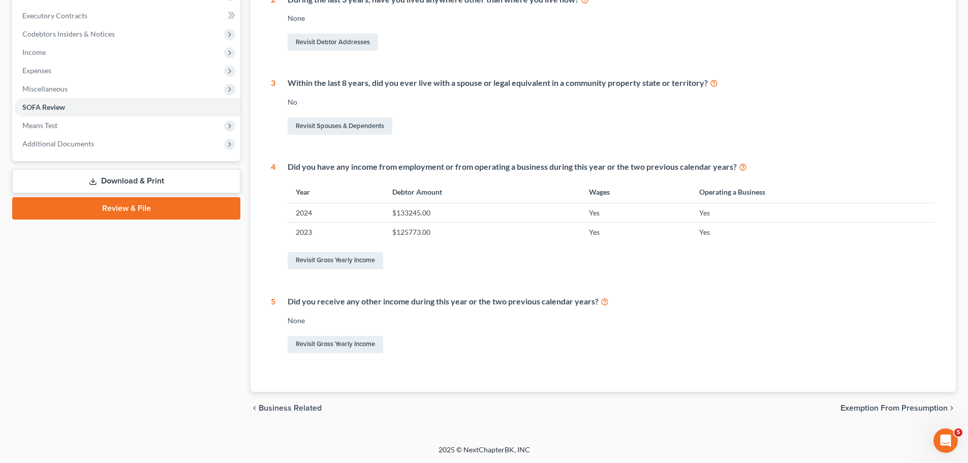
scroll to position [0, 0]
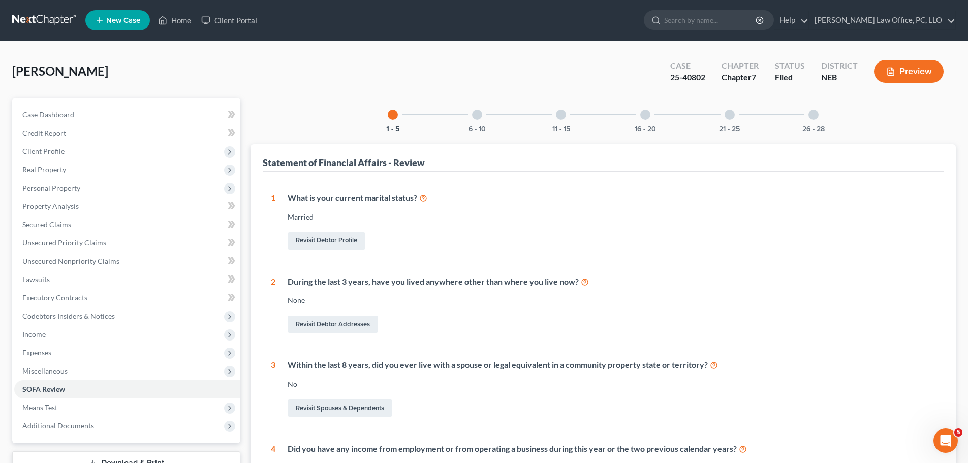
click at [477, 114] on div at bounding box center [477, 115] width 10 height 10
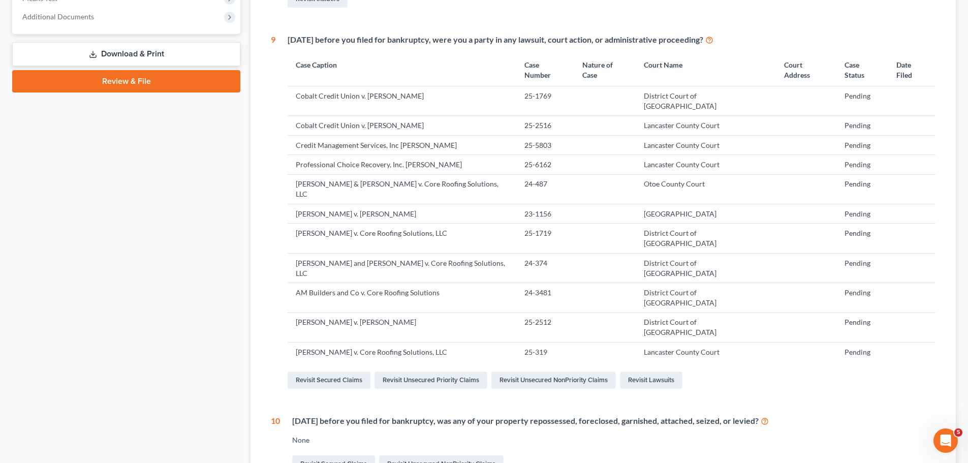
scroll to position [457, 0]
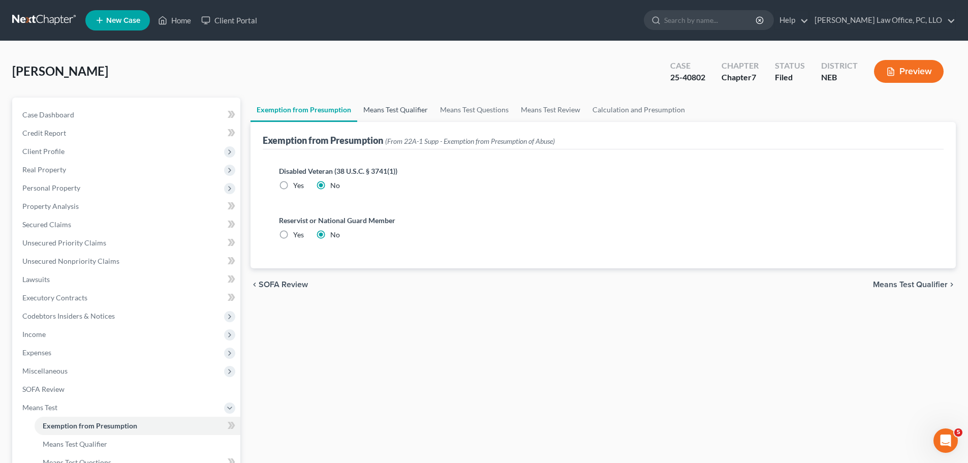
click at [388, 107] on link "Means Test Qualifier" at bounding box center [395, 110] width 77 height 24
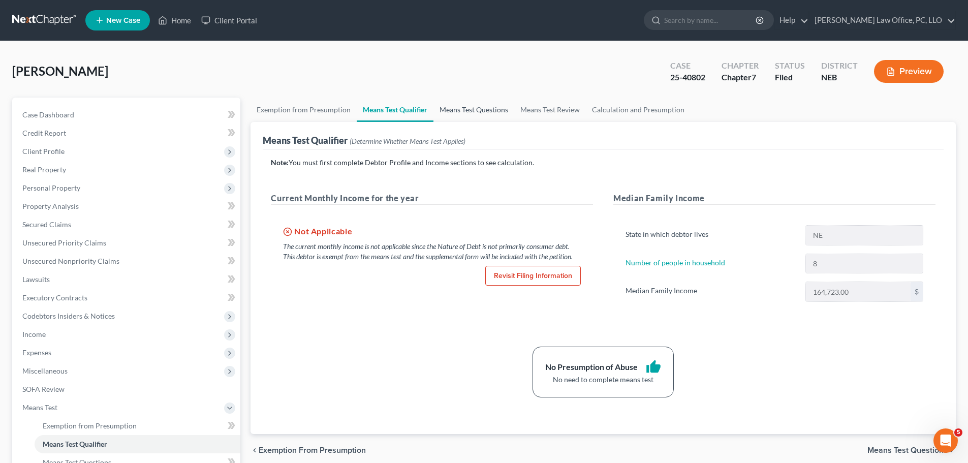
click at [461, 108] on link "Means Test Questions" at bounding box center [474, 110] width 81 height 24
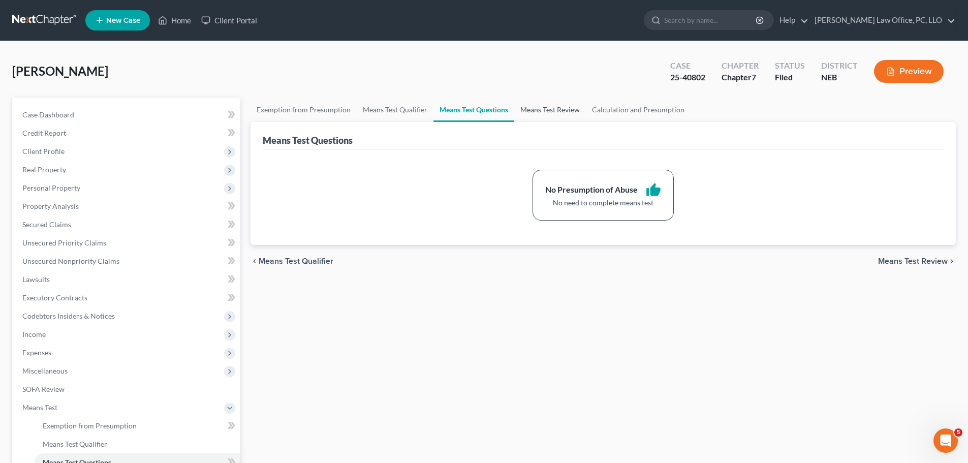
click at [542, 107] on link "Means Test Review" at bounding box center [550, 110] width 72 height 24
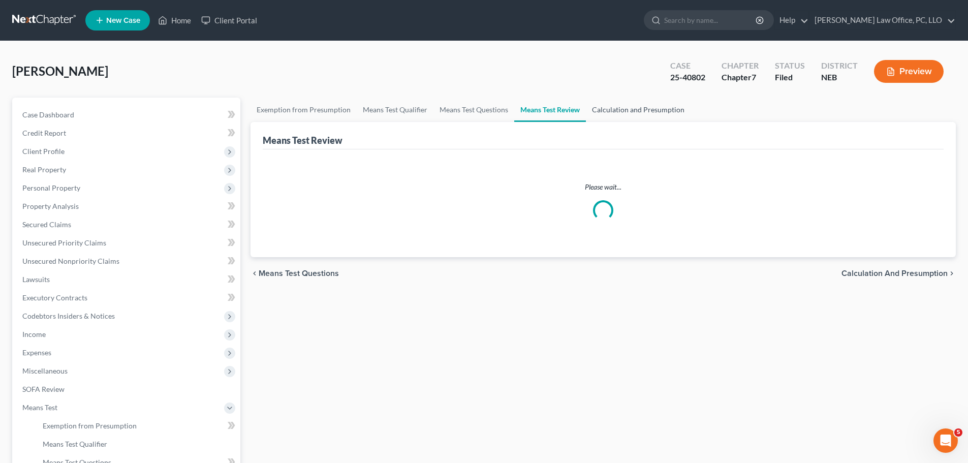
click at [602, 106] on link "Calculation and Presumption" at bounding box center [638, 110] width 105 height 24
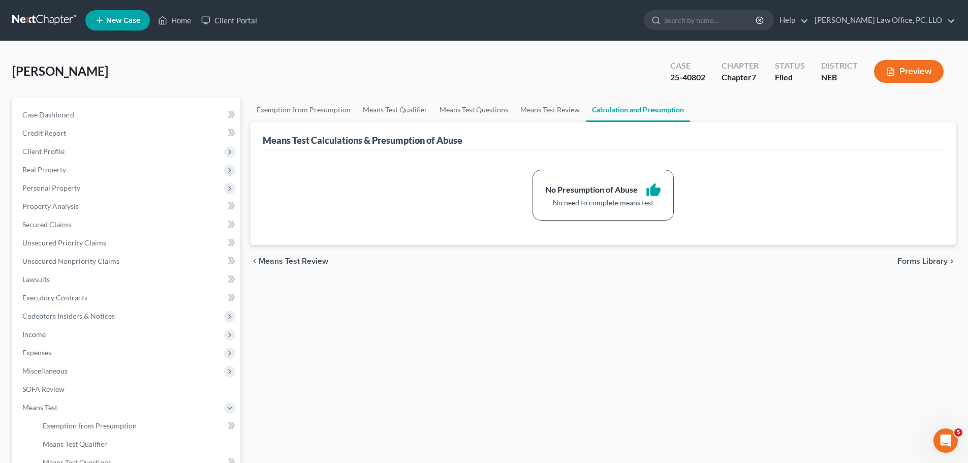
click at [925, 257] on span "Forms Library" at bounding box center [923, 261] width 50 height 8
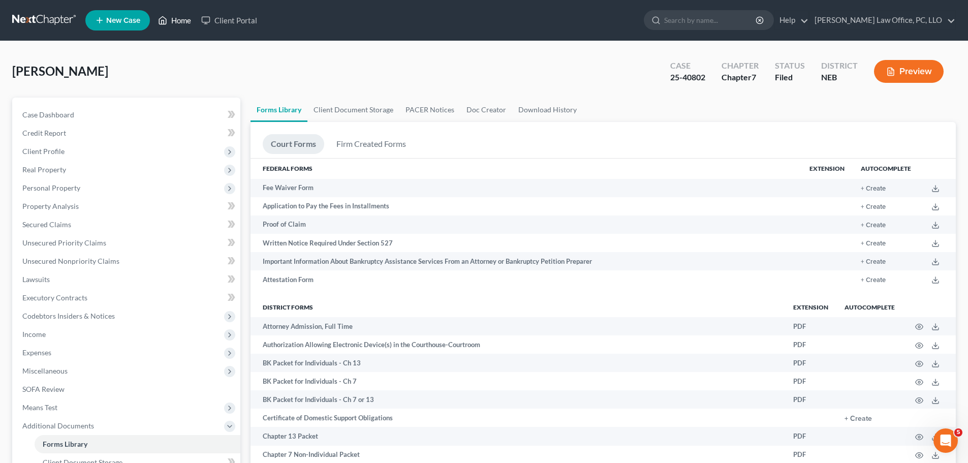
click at [188, 20] on link "Home" at bounding box center [174, 20] width 43 height 18
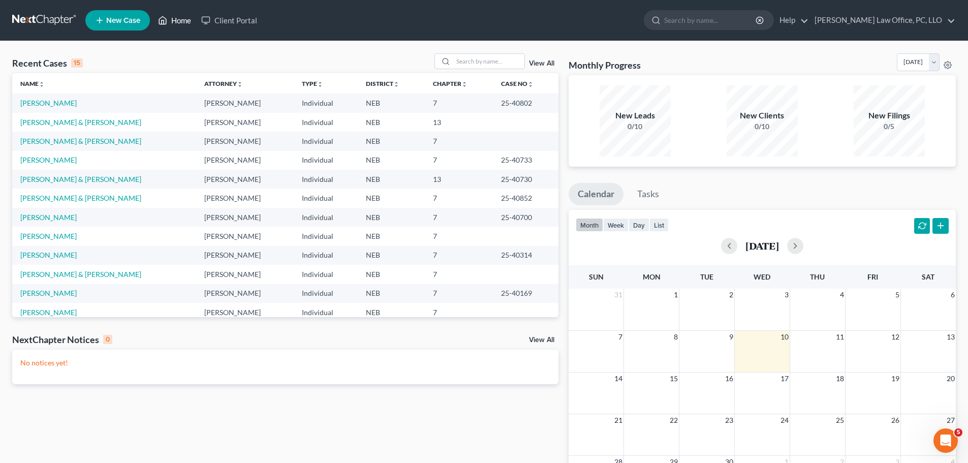
click at [172, 19] on link "Home" at bounding box center [174, 20] width 43 height 18
click at [173, 19] on link "Home" at bounding box center [174, 20] width 43 height 18
click at [179, 18] on link "Home" at bounding box center [174, 20] width 43 height 18
click at [33, 105] on link "[PERSON_NAME]" at bounding box center [48, 103] width 56 height 9
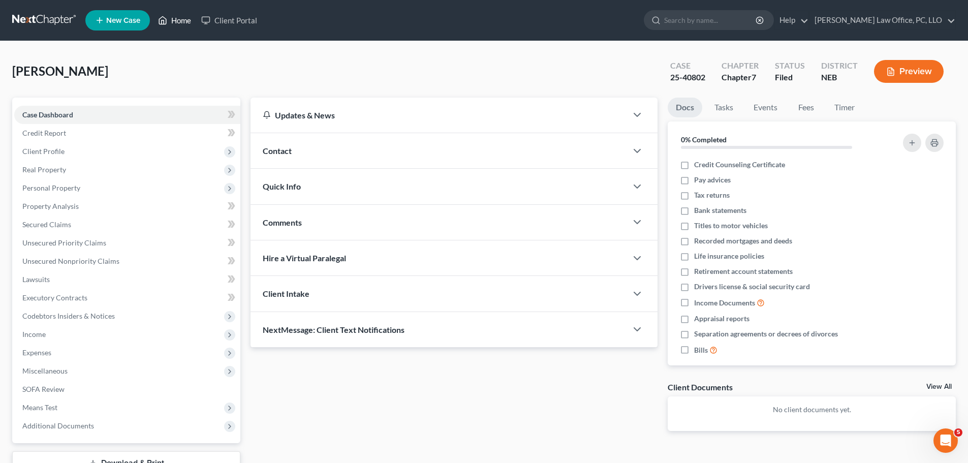
click at [178, 19] on link "Home" at bounding box center [174, 20] width 43 height 18
